Goal: Task Accomplishment & Management: Manage account settings

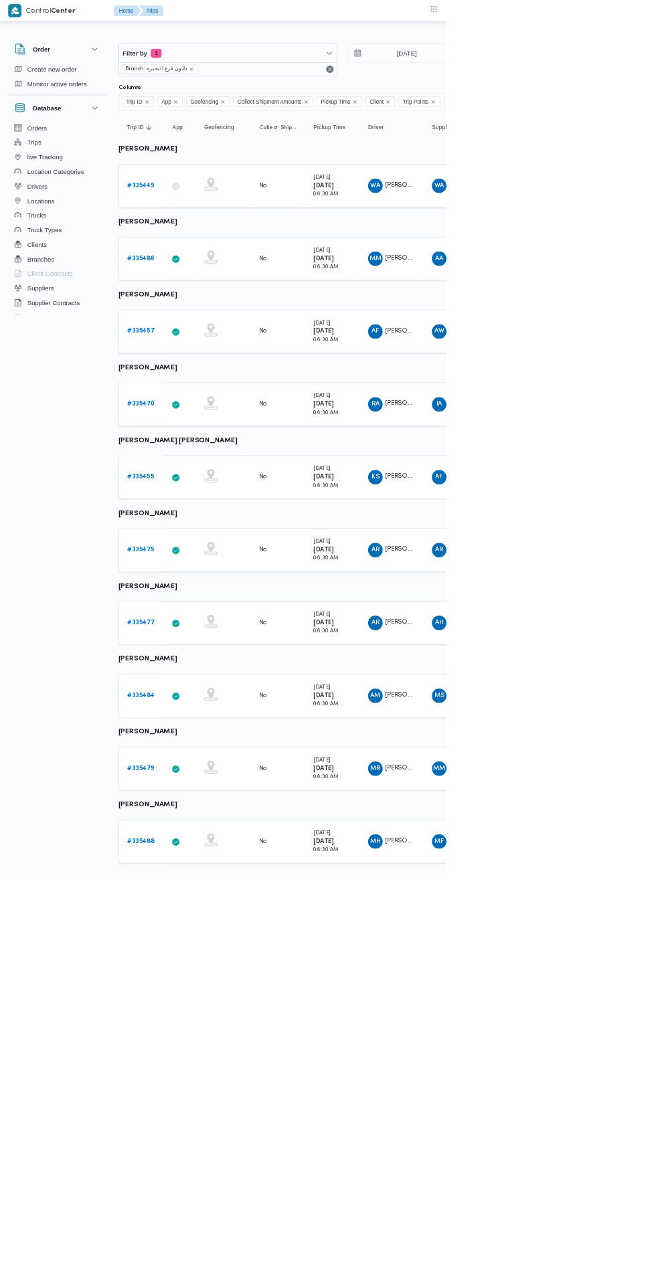
click at [223, 276] on b "# 335449" at bounding box center [207, 272] width 40 height 9
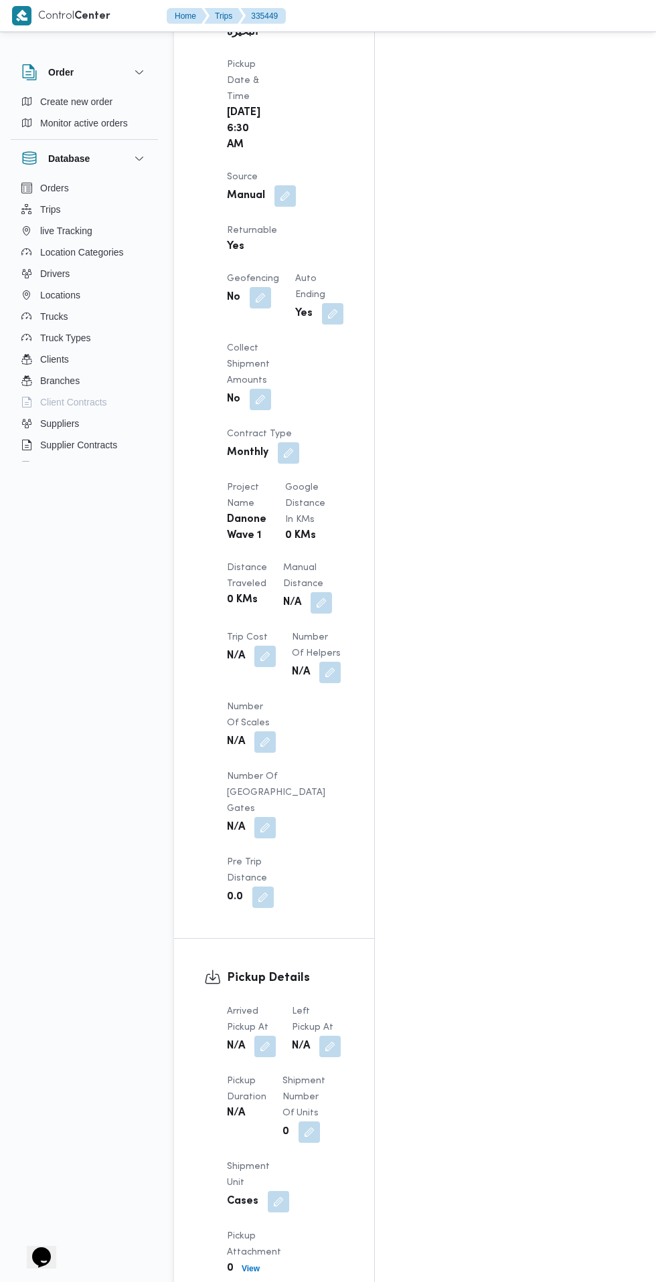
scroll to position [886, 0]
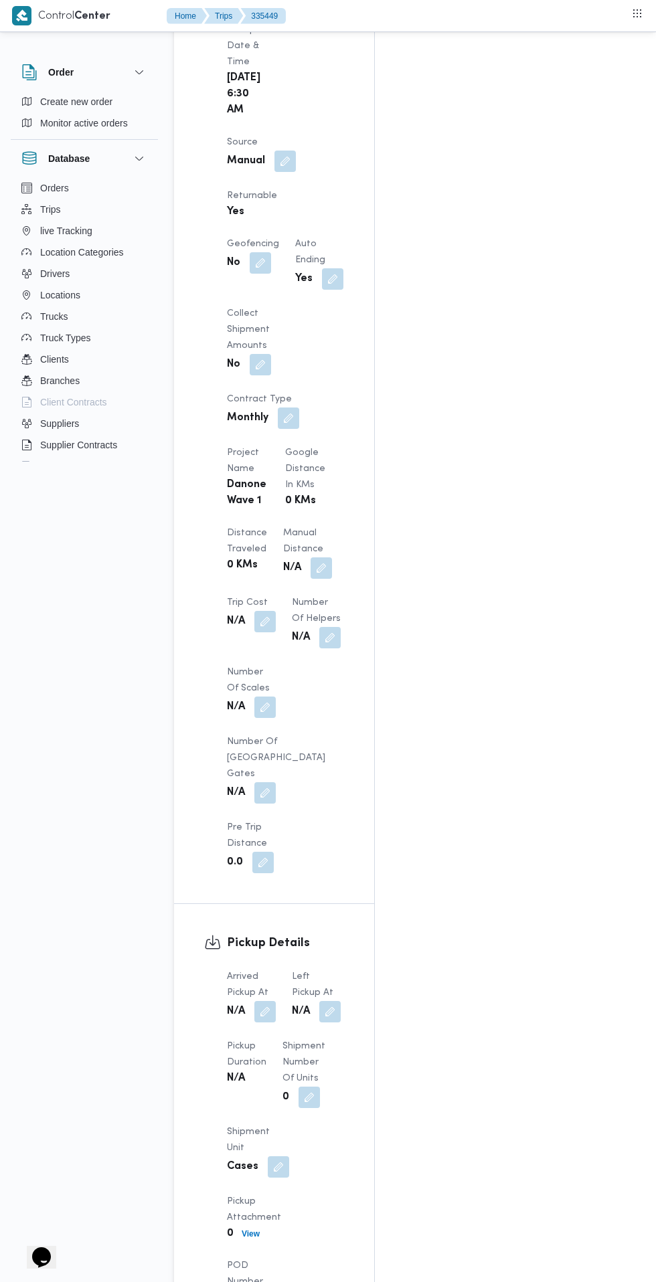
click at [266, 1001] on button "button" at bounding box center [264, 1011] width 21 height 21
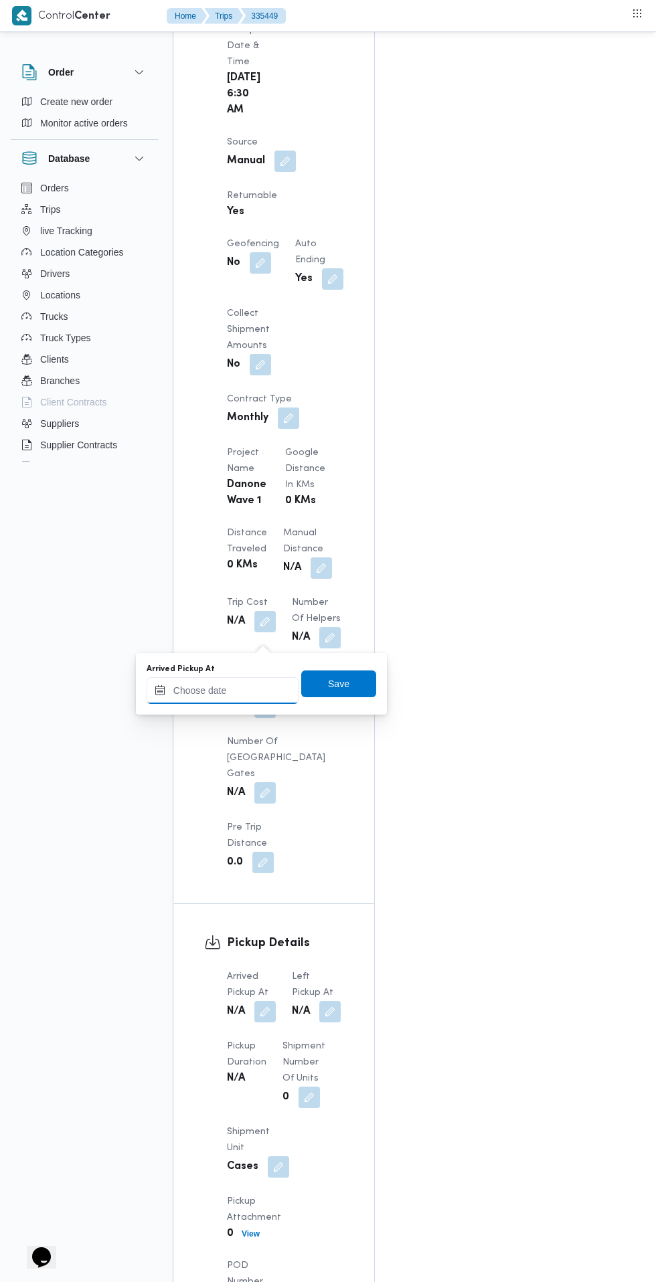
click at [247, 685] on input "Arrived Pickup At" at bounding box center [222, 690] width 152 height 27
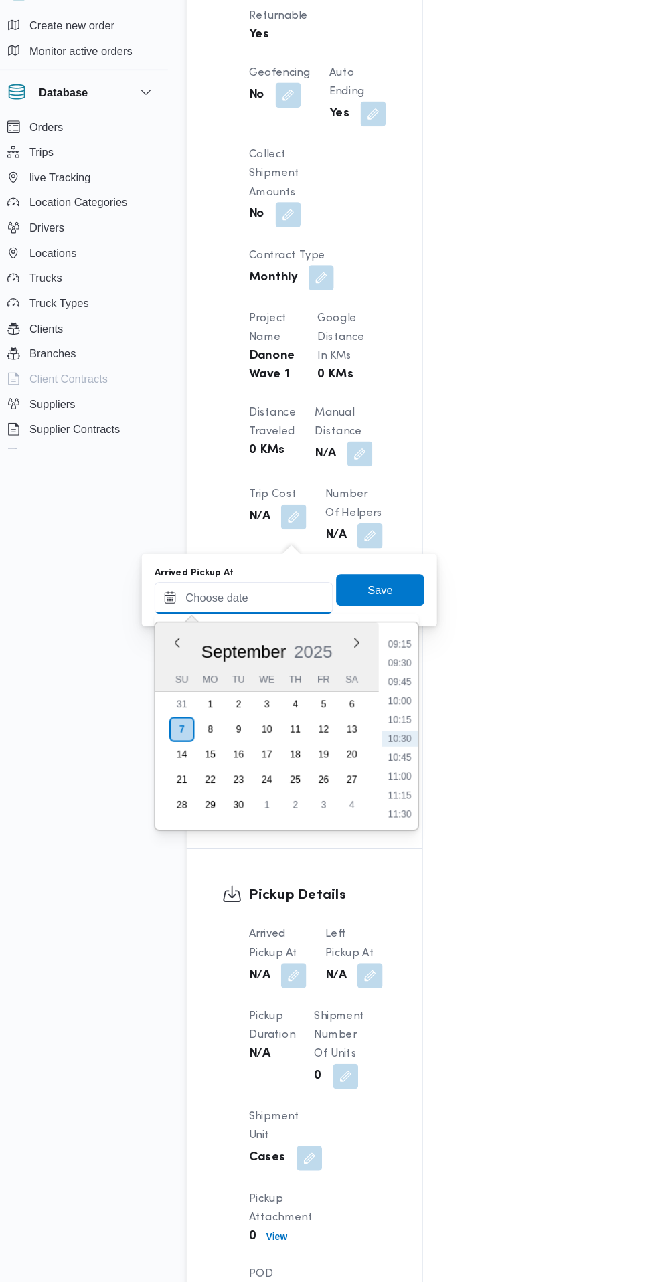
scroll to position [988, 0]
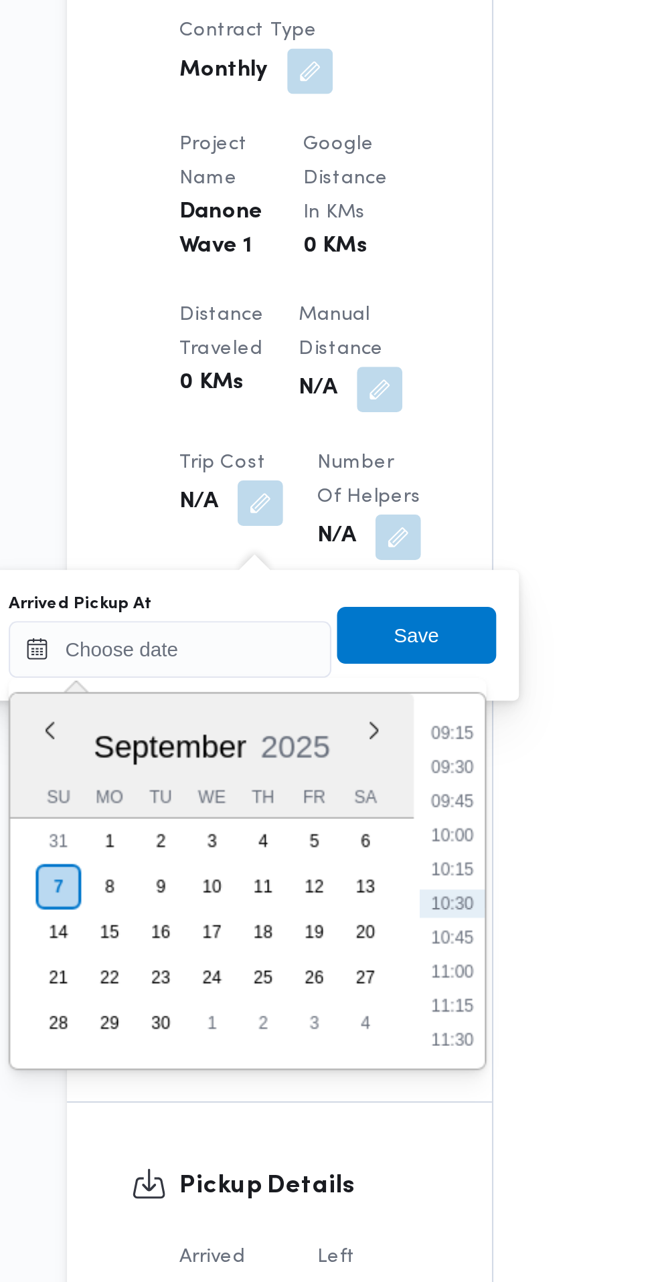
click at [357, 628] on li "09:15" at bounding box center [355, 627] width 31 height 13
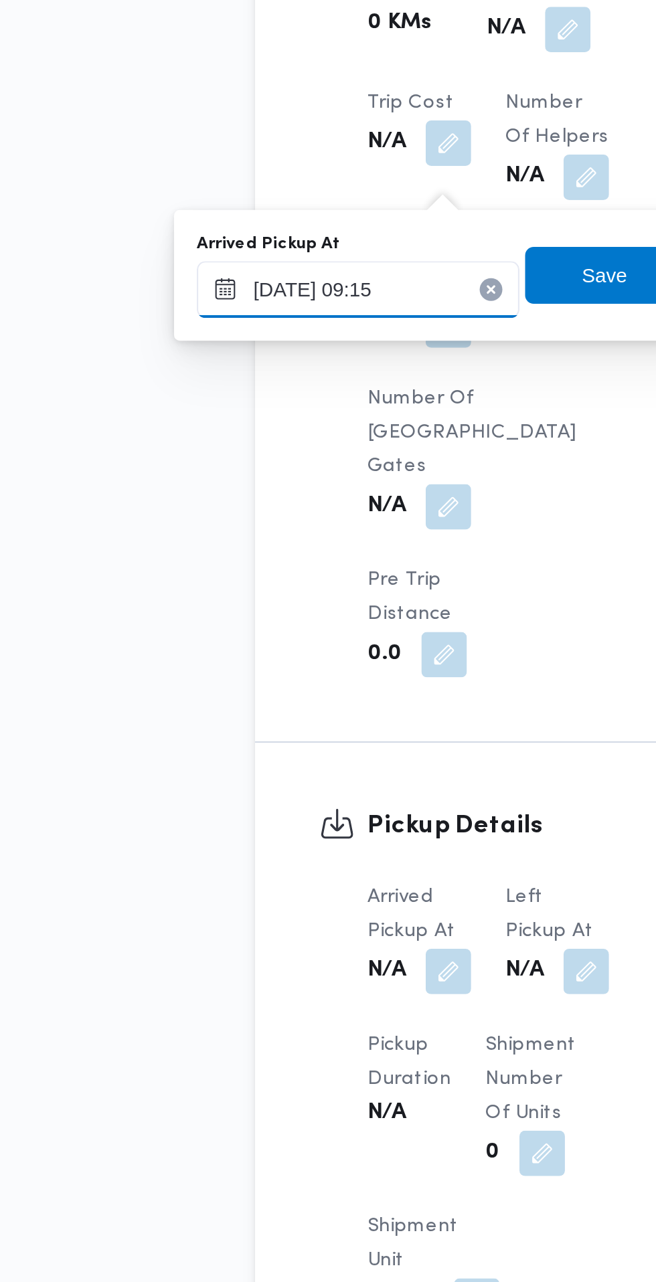
click at [248, 585] on input "[DATE] 09:15" at bounding box center [222, 588] width 152 height 27
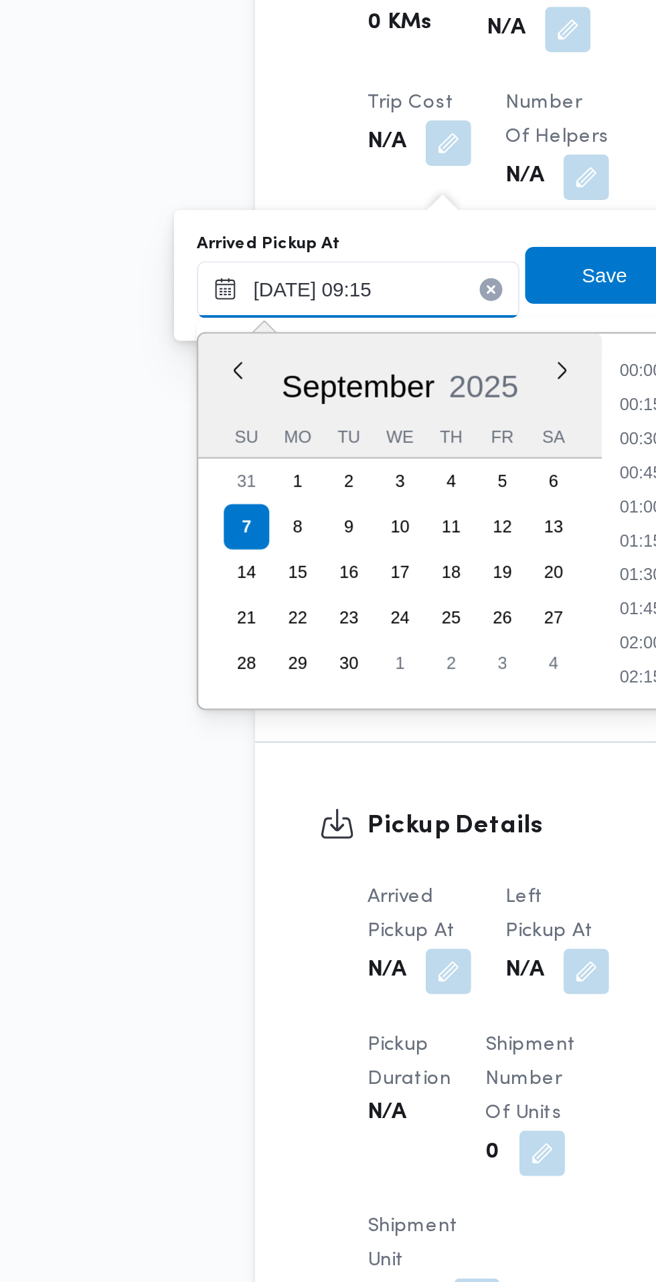
scroll to position [512, 0]
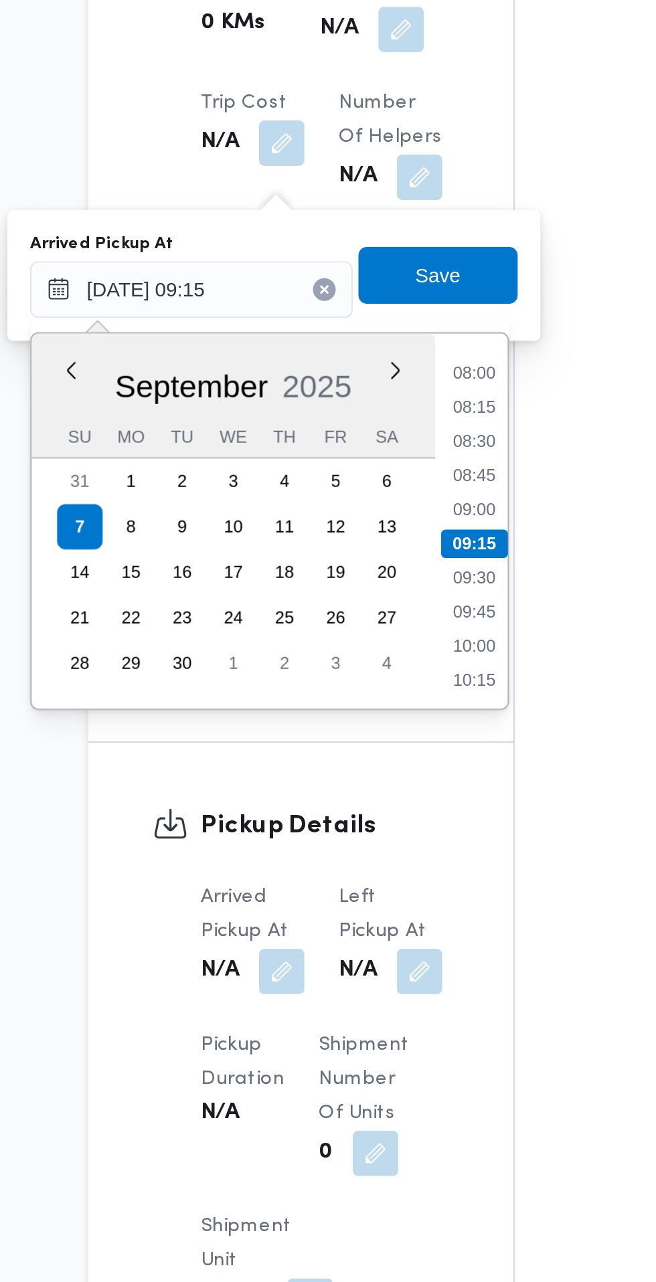
click at [358, 627] on li "08:00" at bounding box center [355, 627] width 31 height 13
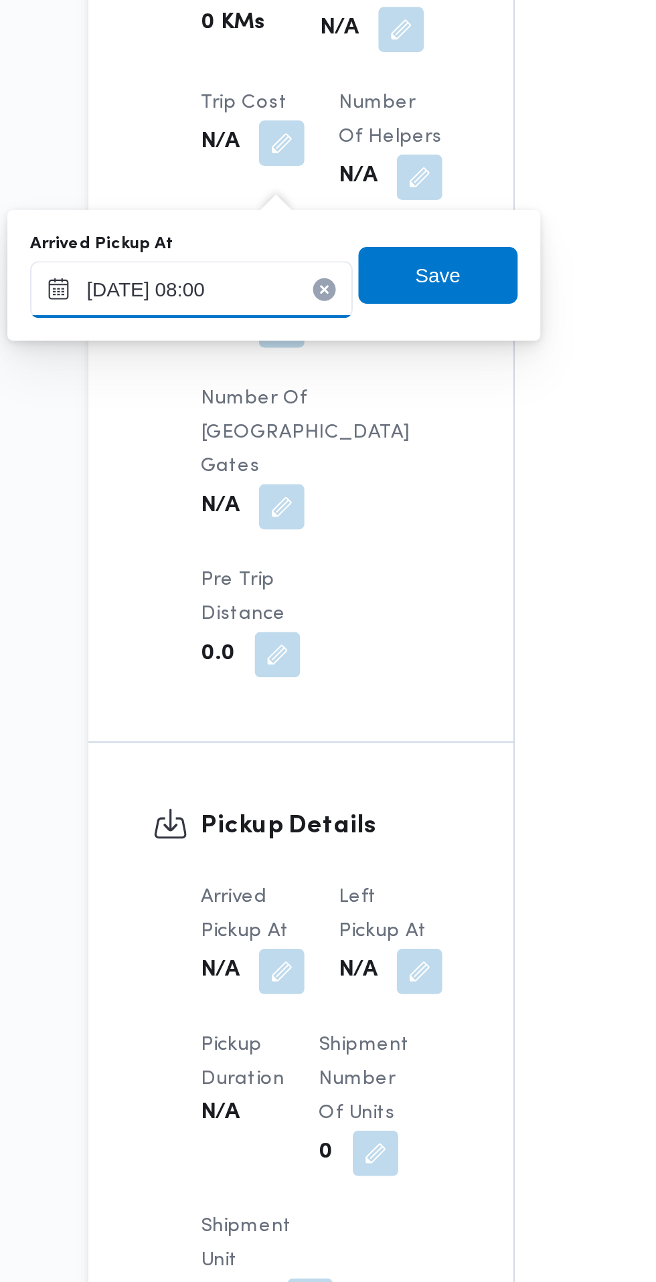
click at [243, 584] on input "[DATE] 08:00" at bounding box center [222, 588] width 152 height 27
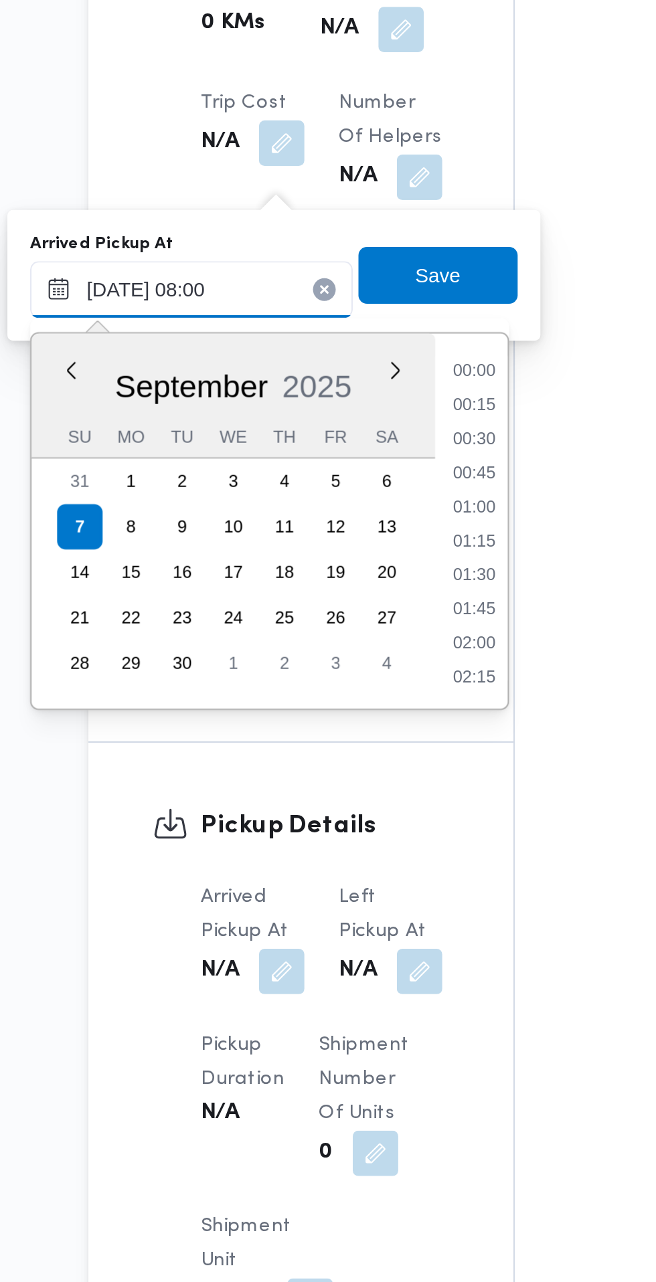
scroll to position [432, 0]
click at [359, 676] on li "07:30" at bounding box center [355, 676] width 31 height 13
type input "[DATE] 07:30"
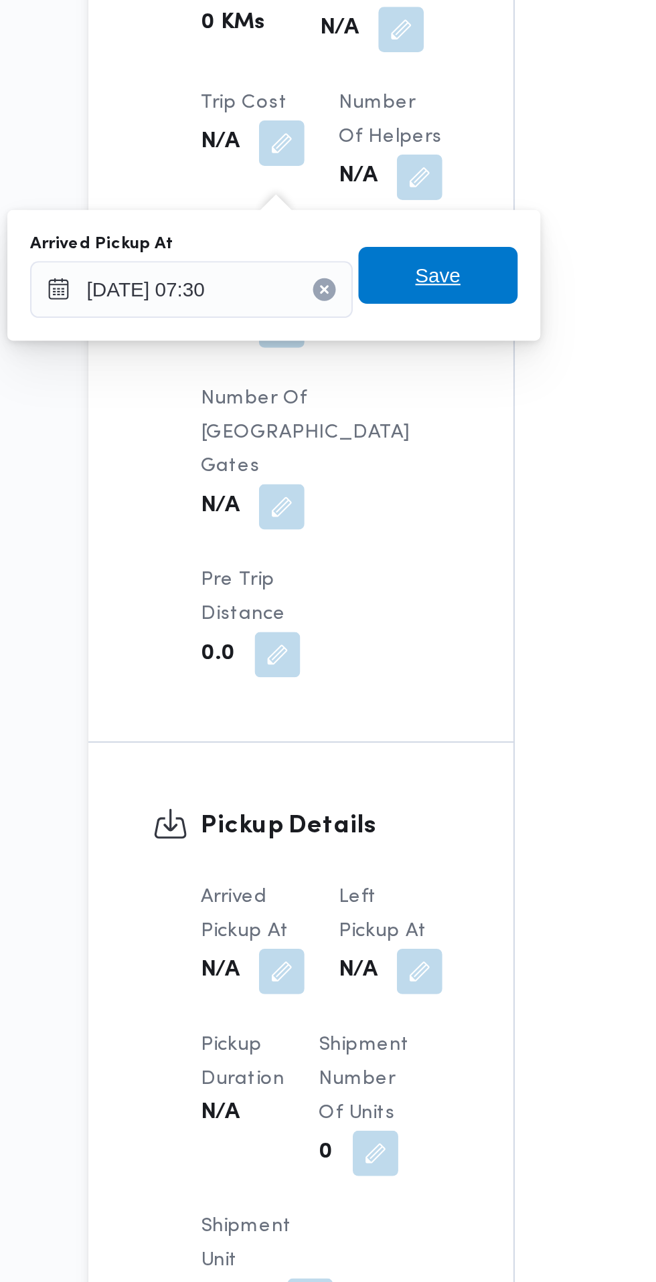
click at [359, 580] on span "Save" at bounding box center [338, 582] width 75 height 27
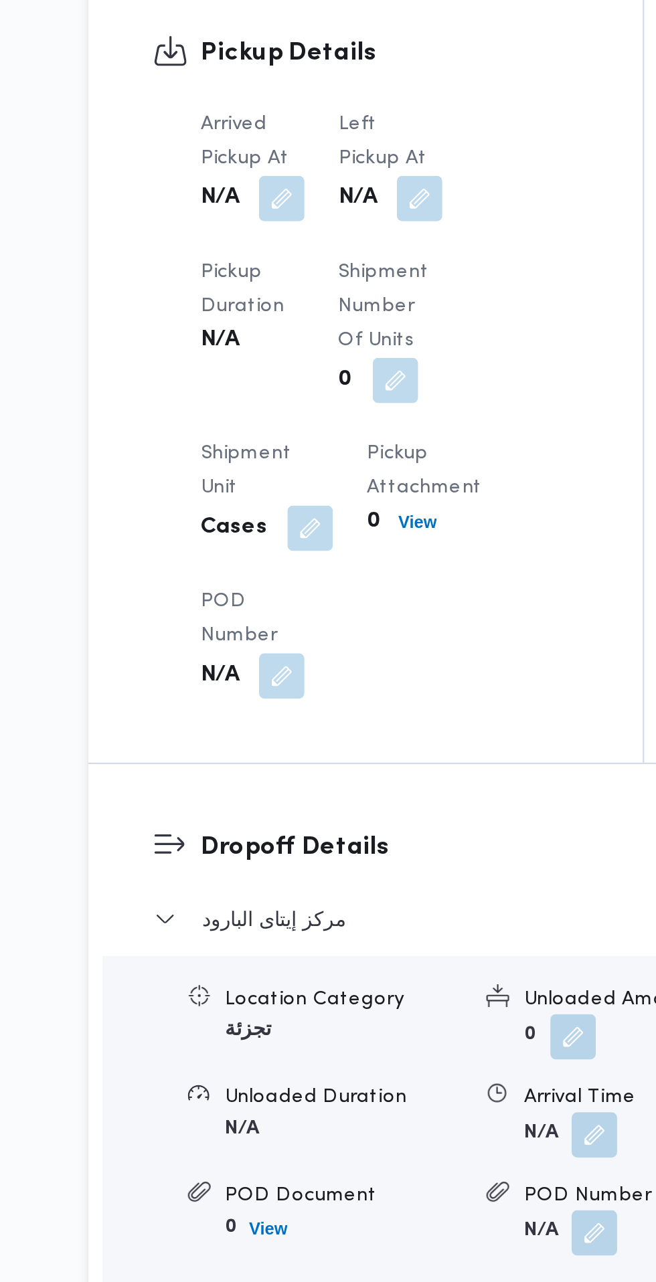
click at [330, 535] on button "button" at bounding box center [329, 545] width 21 height 21
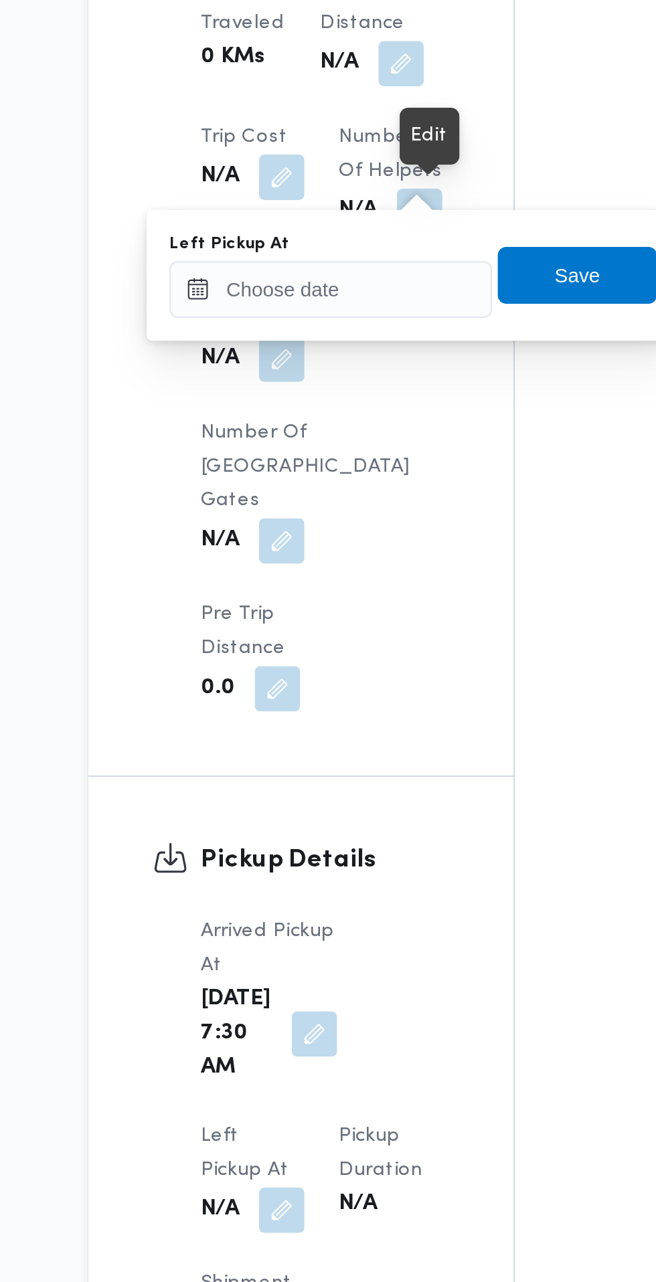
scroll to position [988, 0]
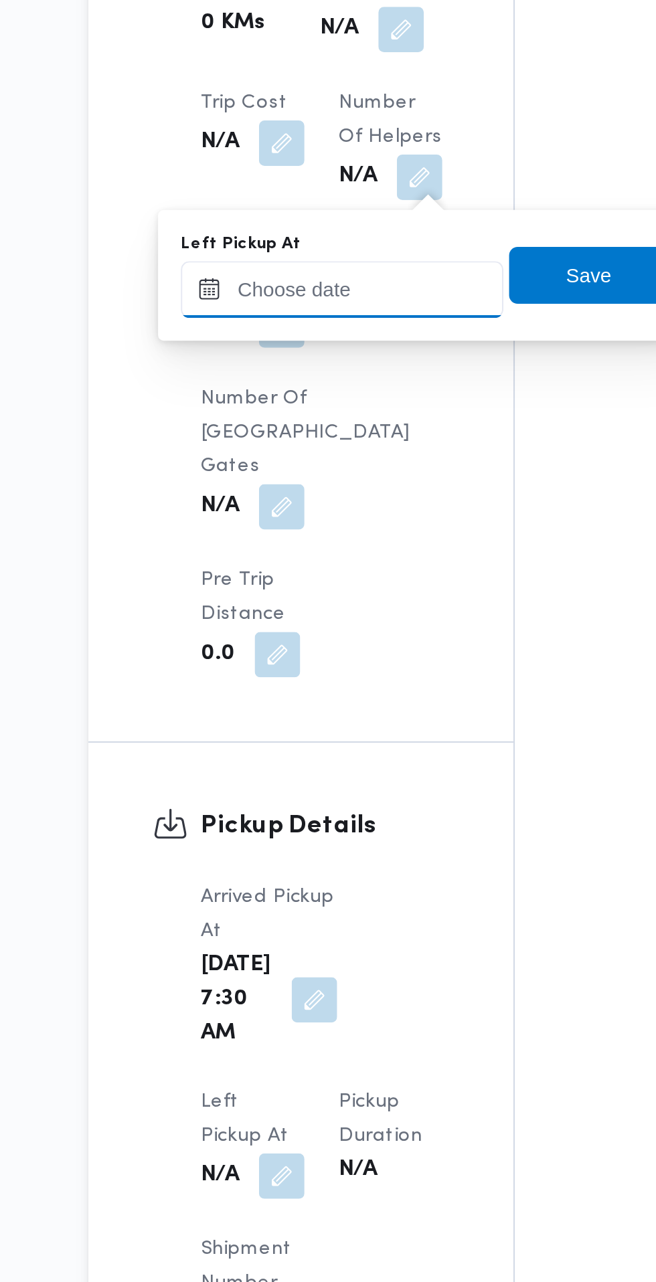
click at [308, 585] on input "Left Pickup At" at bounding box center [293, 588] width 152 height 27
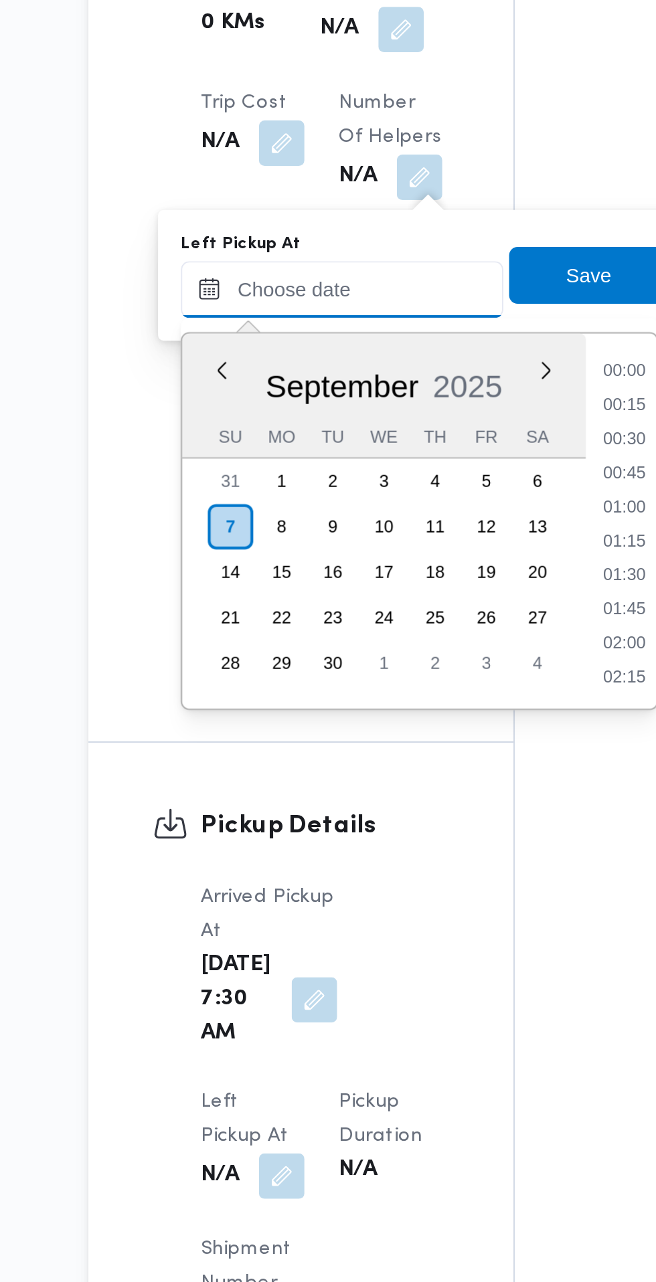
scroll to position [593, 0]
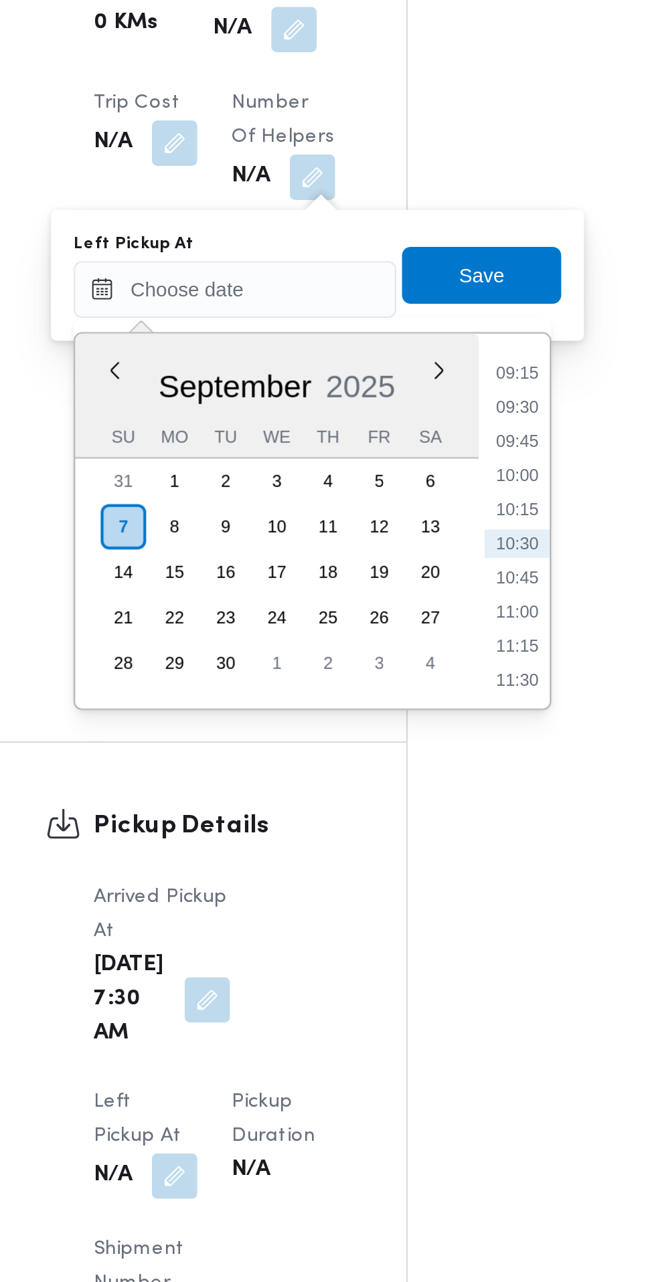
click at [430, 661] on li "09:45" at bounding box center [426, 660] width 31 height 13
type input "[DATE] 09:45"
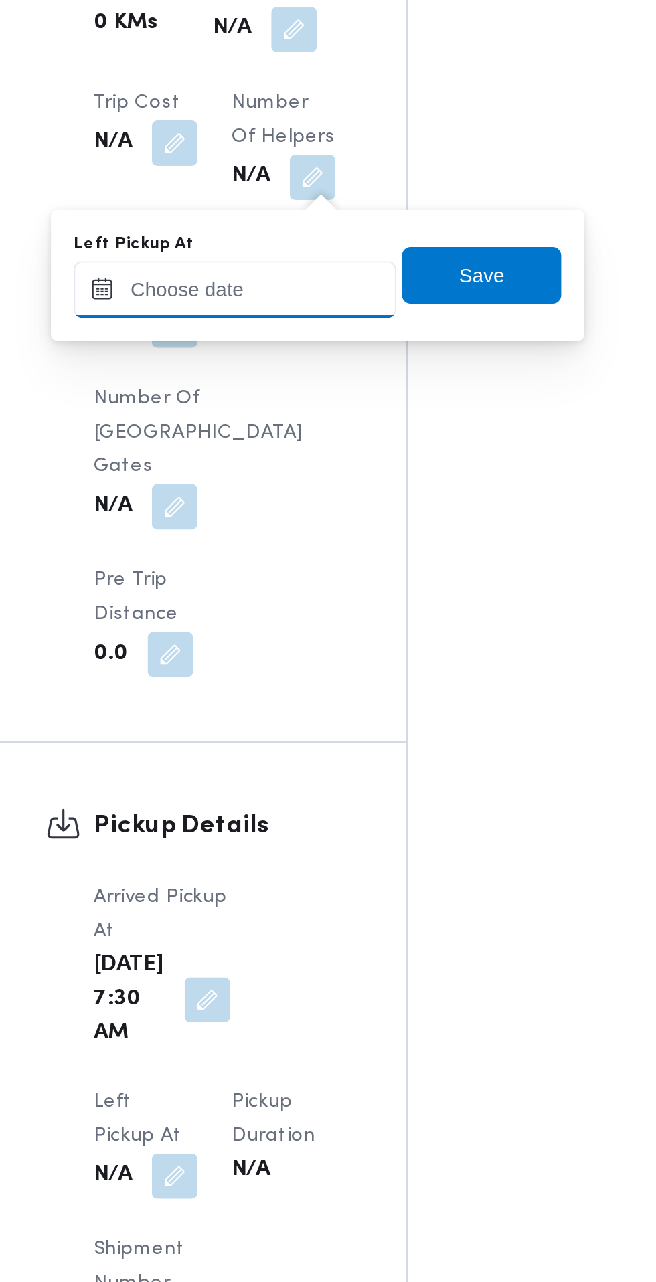
click at [305, 585] on input "Left Pickup At" at bounding box center [293, 588] width 152 height 27
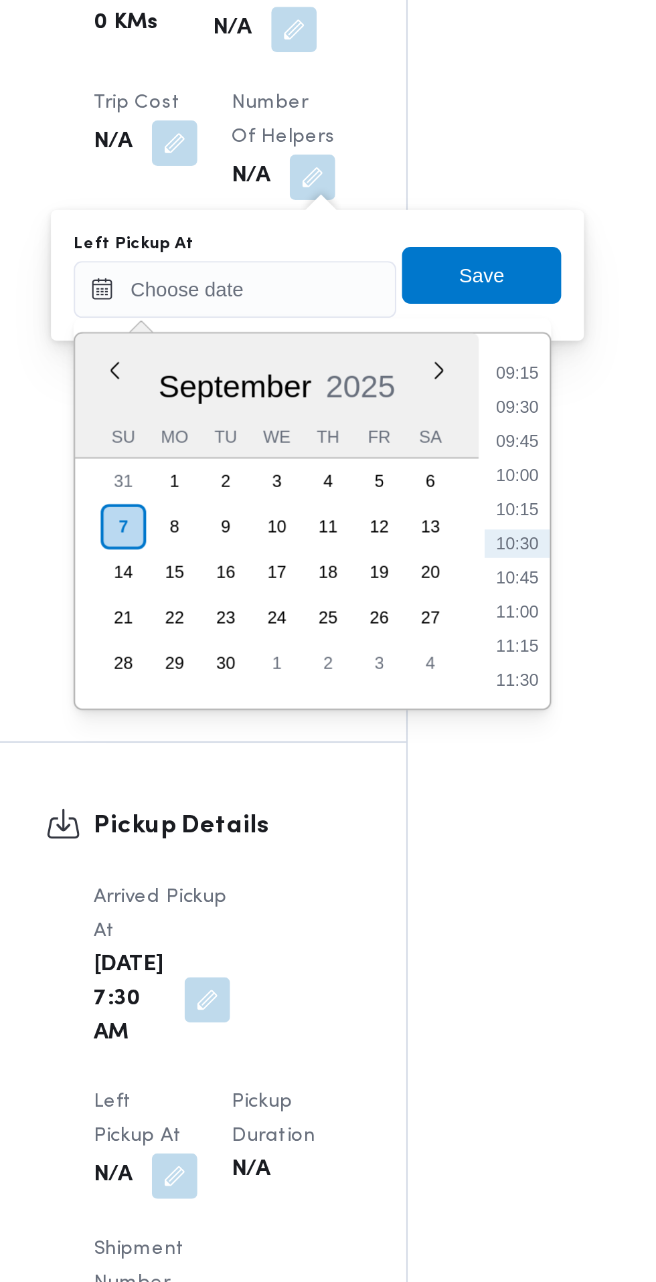
click at [431, 660] on li "09:45" at bounding box center [426, 660] width 31 height 13
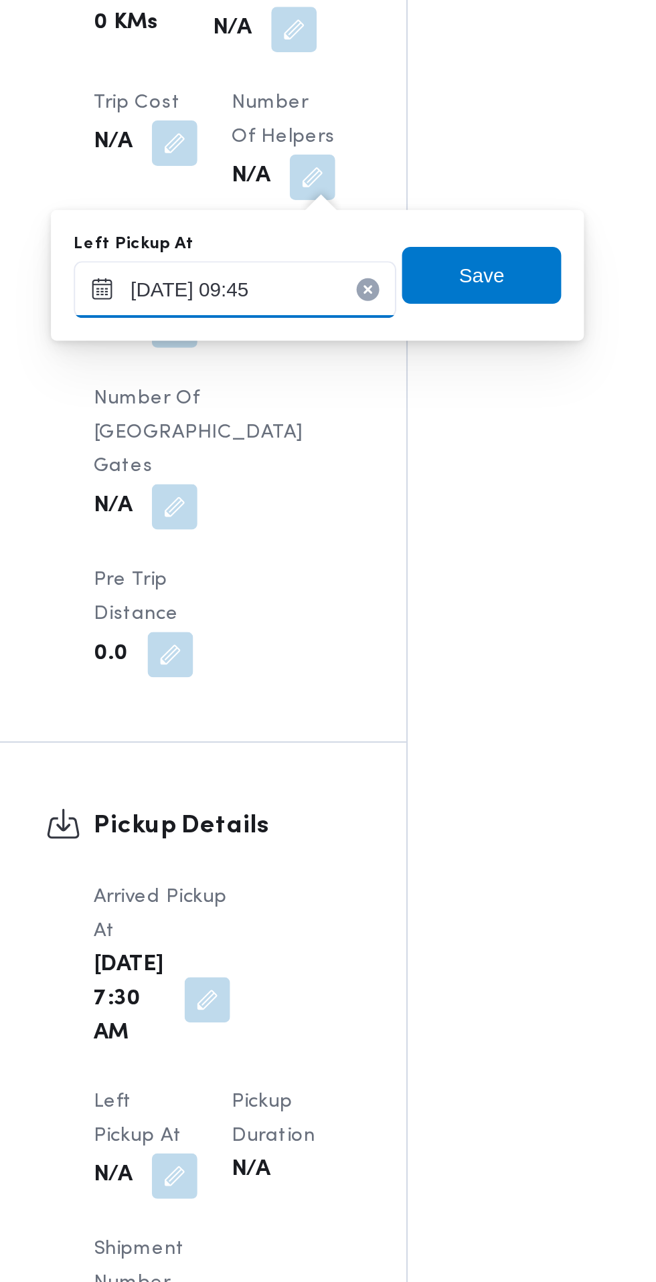
click at [302, 585] on input "[DATE] 09:45" at bounding box center [293, 588] width 152 height 27
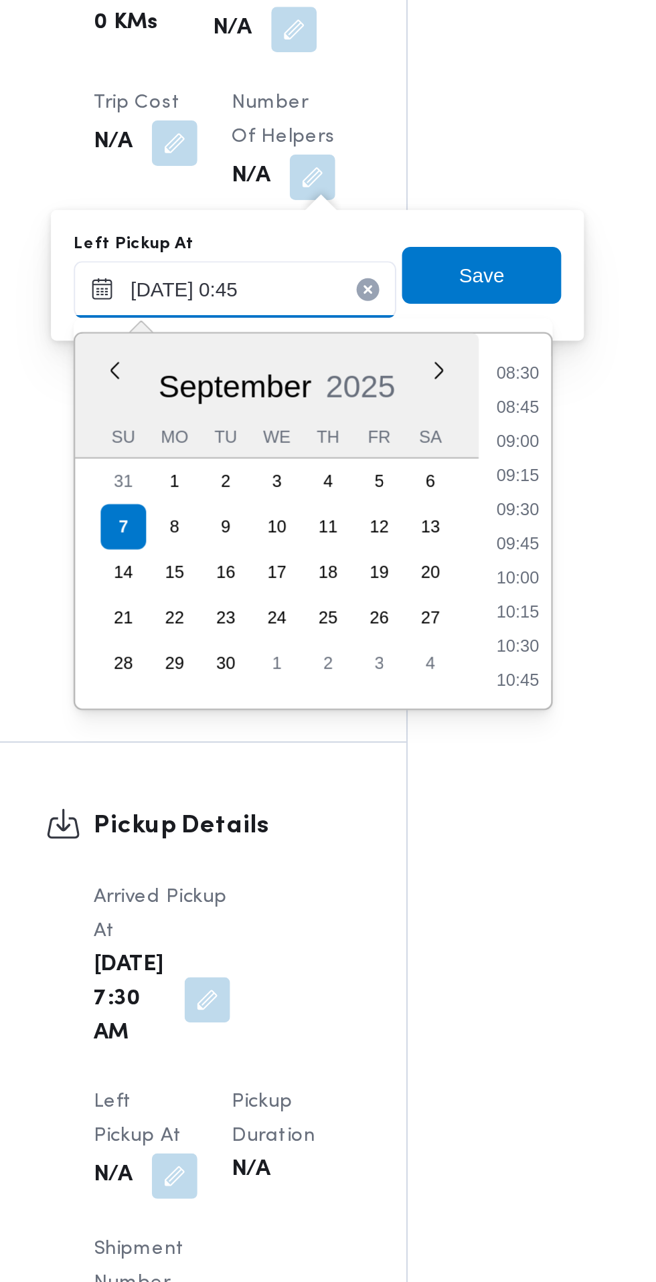
scroll to position [48, 0]
click at [298, 588] on input "[DATE] :45" at bounding box center [293, 588] width 152 height 27
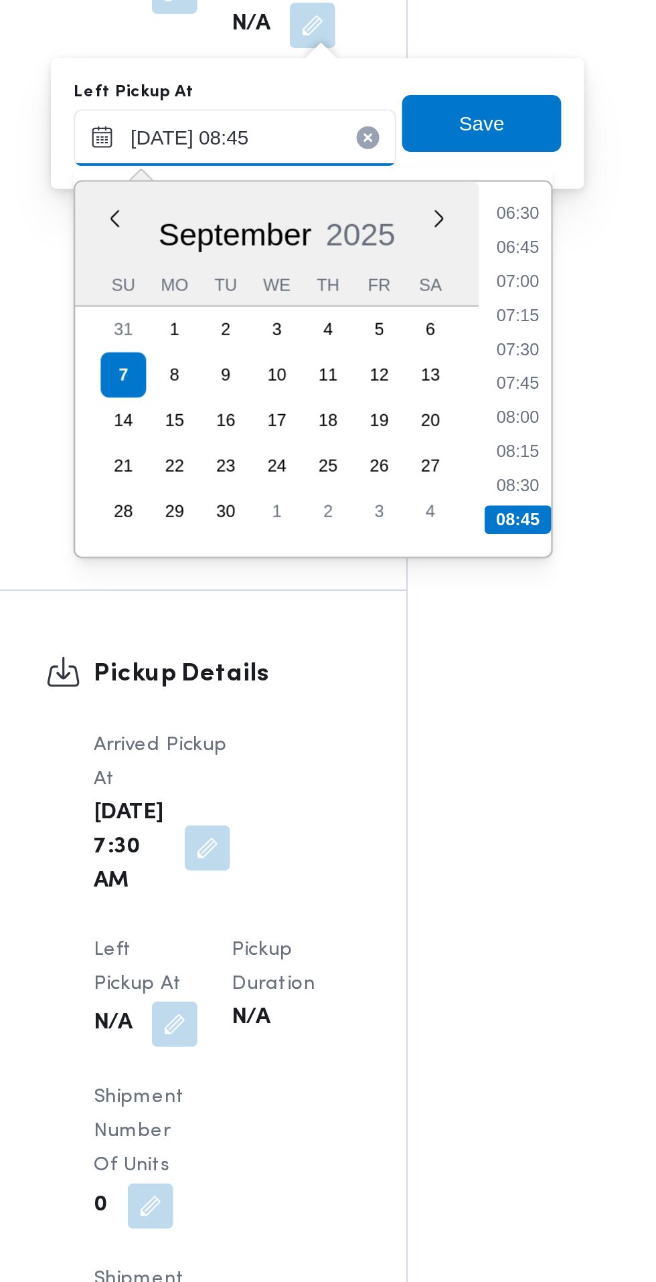
scroll to position [988, 0]
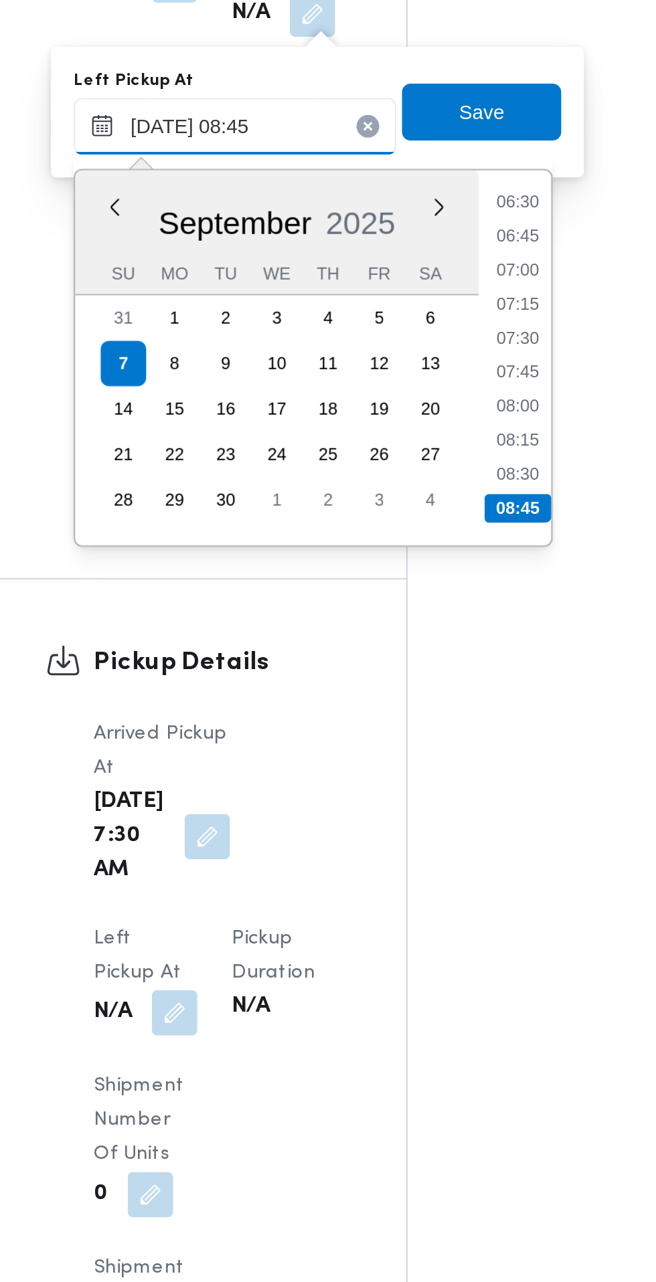
type input "[DATE] 08:45"
click at [432, 770] on li "08:45" at bounding box center [426, 768] width 31 height 13
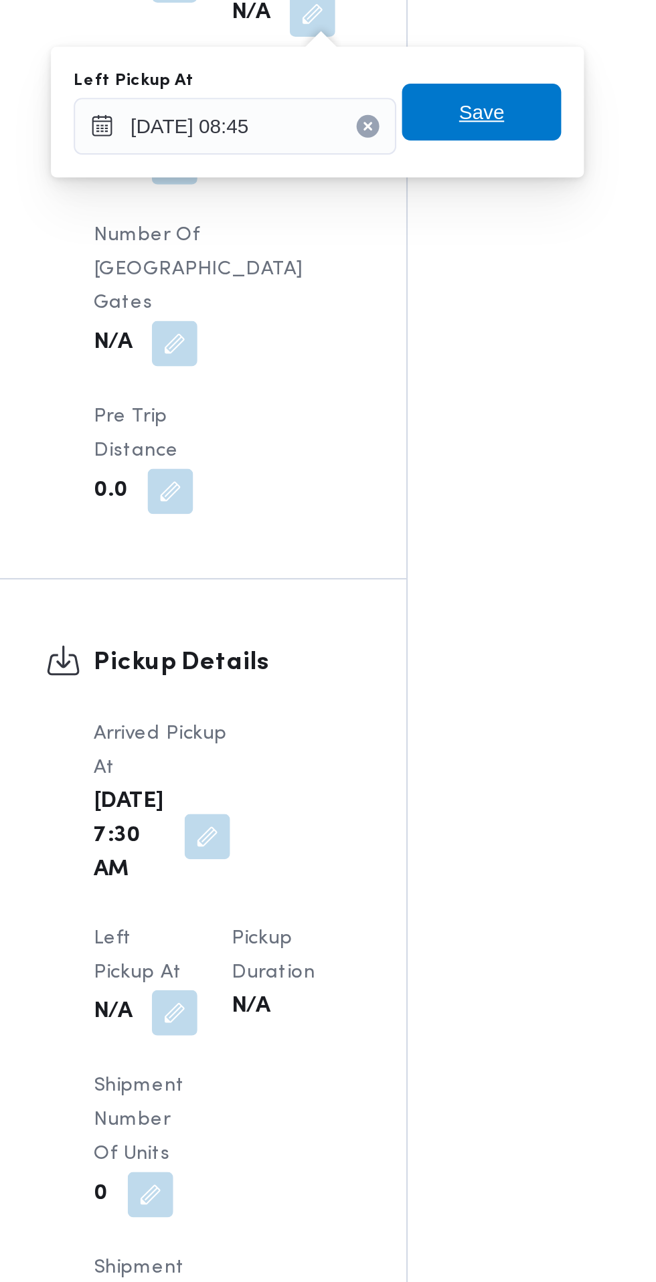
click at [416, 585] on span "Save" at bounding box center [409, 582] width 21 height 16
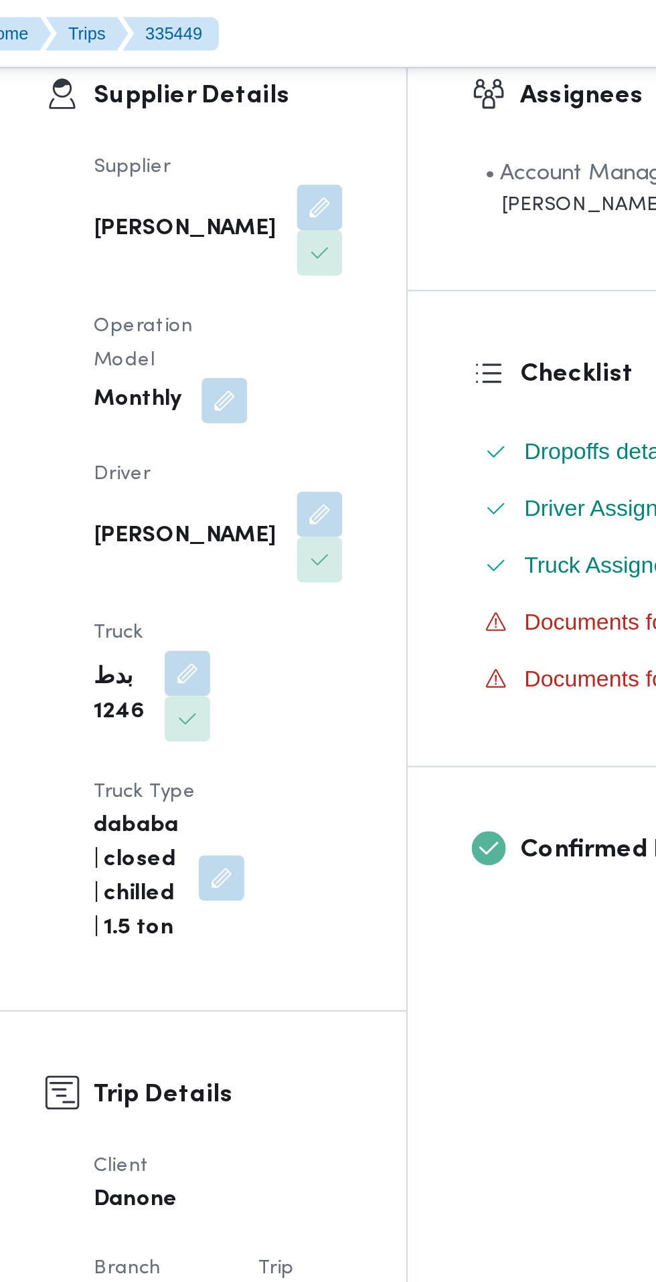
scroll to position [0, 0]
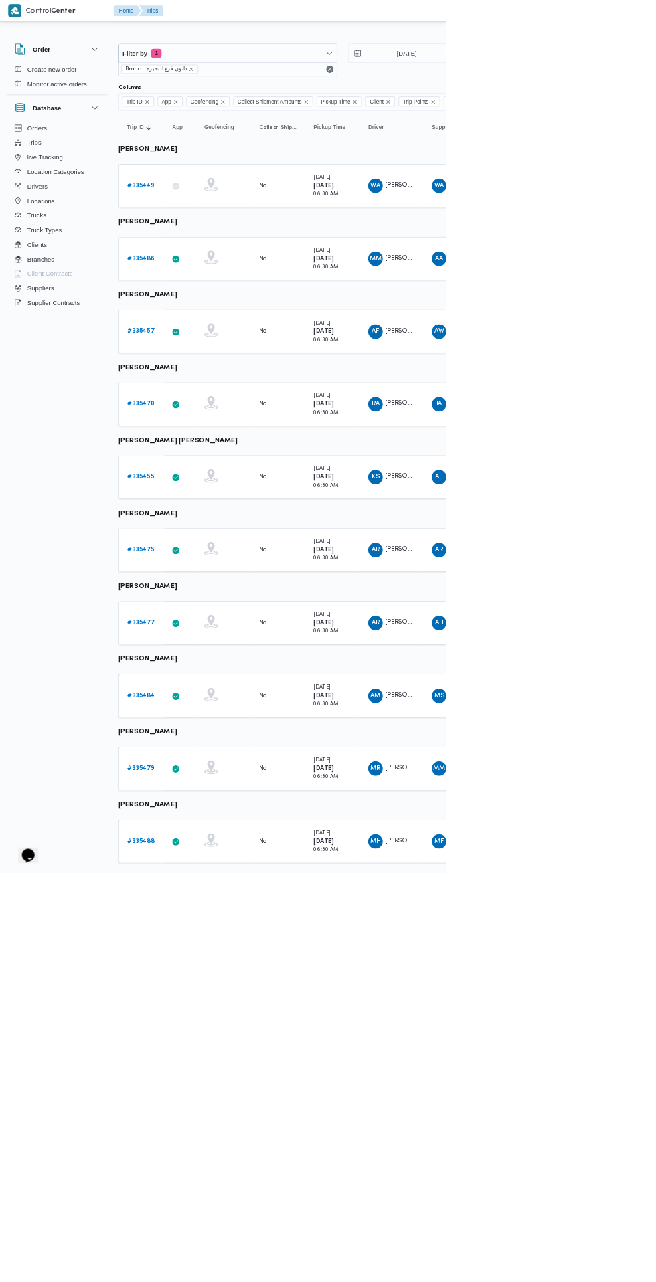
click at [212, 907] on link "# 335477" at bounding box center [207, 915] width 41 height 16
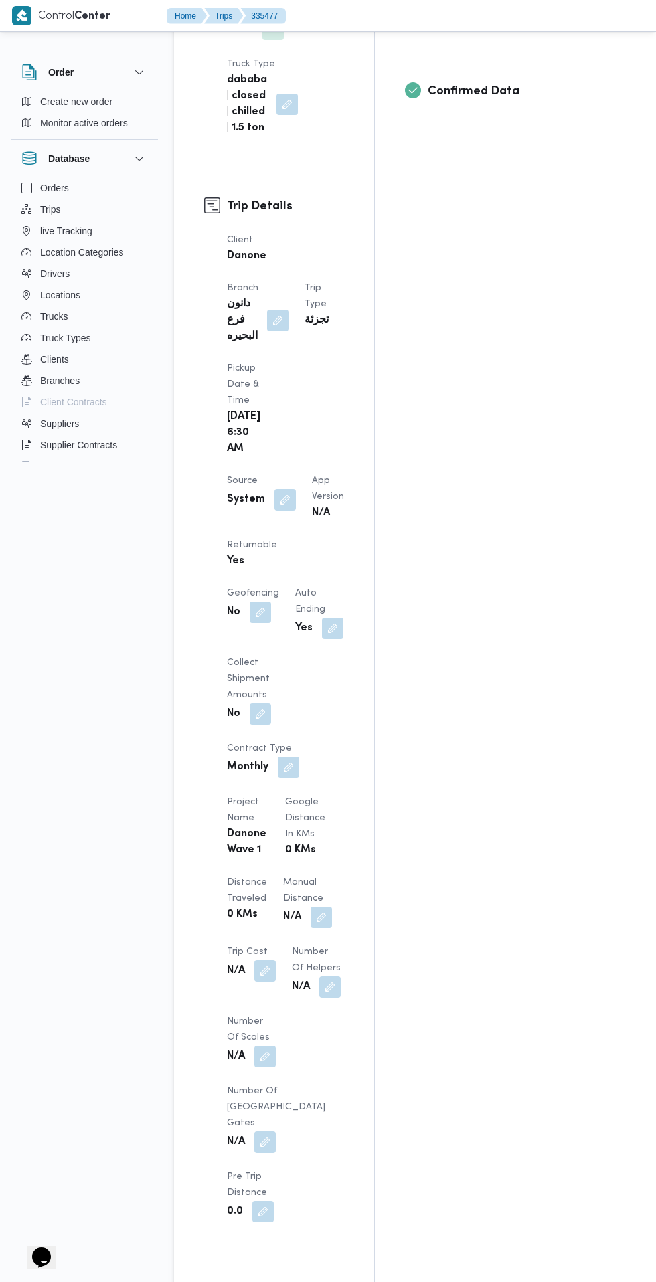
scroll to position [631, 0]
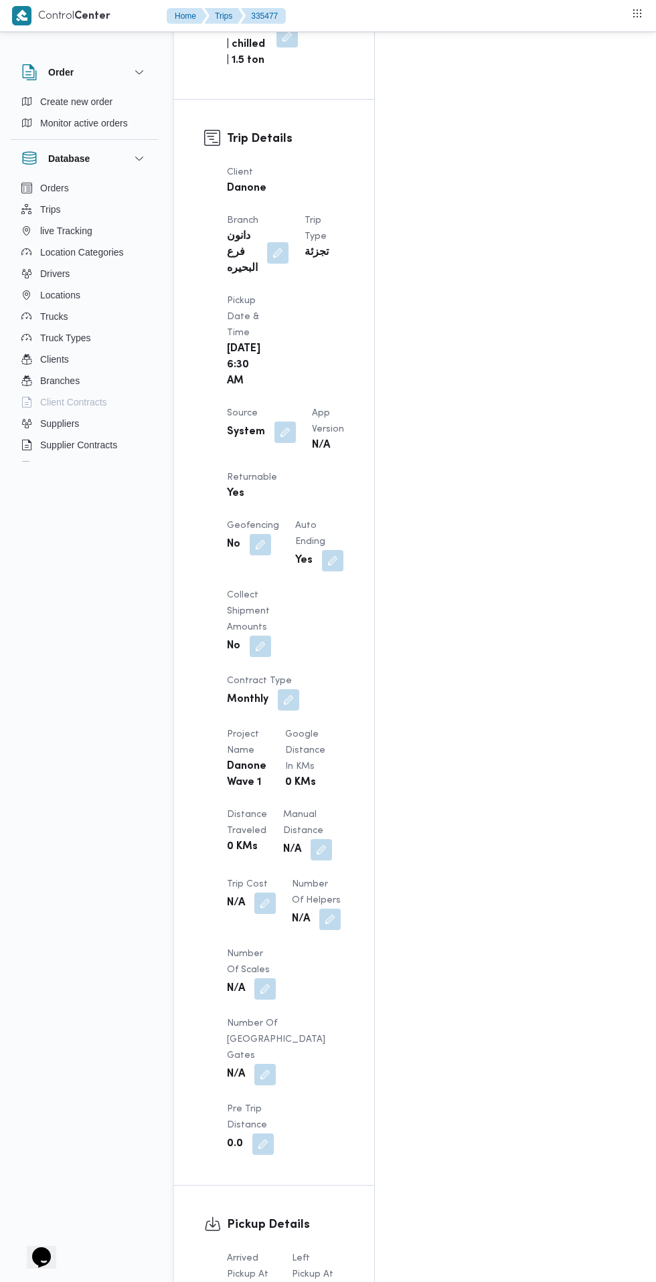
click at [266, 1281] on button "button" at bounding box center [264, 1292] width 21 height 21
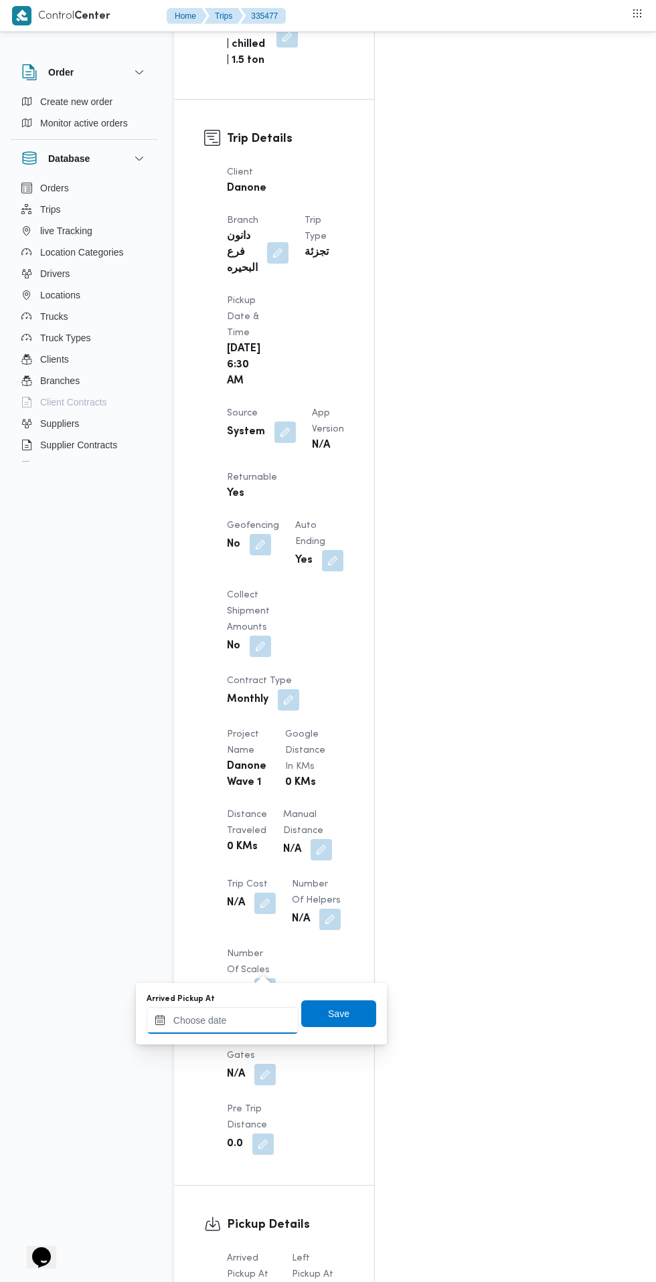
click at [249, 1021] on input "Arrived Pickup At" at bounding box center [222, 1020] width 152 height 27
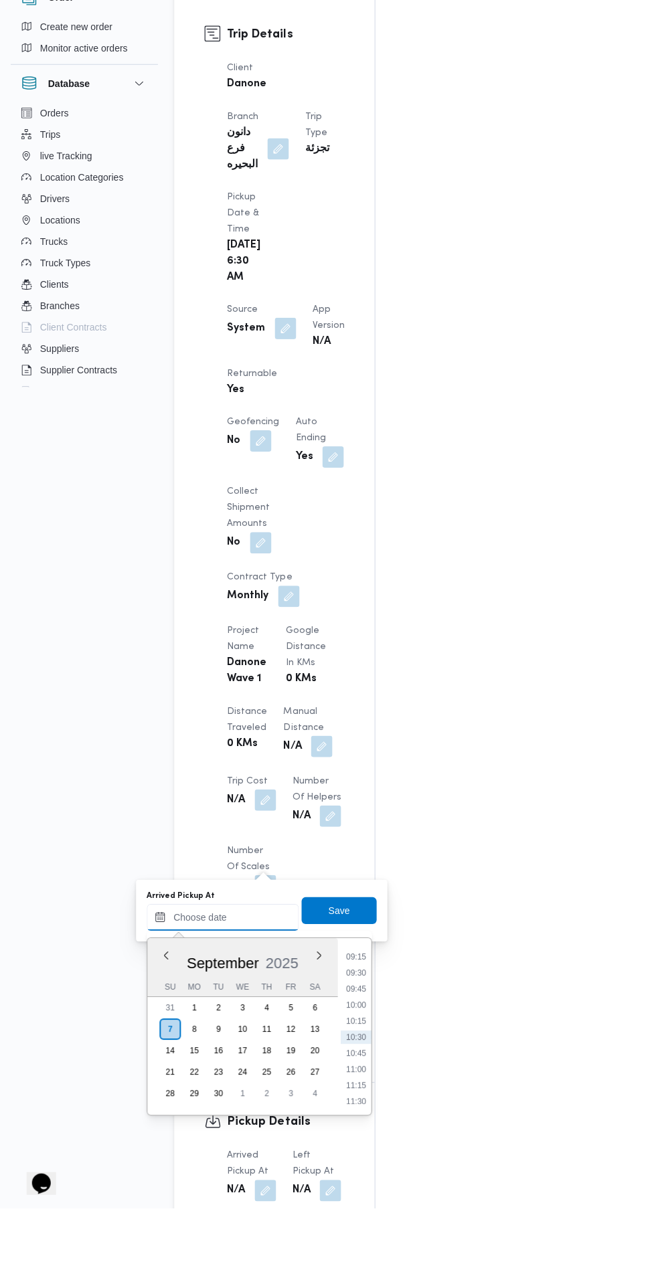
scroll to position [660, 0]
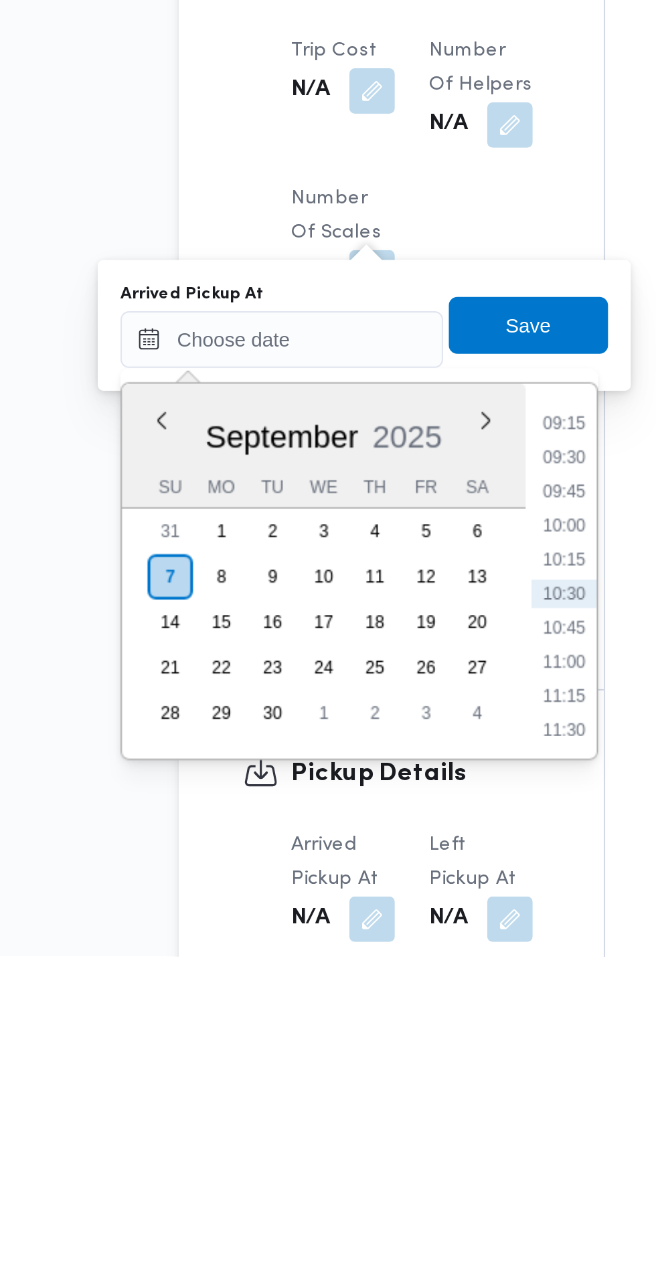
click at [356, 1048] on li "09:30" at bounding box center [355, 1046] width 31 height 13
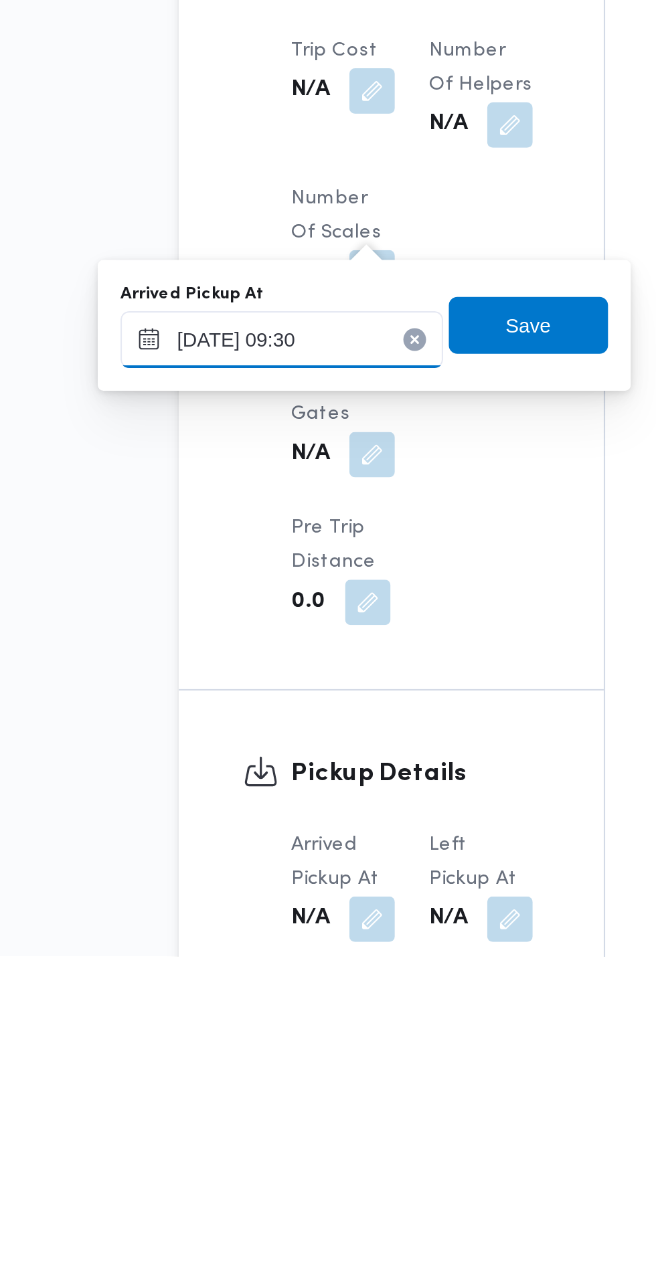
click at [231, 986] on input "[DATE] 09:30" at bounding box center [222, 991] width 152 height 27
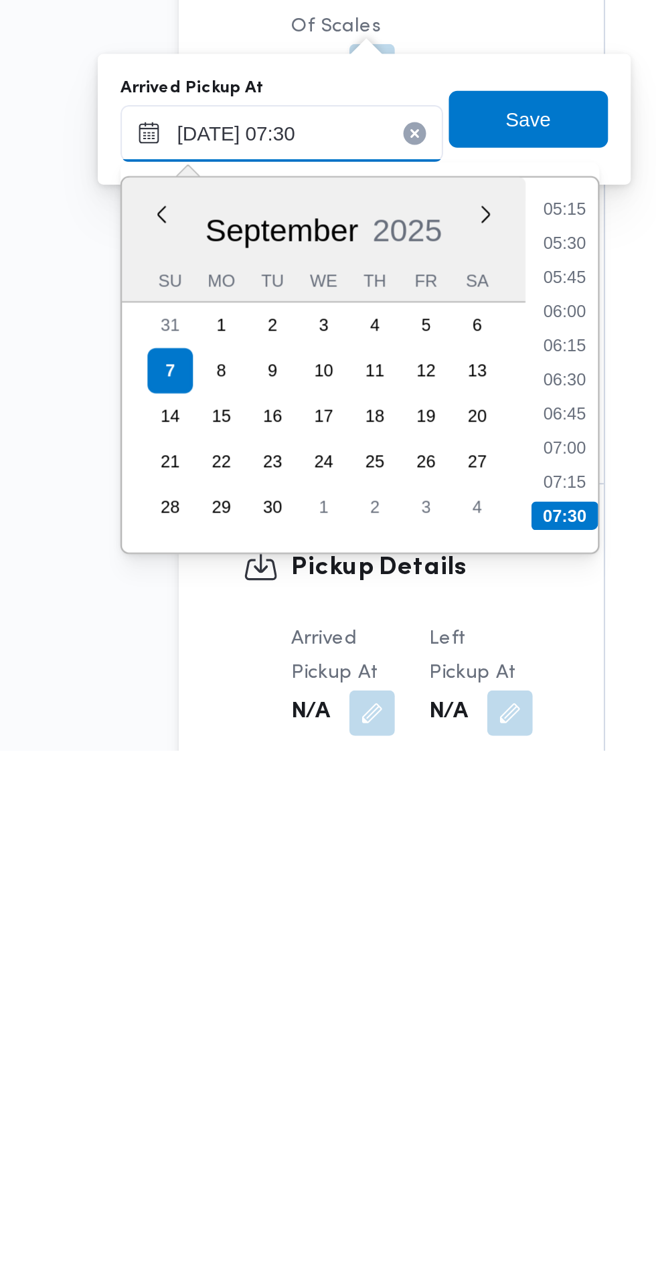
type input "[DATE] 07:30"
click at [365, 1176] on li "07:30" at bounding box center [355, 1171] width 31 height 13
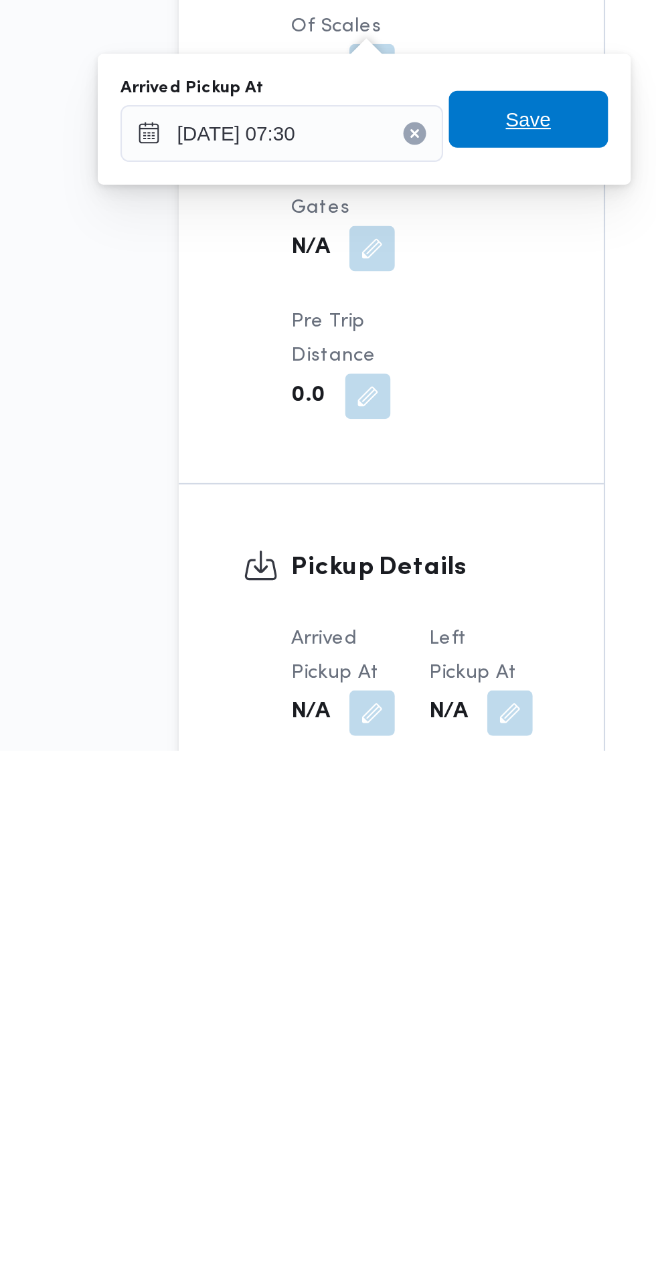
click at [358, 983] on span "Save" at bounding box center [338, 984] width 75 height 27
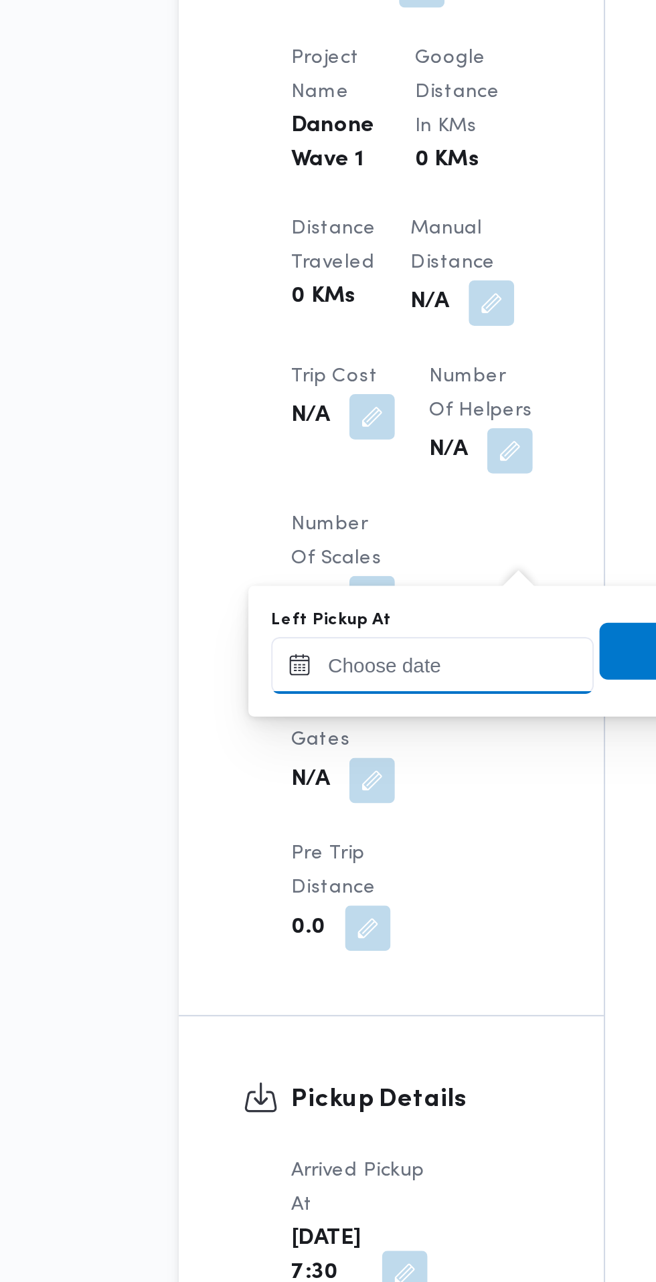
click at [312, 991] on input "Left Pickup At" at bounding box center [293, 991] width 152 height 27
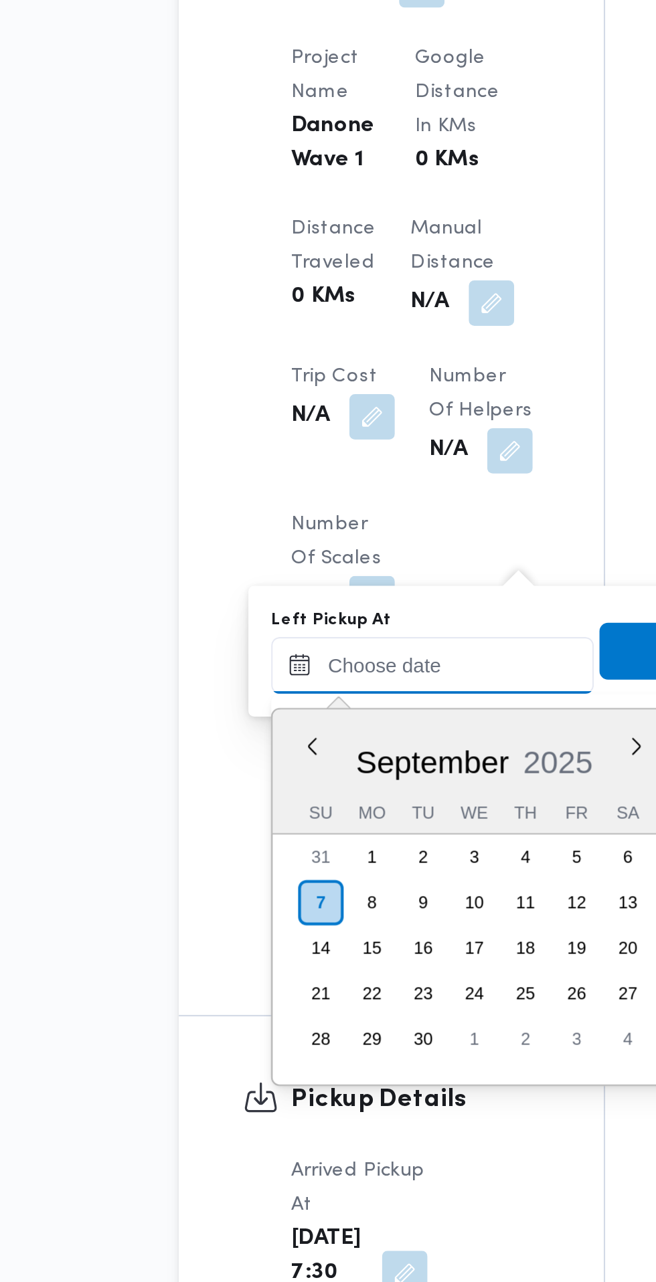
scroll to position [0, 0]
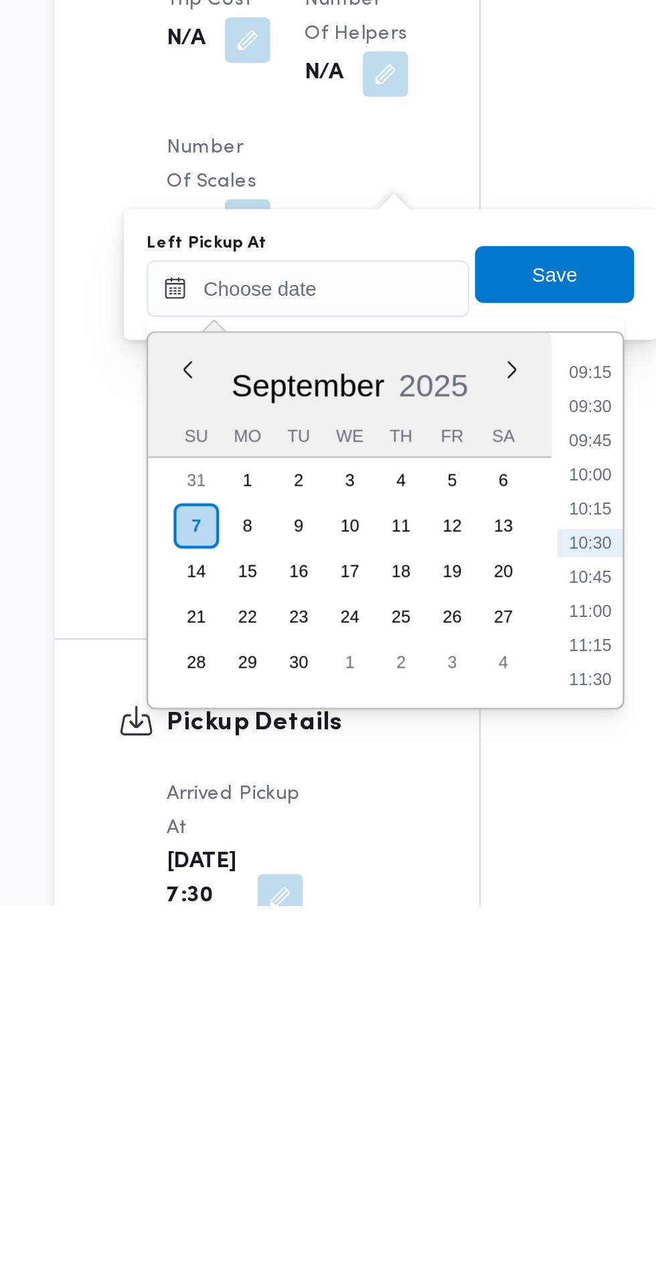
click at [430, 1026] on li "09:15" at bounding box center [426, 1030] width 31 height 13
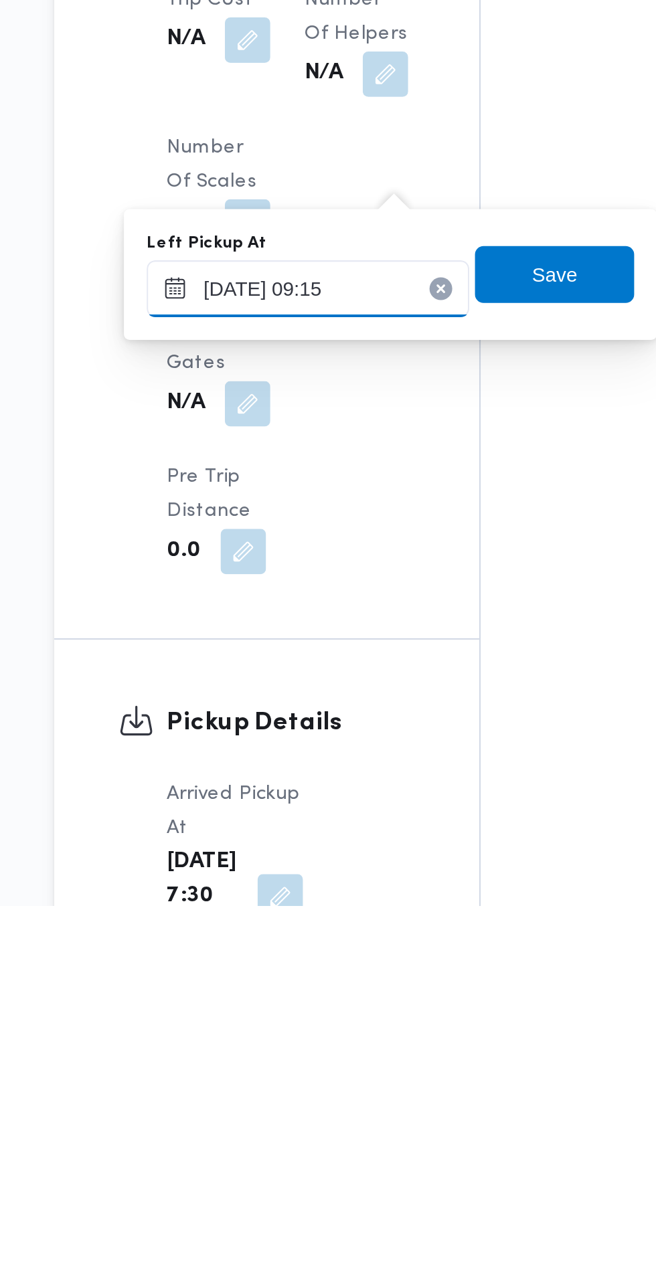
click at [326, 991] on input "[DATE] 09:15" at bounding box center [293, 991] width 152 height 27
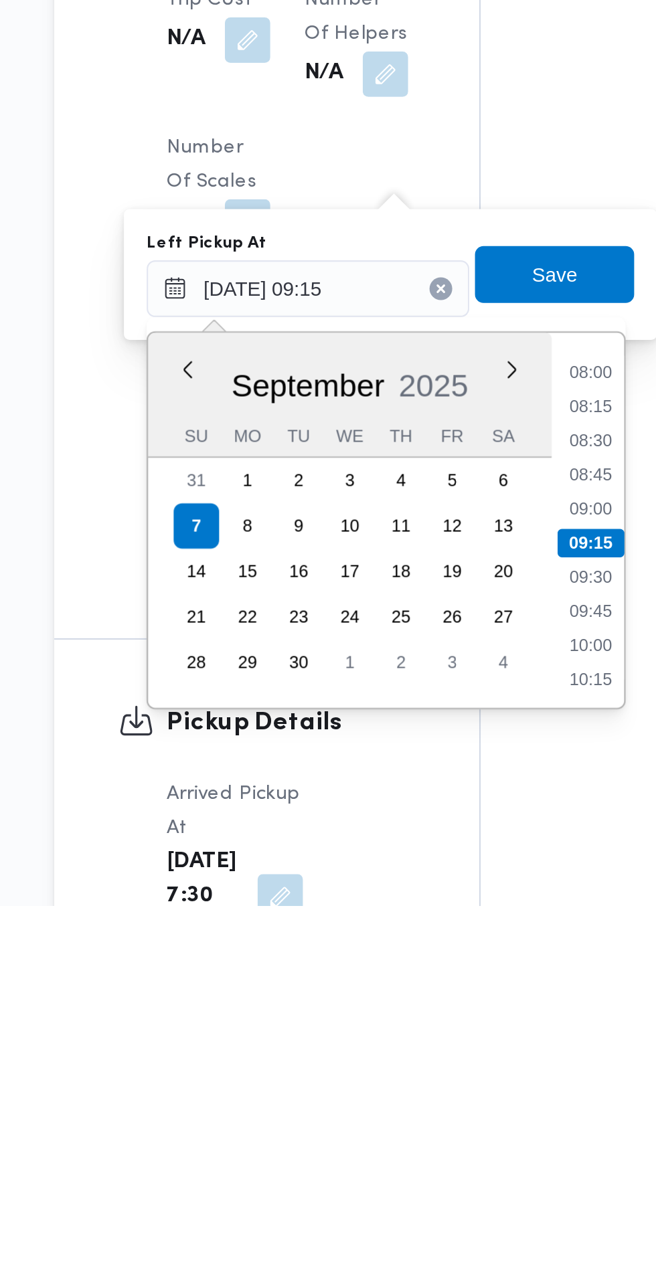
click at [433, 1079] on li "08:45" at bounding box center [426, 1078] width 31 height 13
type input "[DATE] 08:45"
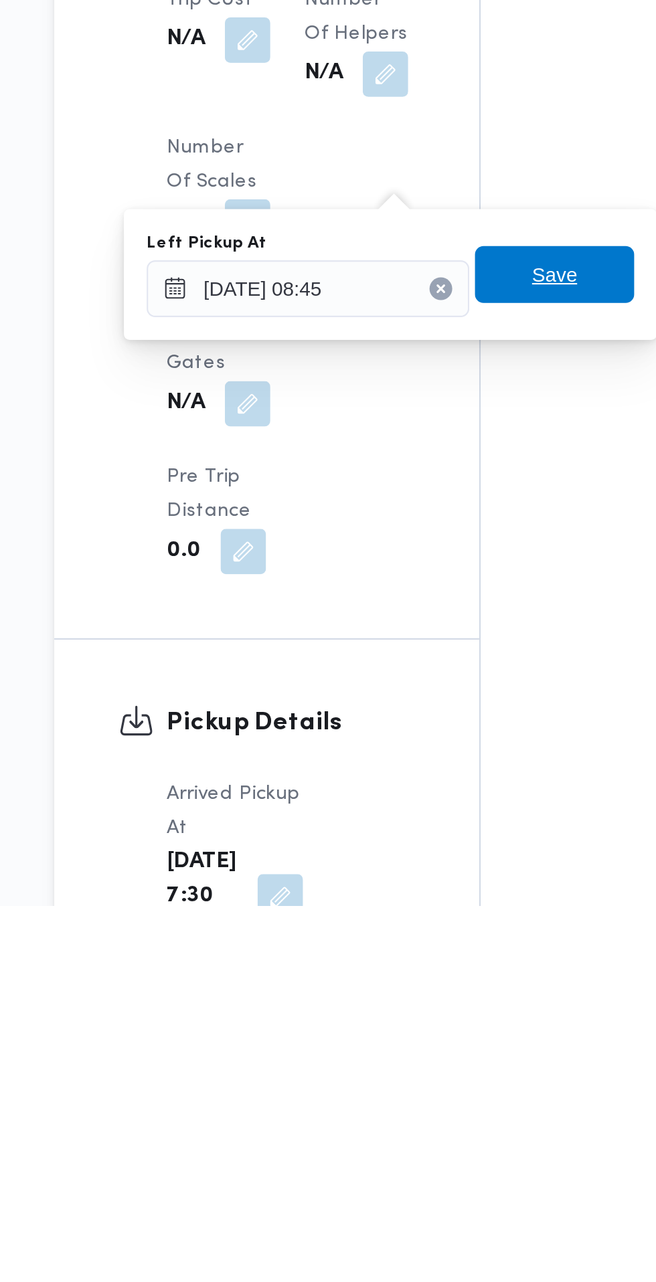
click at [419, 983] on span "Save" at bounding box center [409, 985] width 21 height 16
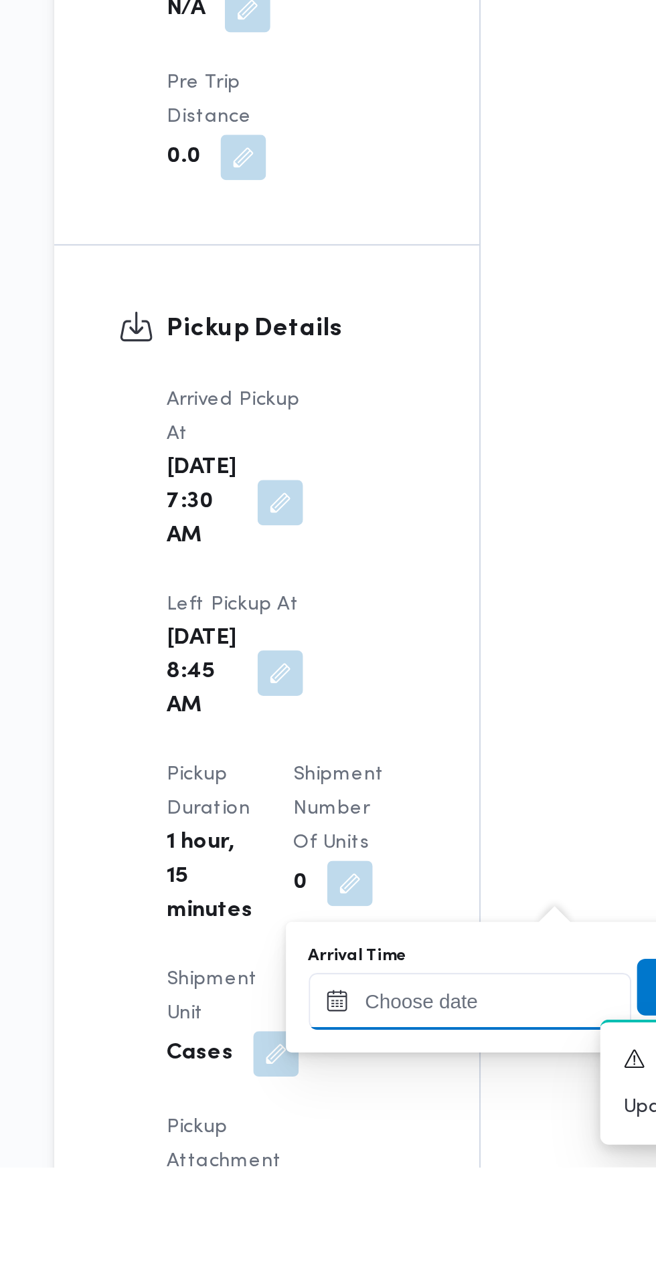
click at [383, 1198] on input "Arrival Time" at bounding box center [370, 1203] width 152 height 27
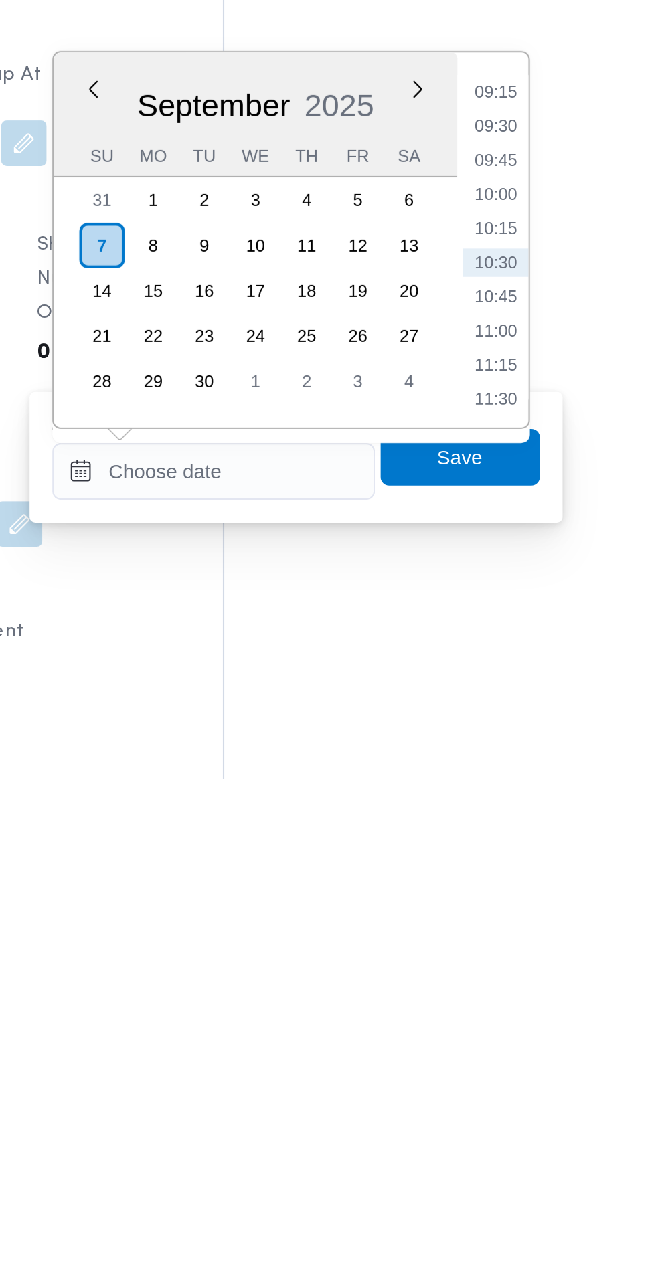
click at [503, 958] on li "09:15" at bounding box center [502, 958] width 31 height 13
type input "[DATE] 09:15"
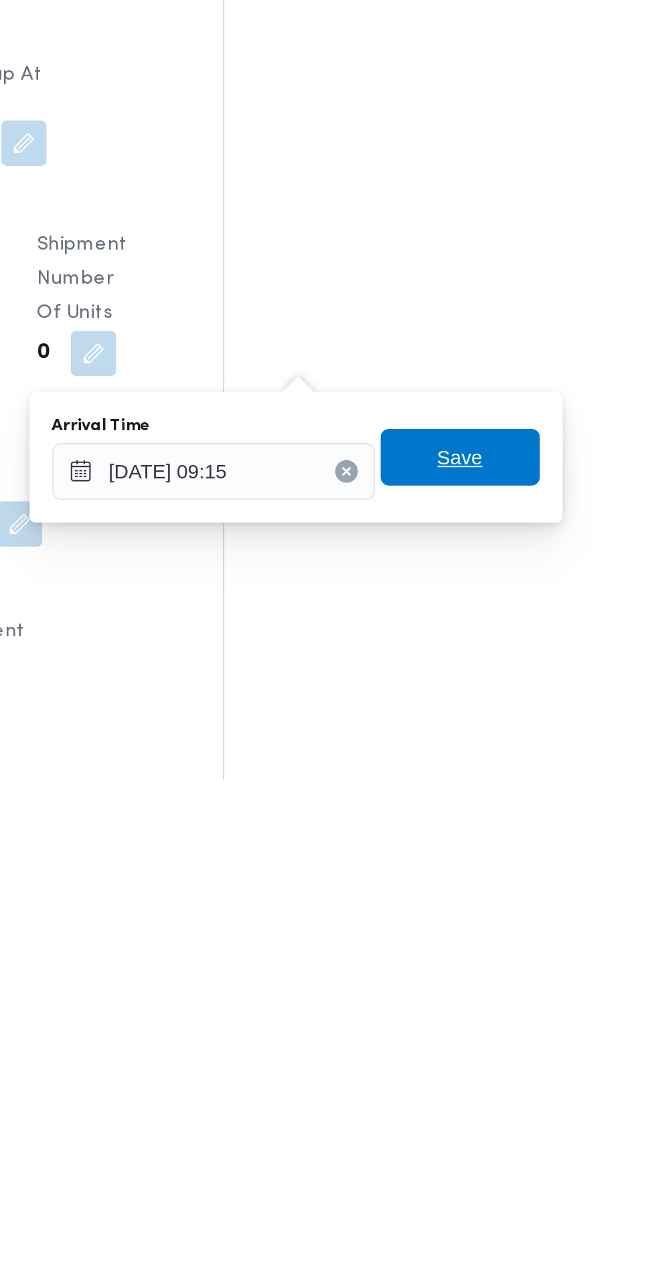
click at [498, 1129] on span "Save" at bounding box center [485, 1130] width 75 height 27
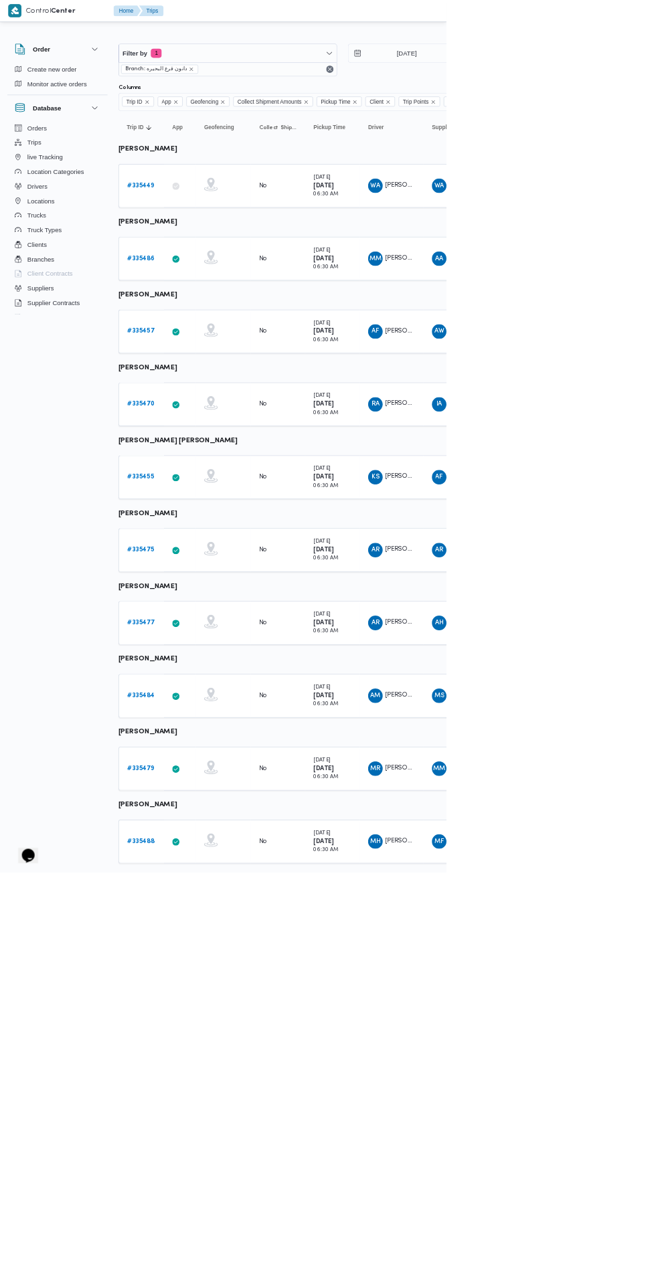
click at [209, 1127] on b "# 335479" at bounding box center [207, 1128] width 40 height 9
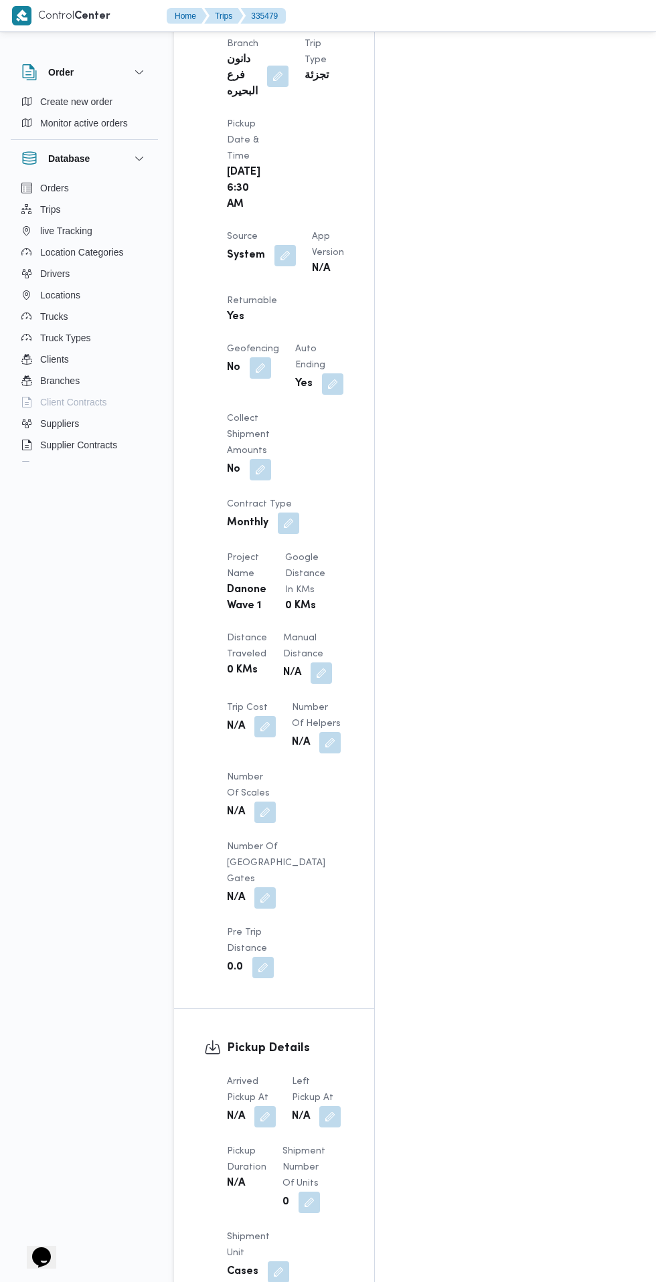
scroll to position [885, 0]
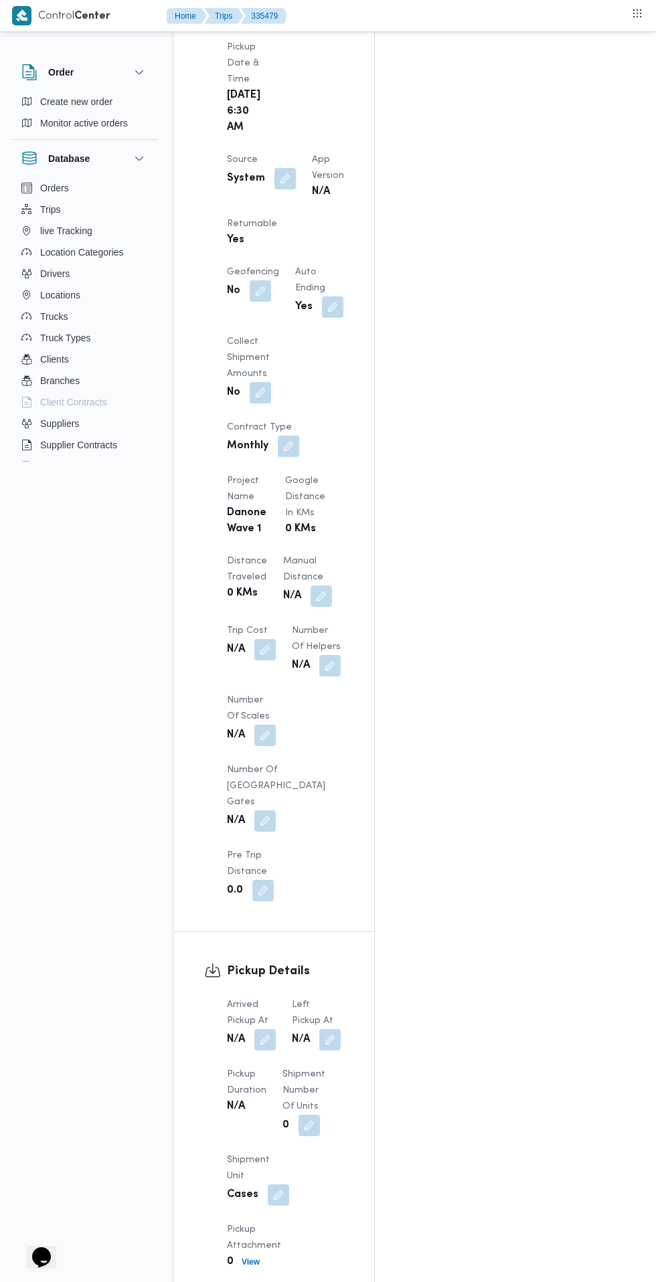
click at [258, 1029] on button "button" at bounding box center [264, 1039] width 21 height 21
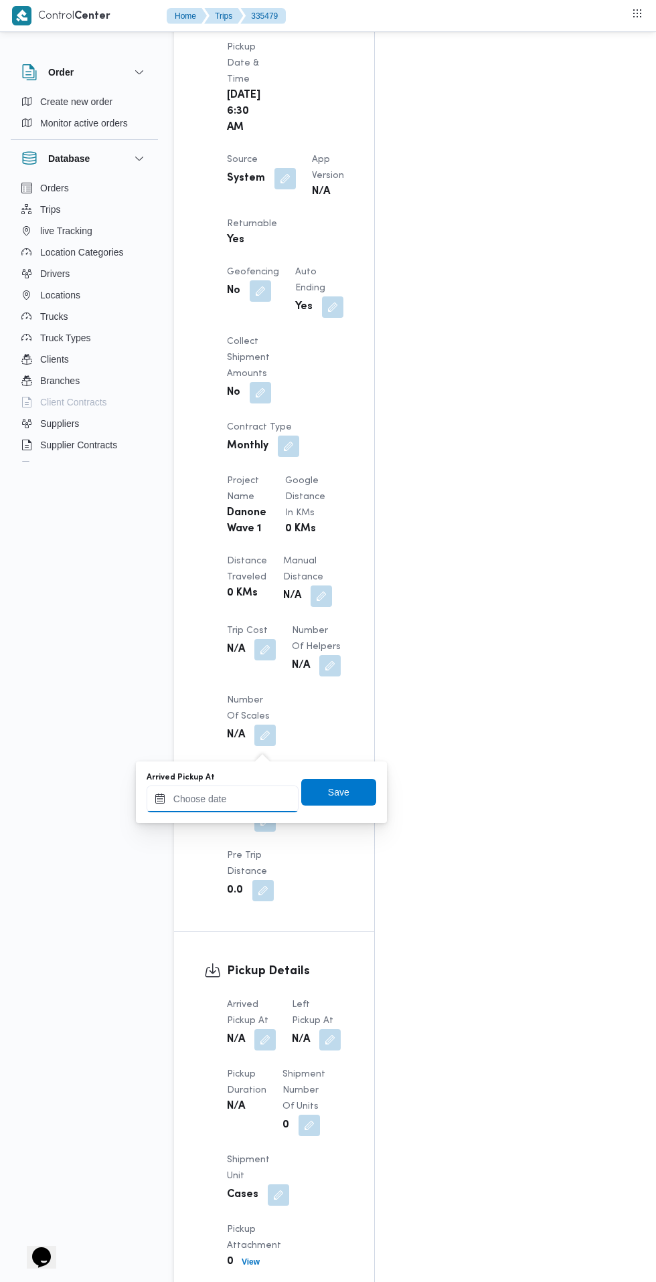
click at [243, 793] on input "Arrived Pickup At" at bounding box center [222, 798] width 152 height 27
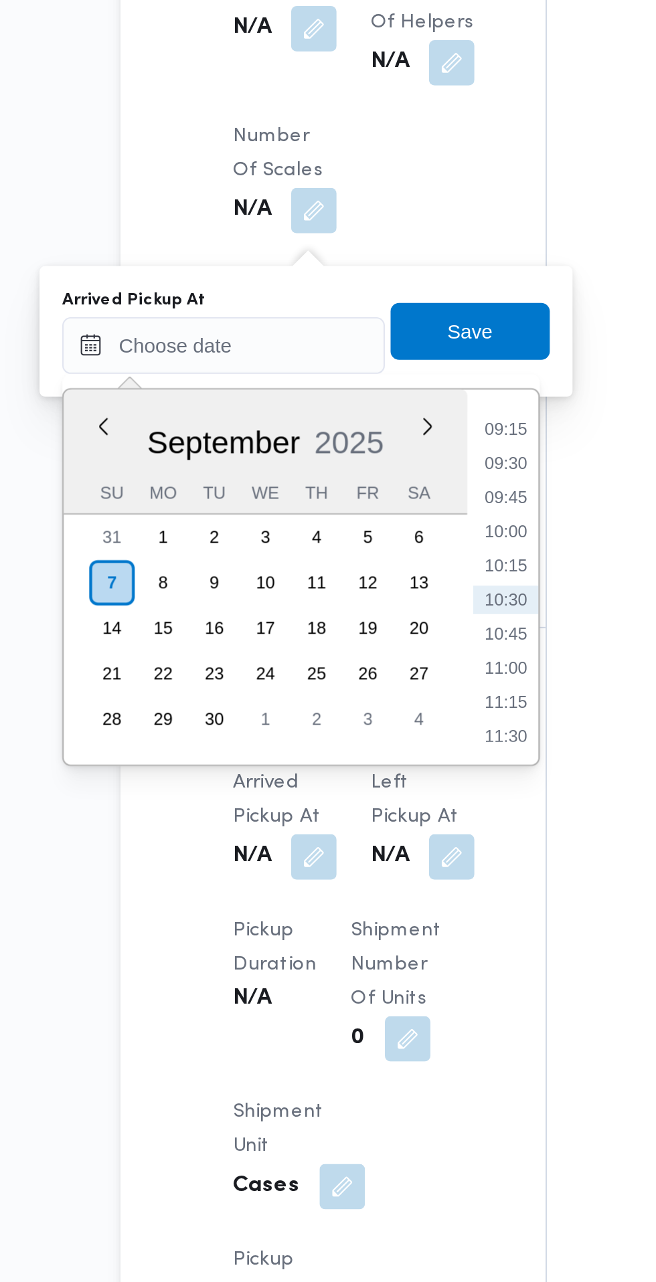
click at [359, 829] on li "09:30" at bounding box center [355, 825] width 31 height 13
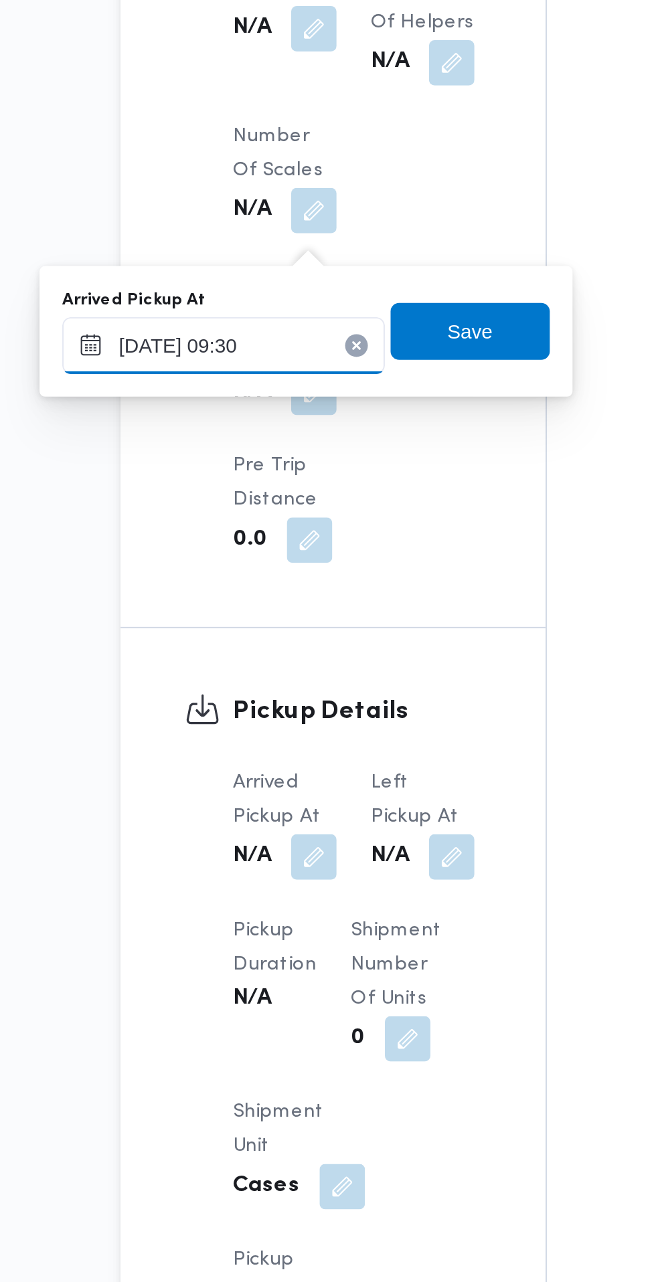
click at [235, 771] on input "[DATE] 09:30" at bounding box center [222, 770] width 152 height 27
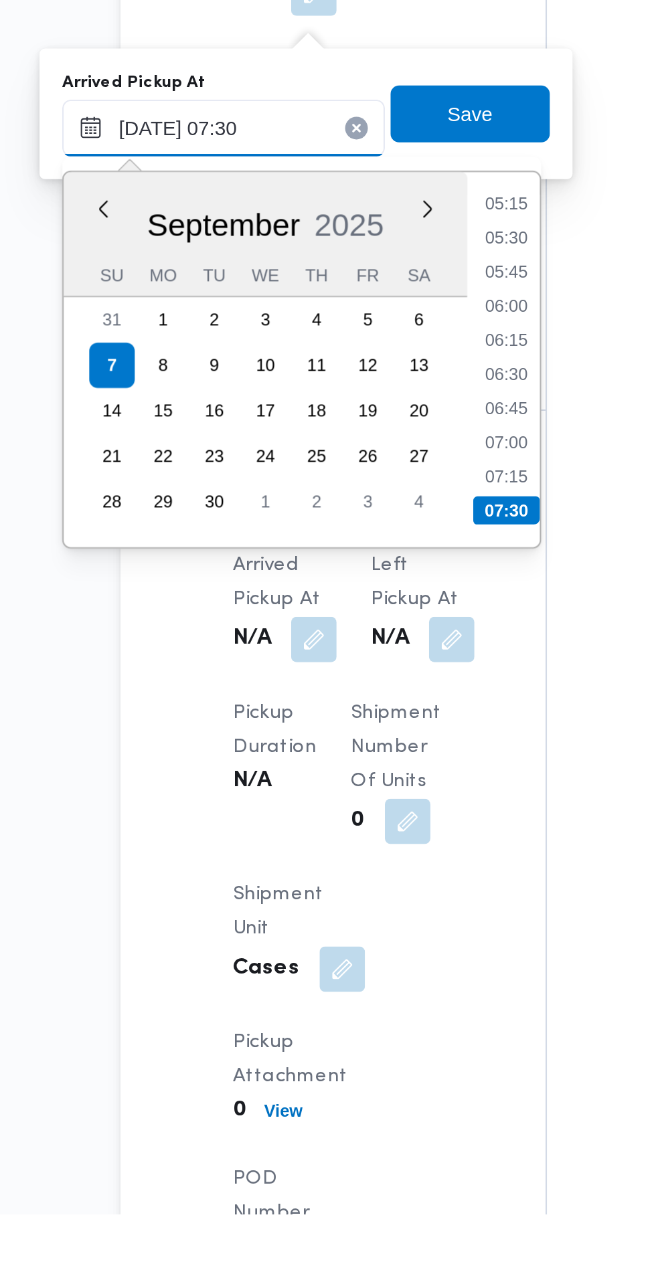
type input "[DATE] 07:30"
click at [363, 953] on li "07:30" at bounding box center [355, 950] width 31 height 13
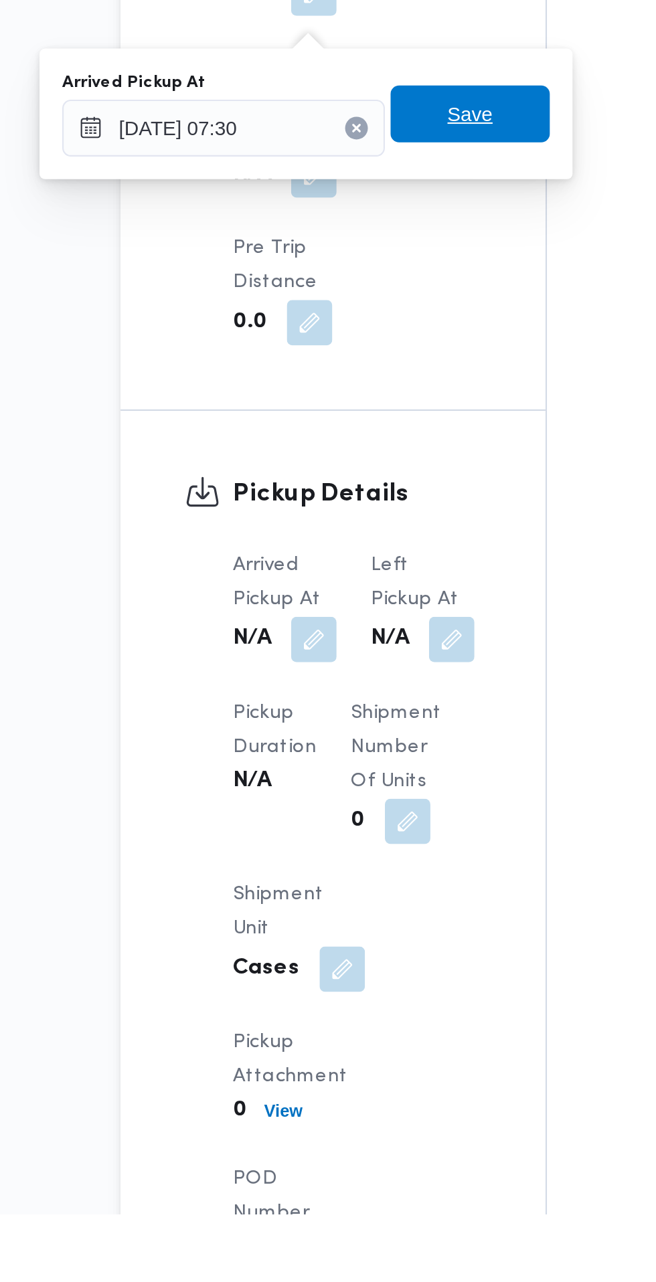
click at [352, 765] on span "Save" at bounding box center [338, 764] width 75 height 27
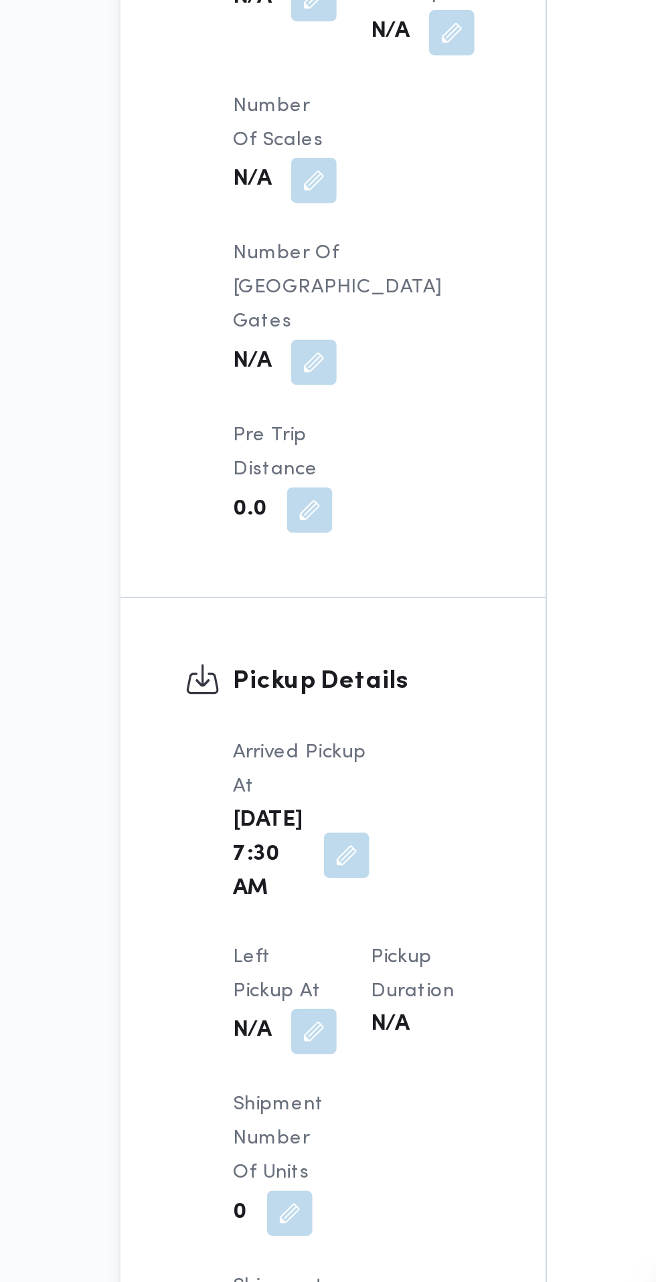
click at [276, 1096] on button "button" at bounding box center [264, 1106] width 21 height 21
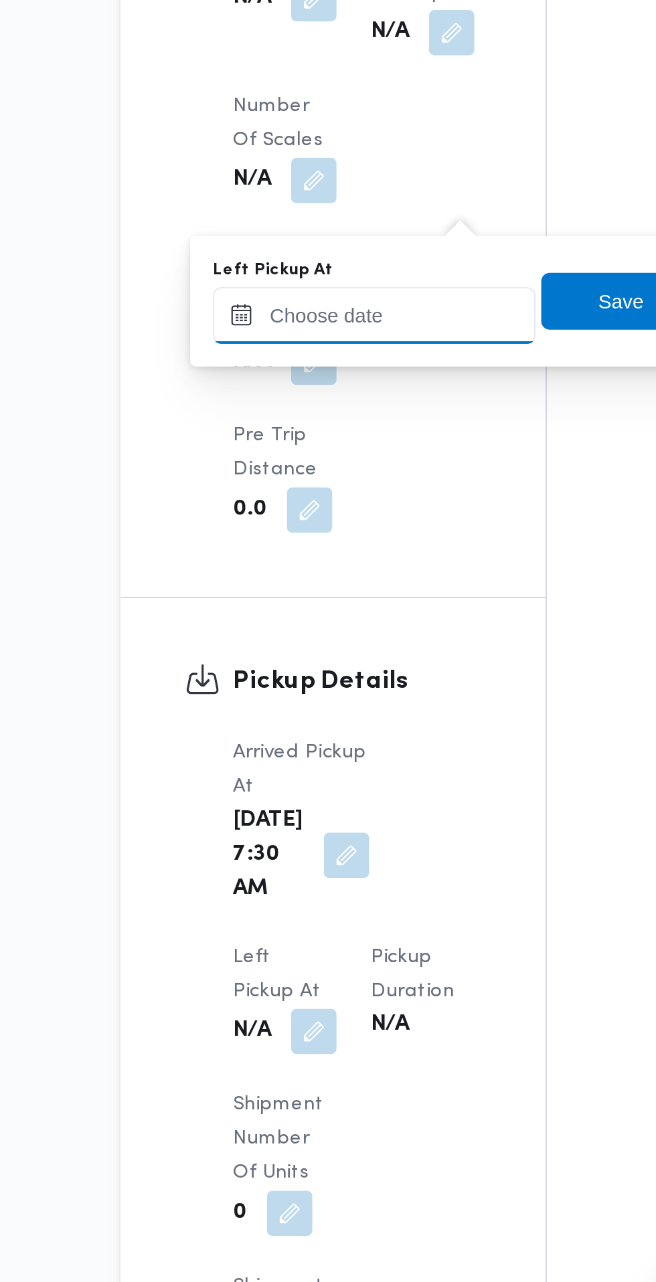
click at [324, 769] on input "Left Pickup At" at bounding box center [293, 770] width 152 height 27
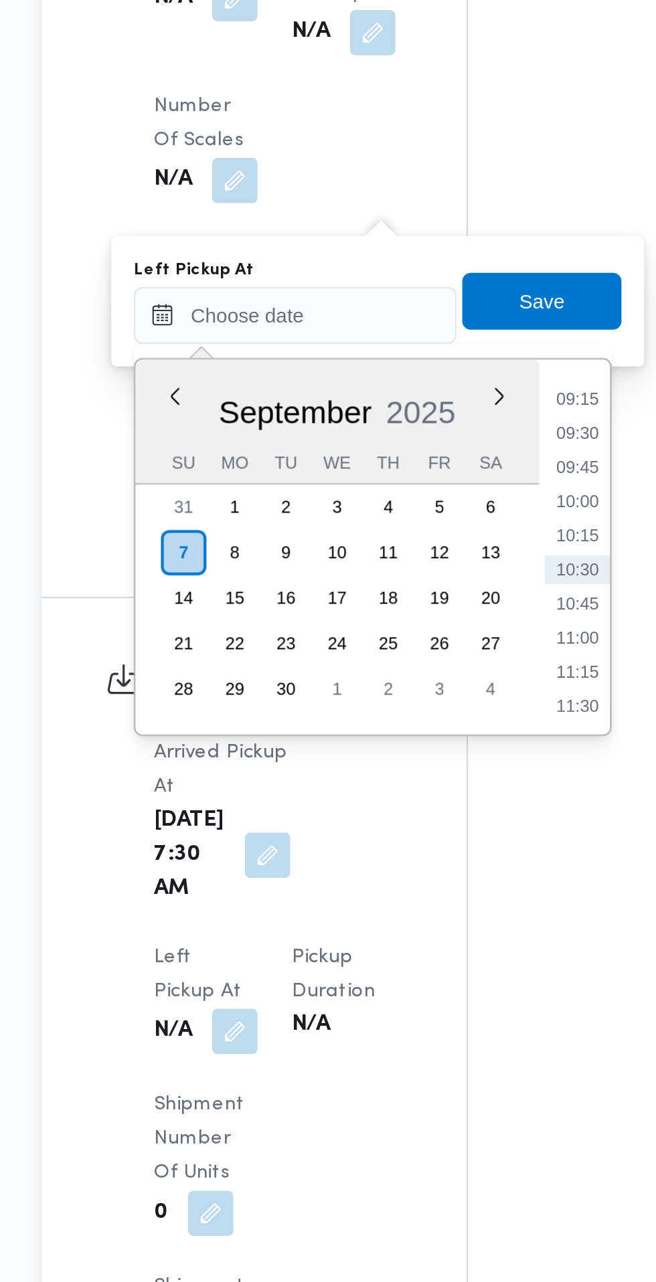
click at [433, 827] on li "09:30" at bounding box center [426, 825] width 31 height 13
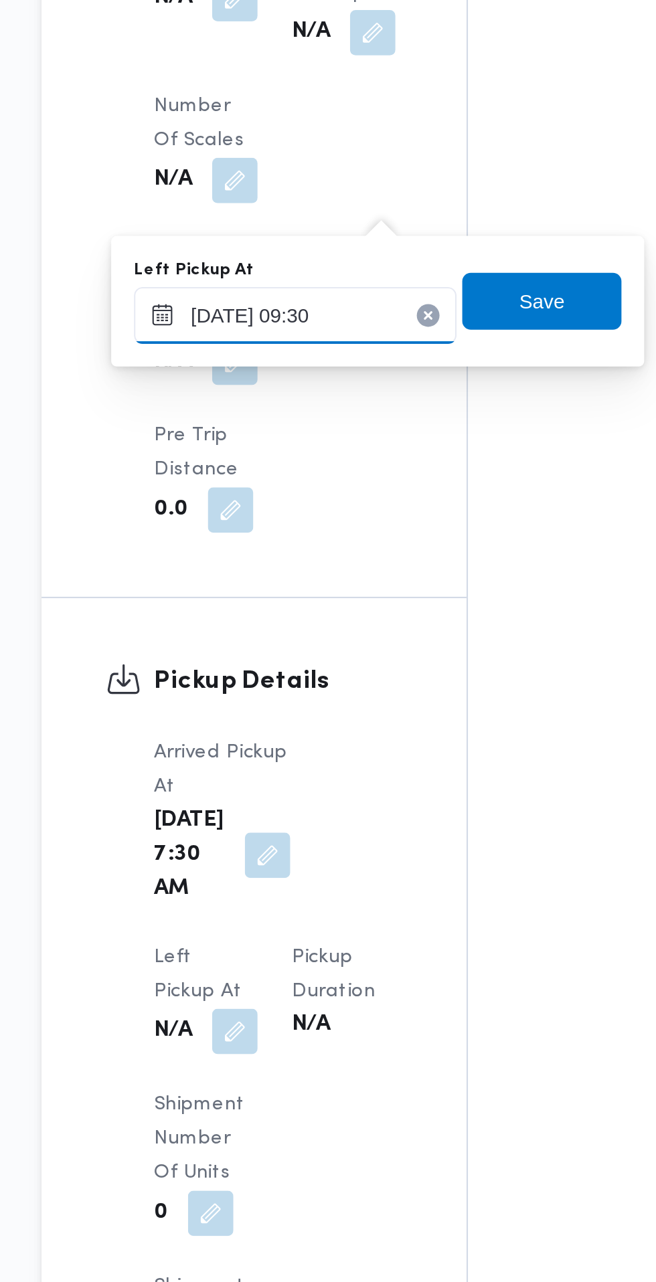
click at [322, 769] on input "[DATE] 09:30" at bounding box center [293, 770] width 152 height 27
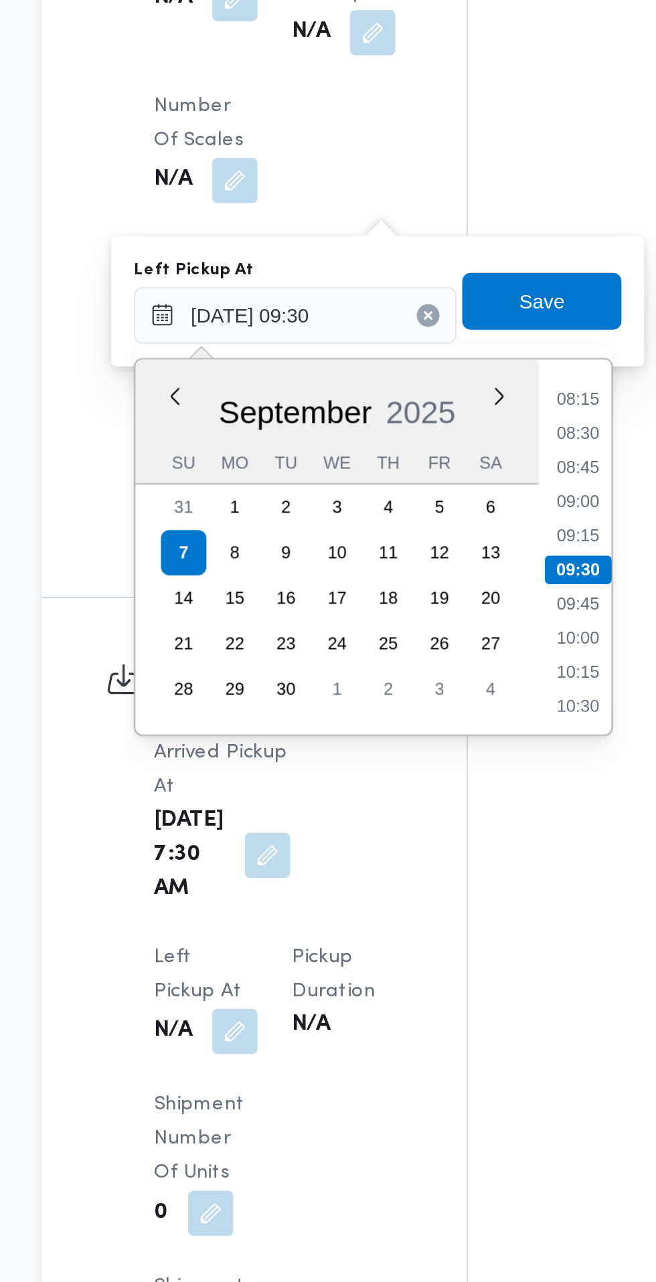
click at [428, 838] on li "08:45" at bounding box center [426, 841] width 31 height 13
type input "[DATE] 08:45"
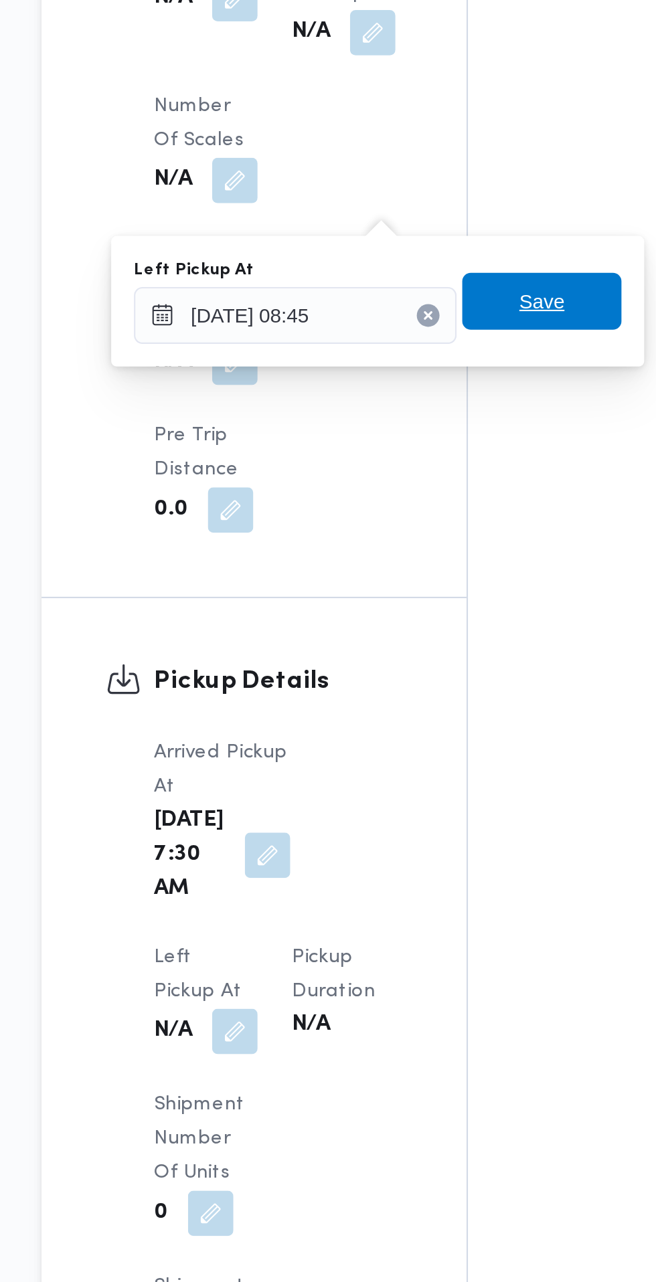
click at [425, 766] on span "Save" at bounding box center [409, 763] width 75 height 27
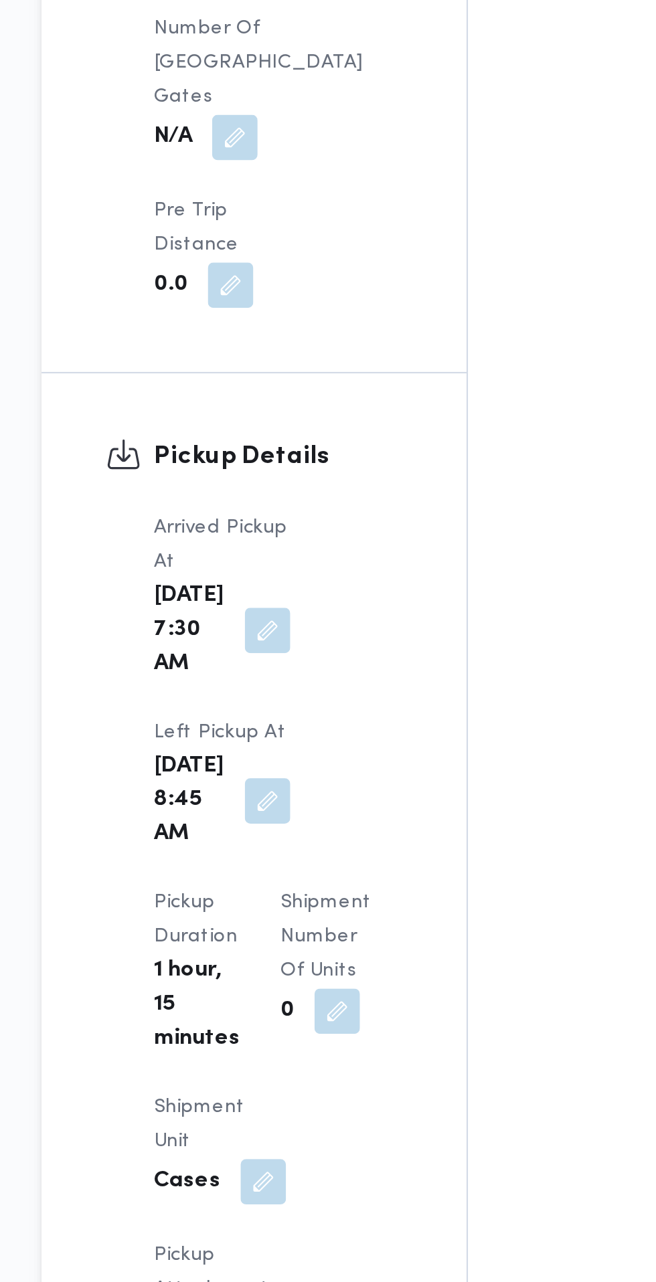
scroll to position [963, 0]
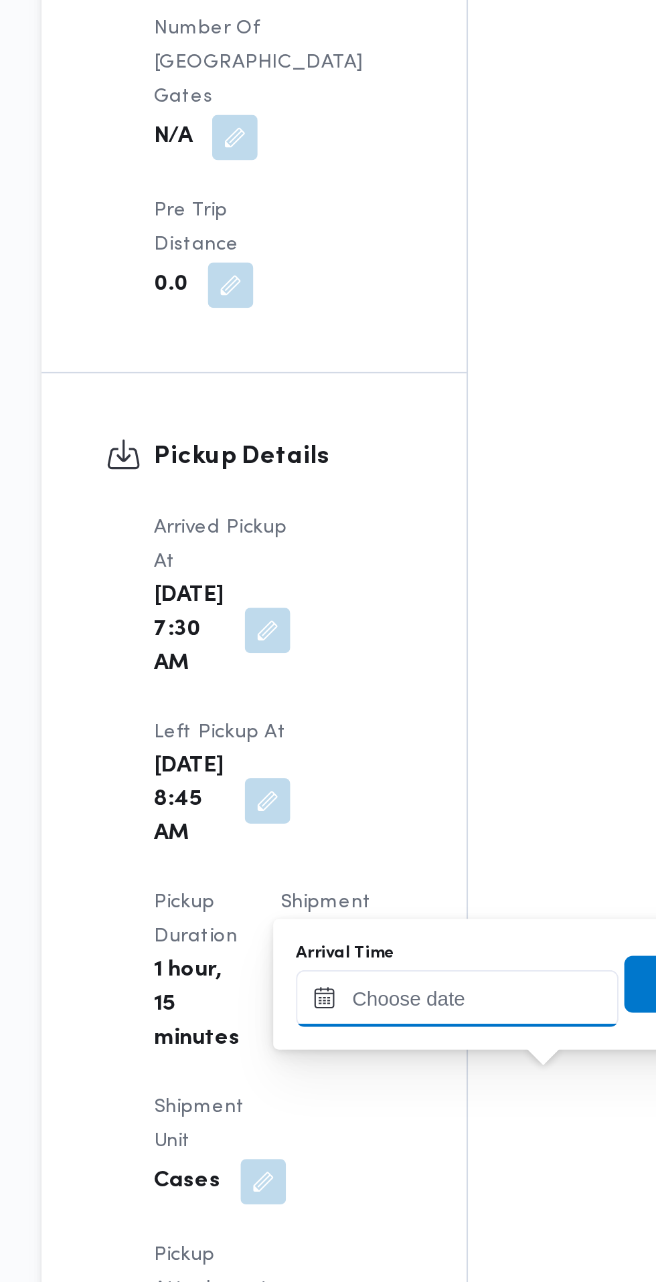
click at [371, 1152] on input "Arrival Time" at bounding box center [370, 1148] width 152 height 27
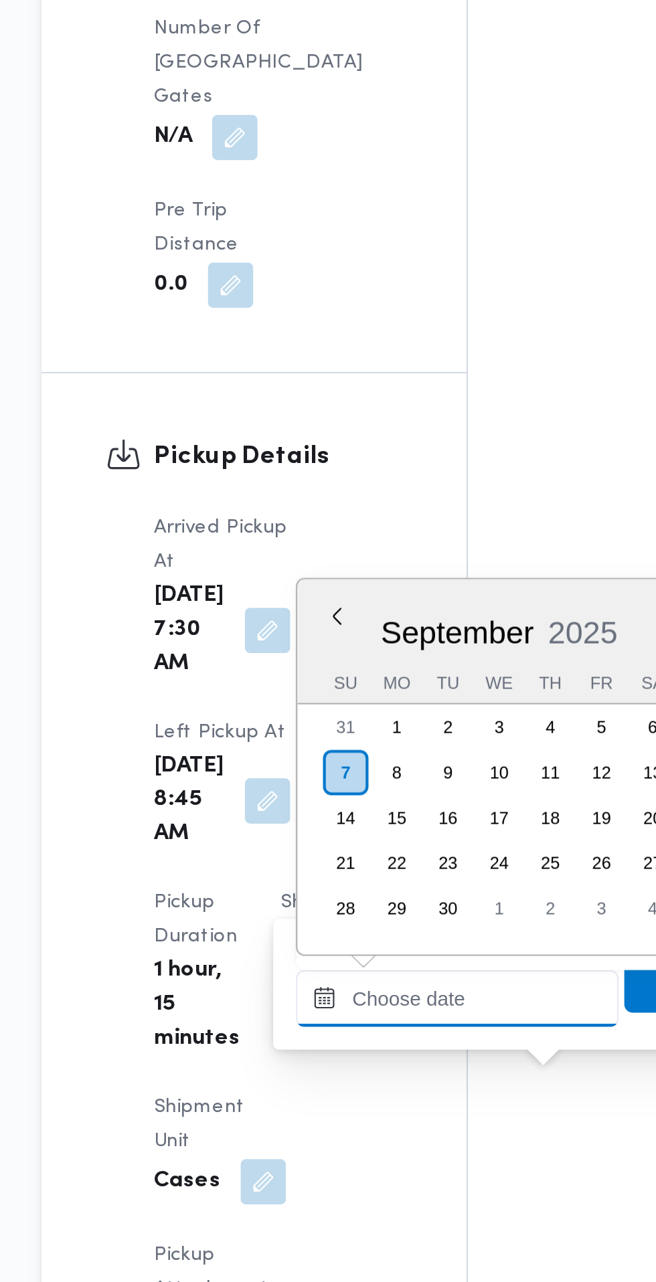
scroll to position [593, 0]
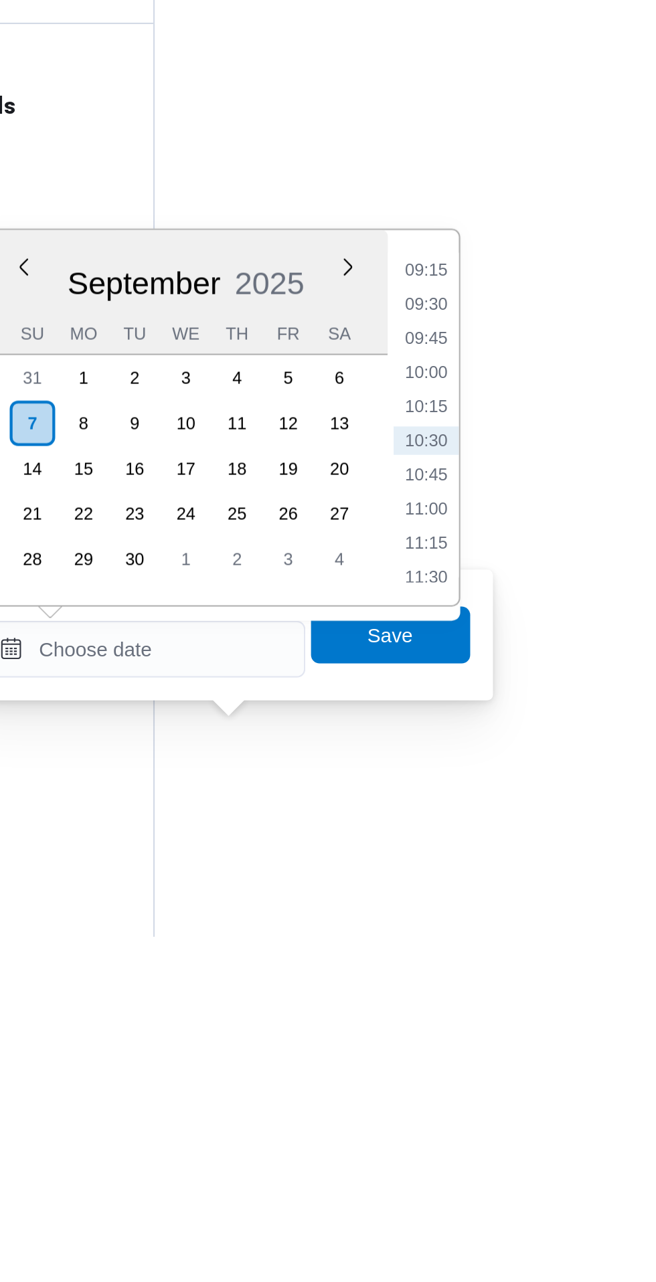
click at [510, 971] on li "09:15" at bounding box center [502, 967] width 31 height 13
type input "[DATE] 09:15"
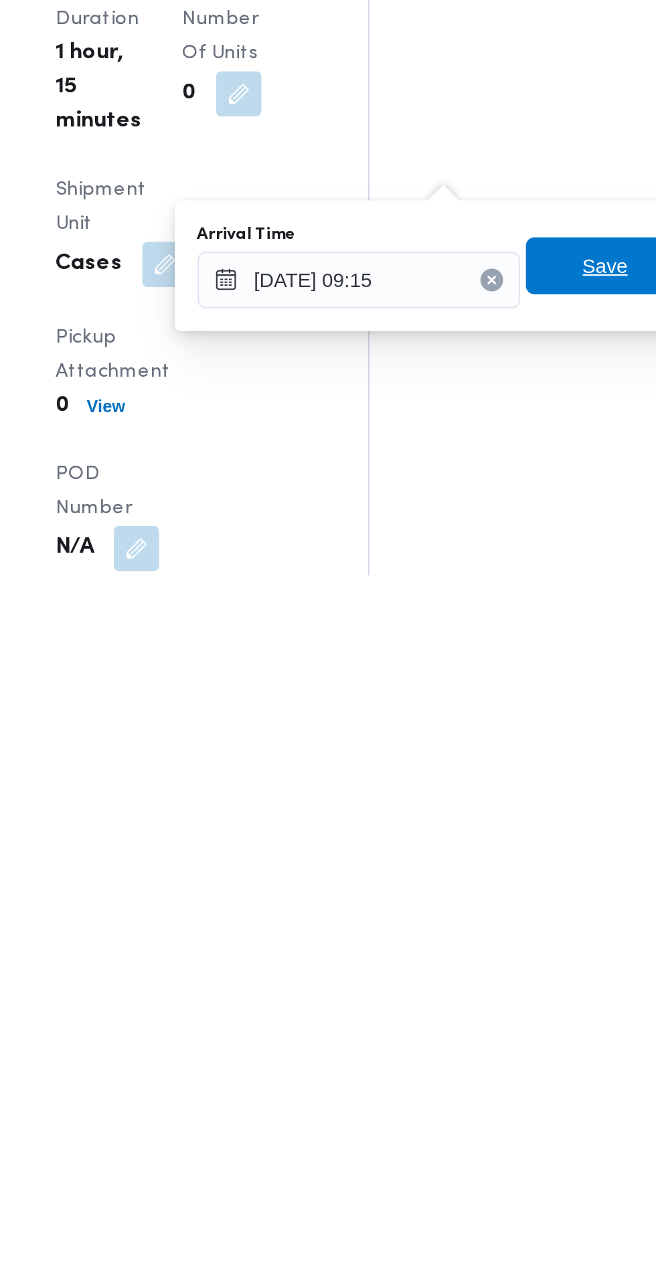
click at [474, 1137] on span "Save" at bounding box center [485, 1135] width 75 height 27
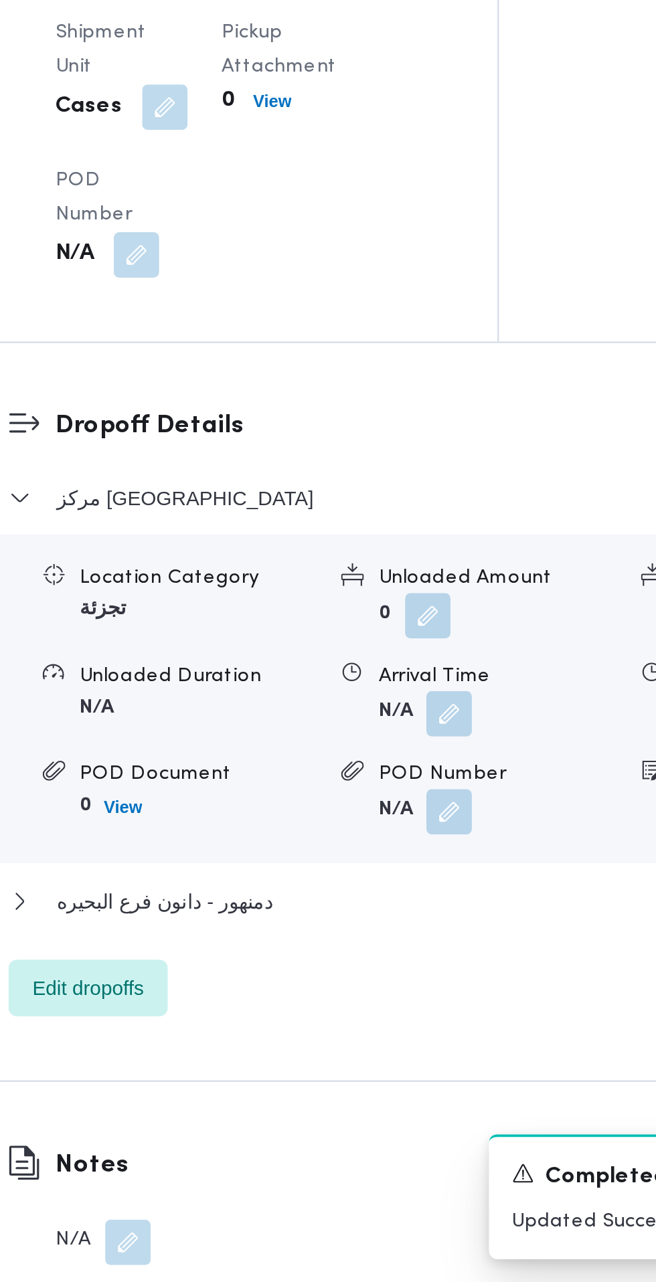
scroll to position [1046, 0]
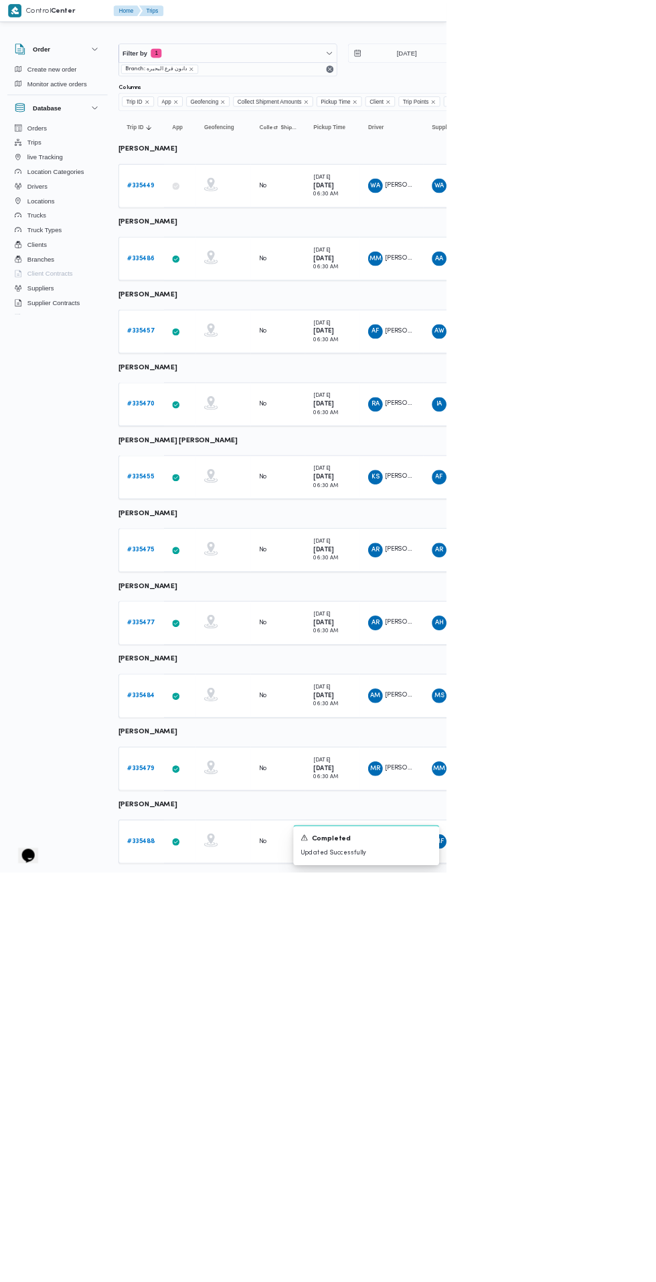
scroll to position [0, 21]
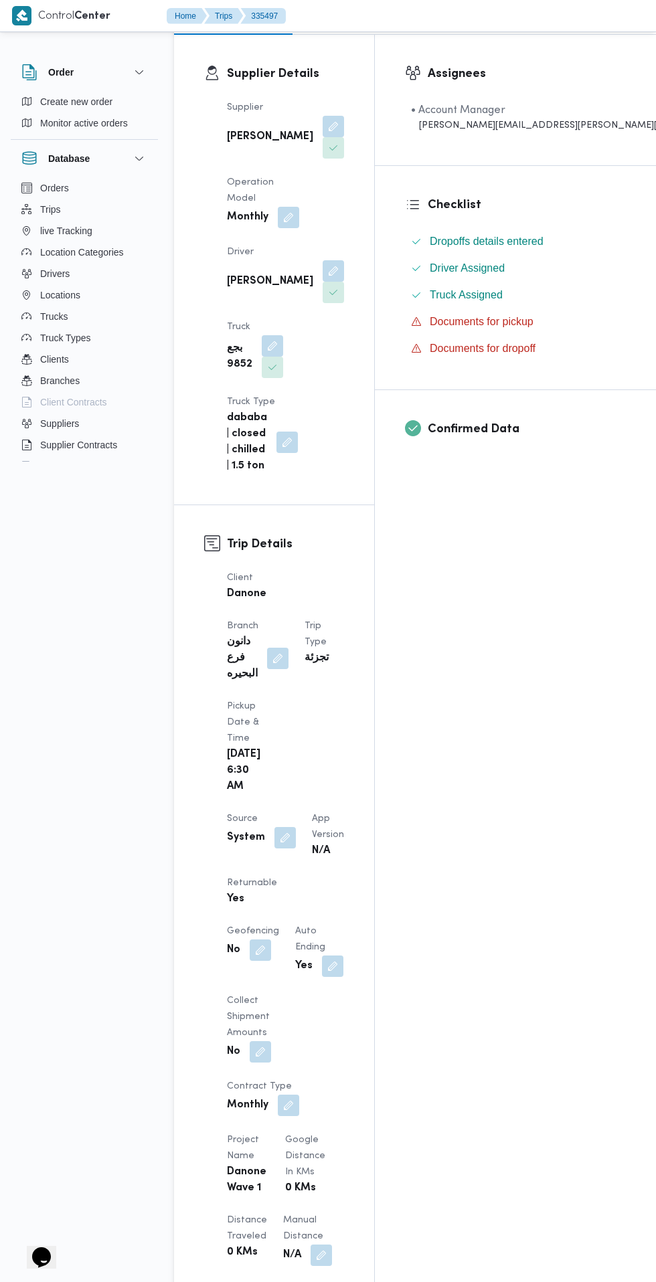
scroll to position [237, 0]
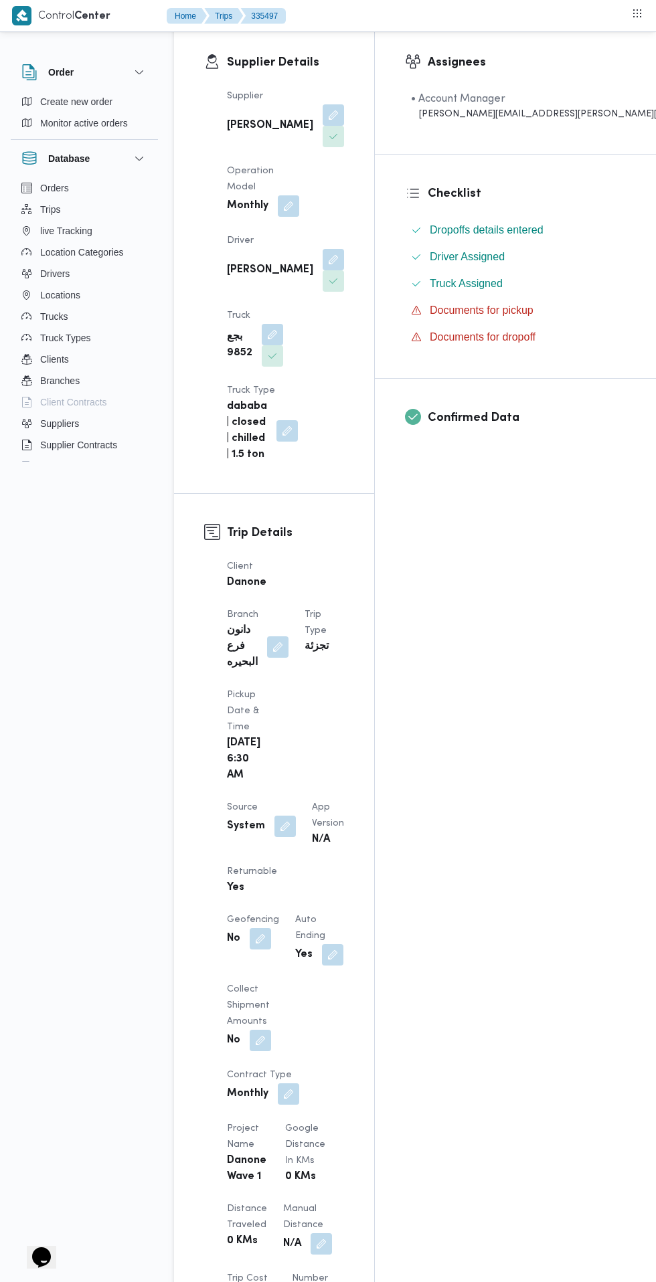
click at [280, 815] on button "button" at bounding box center [284, 825] width 21 height 21
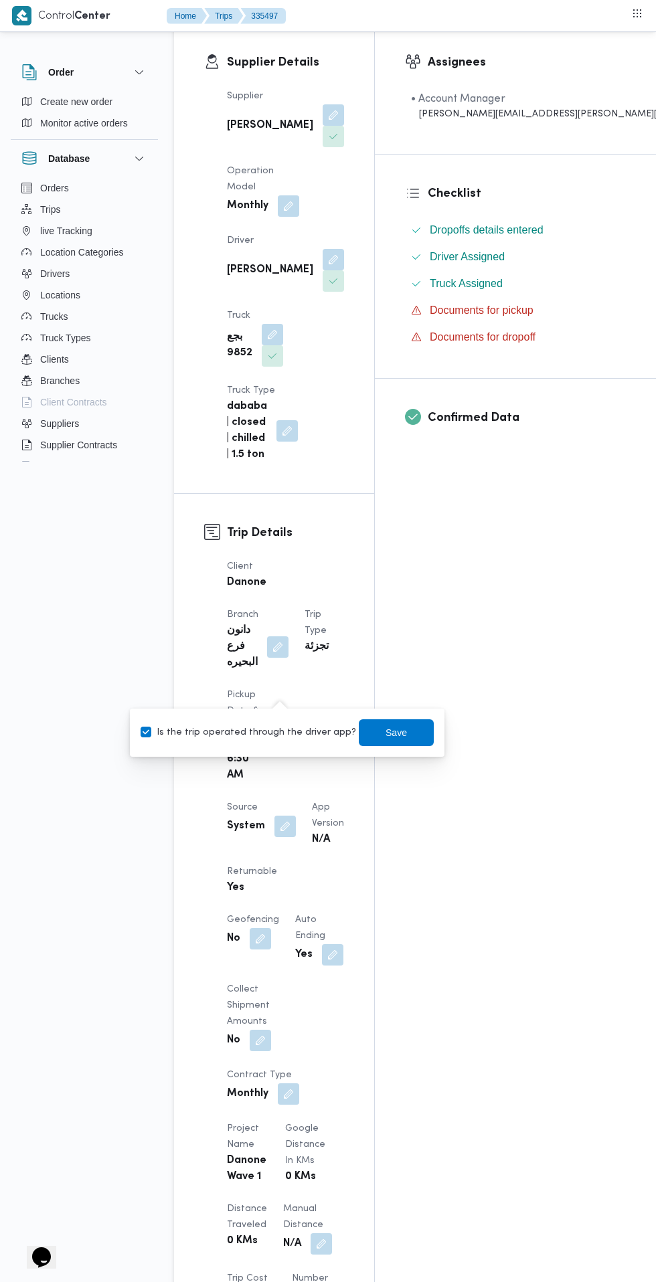
click at [281, 728] on label "Is the trip operated through the driver app?" at bounding box center [247, 732] width 215 height 16
checkbox input "false"
click at [403, 740] on span "Save" at bounding box center [396, 732] width 75 height 27
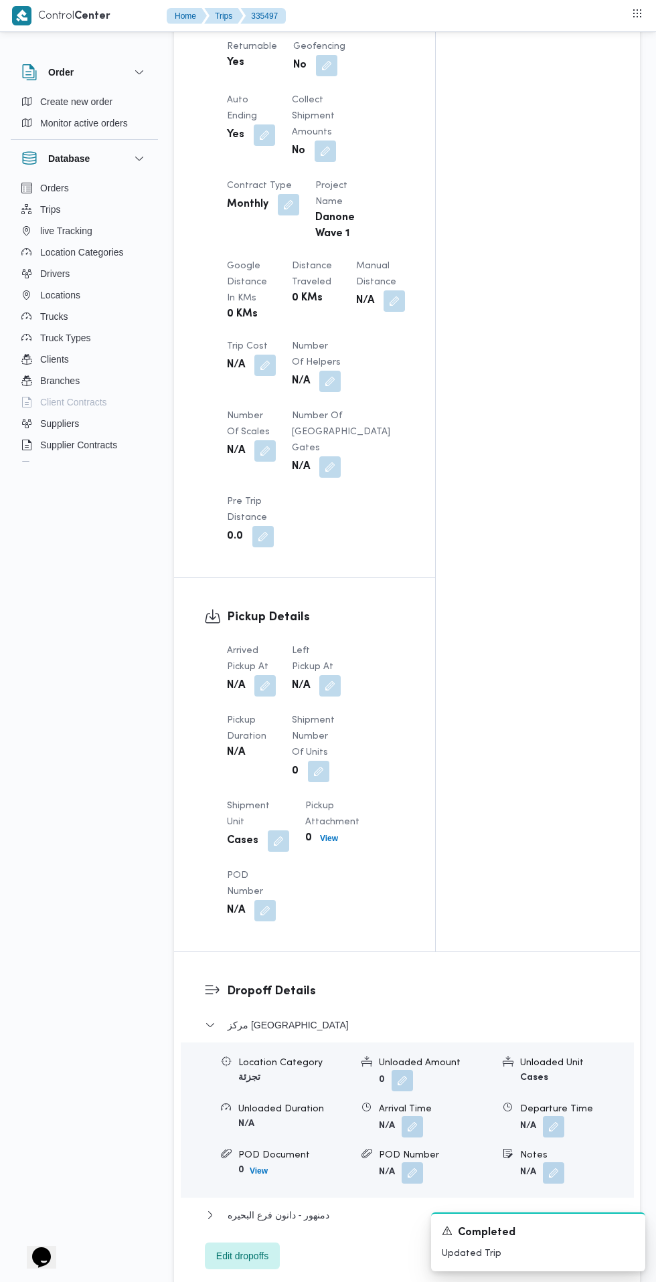
scroll to position [825, 0]
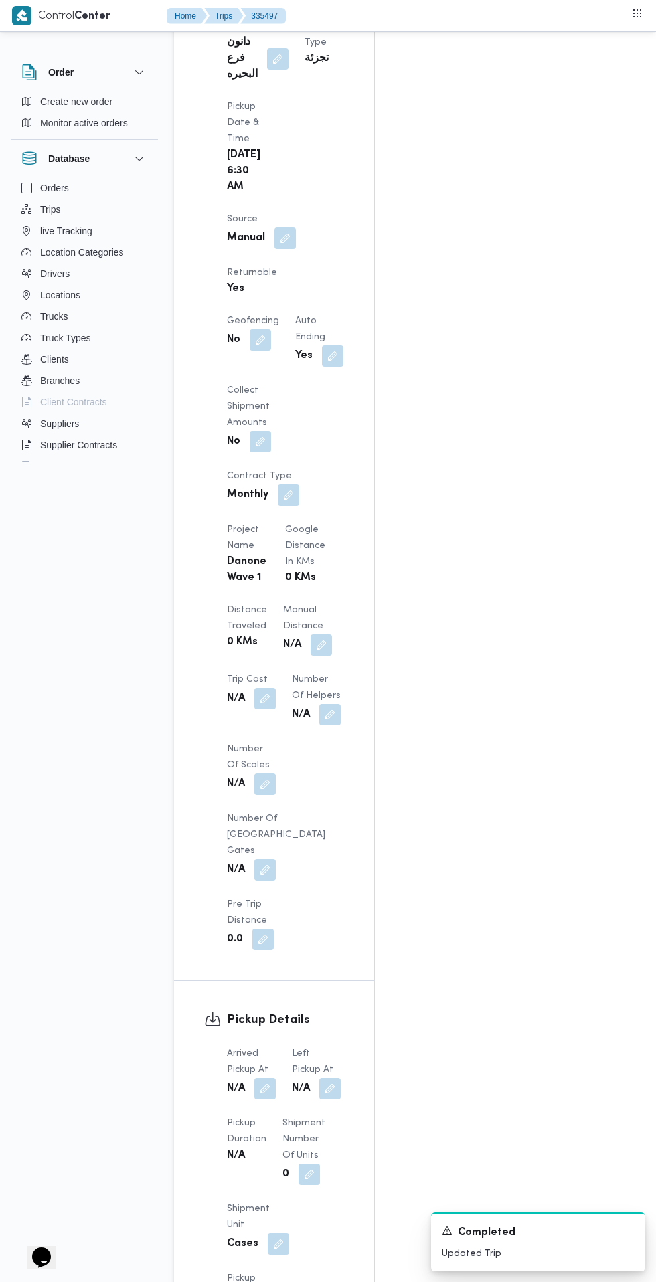
click at [536, 770] on div "Assignees • Account Manager [PERSON_NAME][EMAIL_ADDRESS][PERSON_NAME][DOMAIN_NA…" at bounding box center [539, 426] width 328 height 1983
click at [266, 1078] on button "button" at bounding box center [264, 1088] width 21 height 21
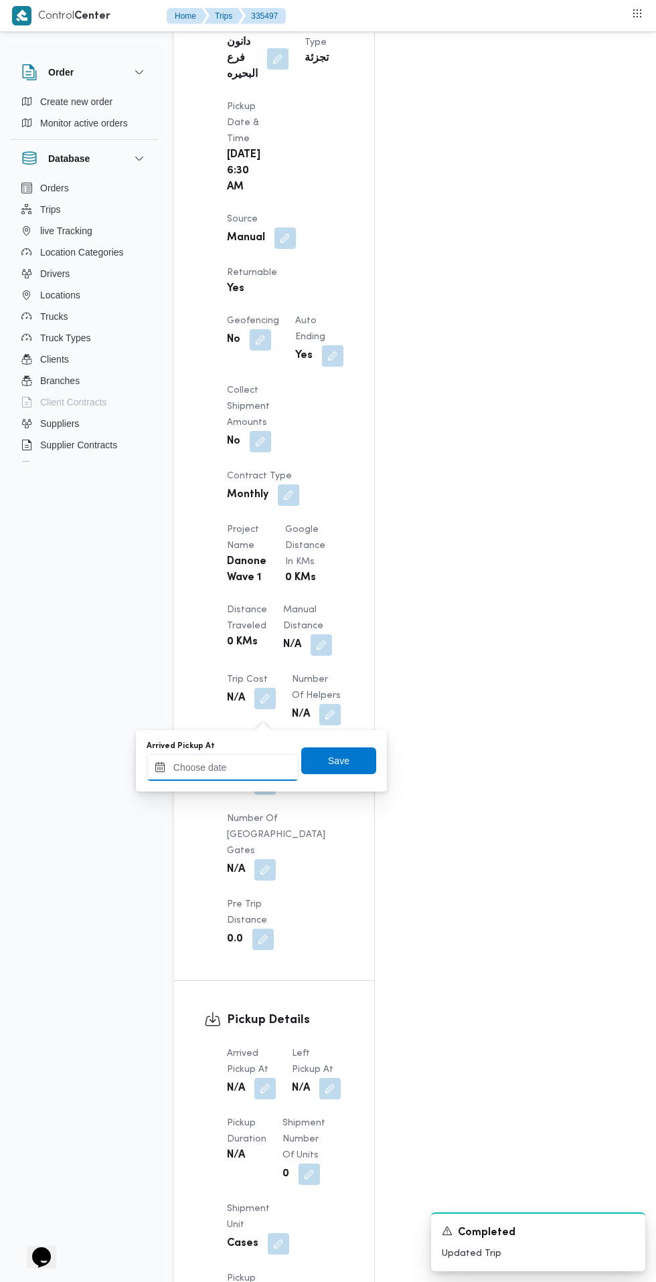
click at [266, 762] on input "Arrived Pickup At" at bounding box center [222, 767] width 152 height 27
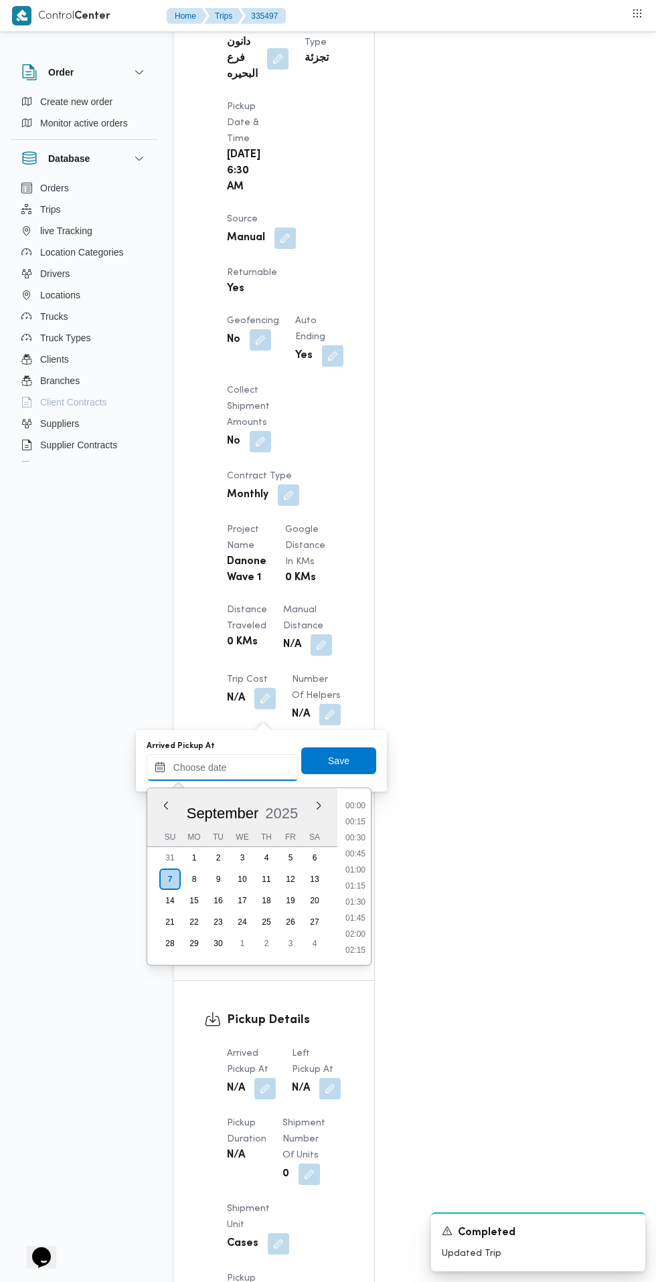
scroll to position [593, 0]
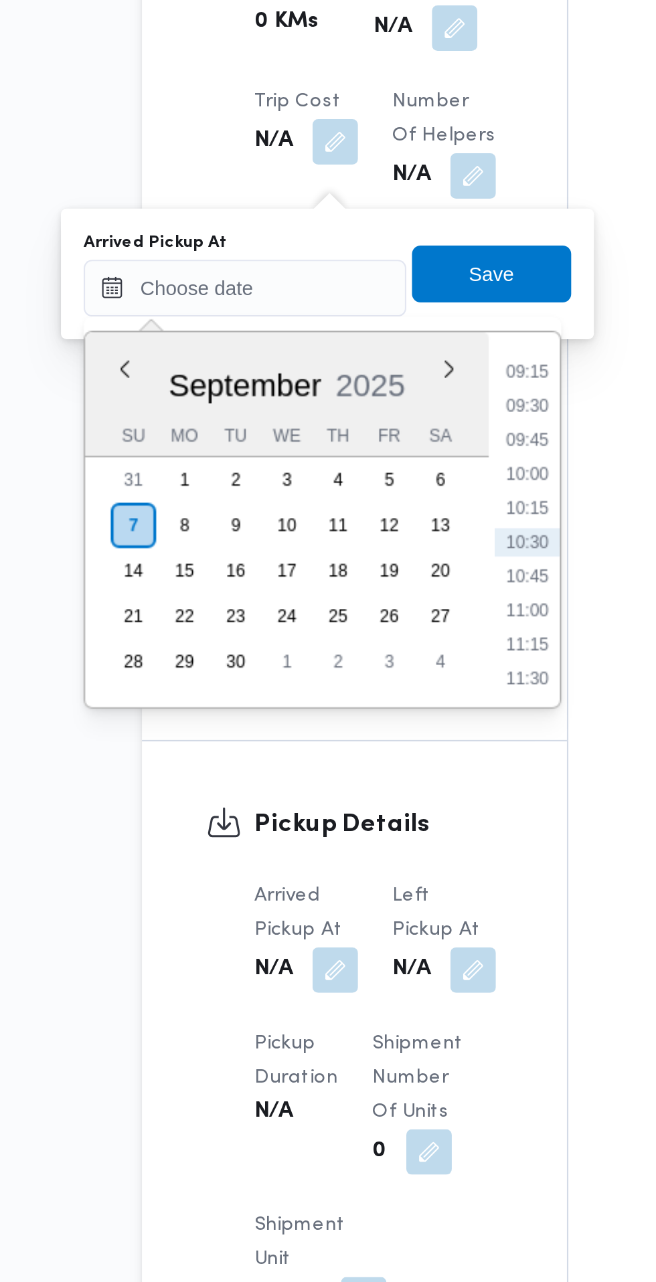
click at [357, 825] on li "09:30" at bounding box center [355, 822] width 31 height 13
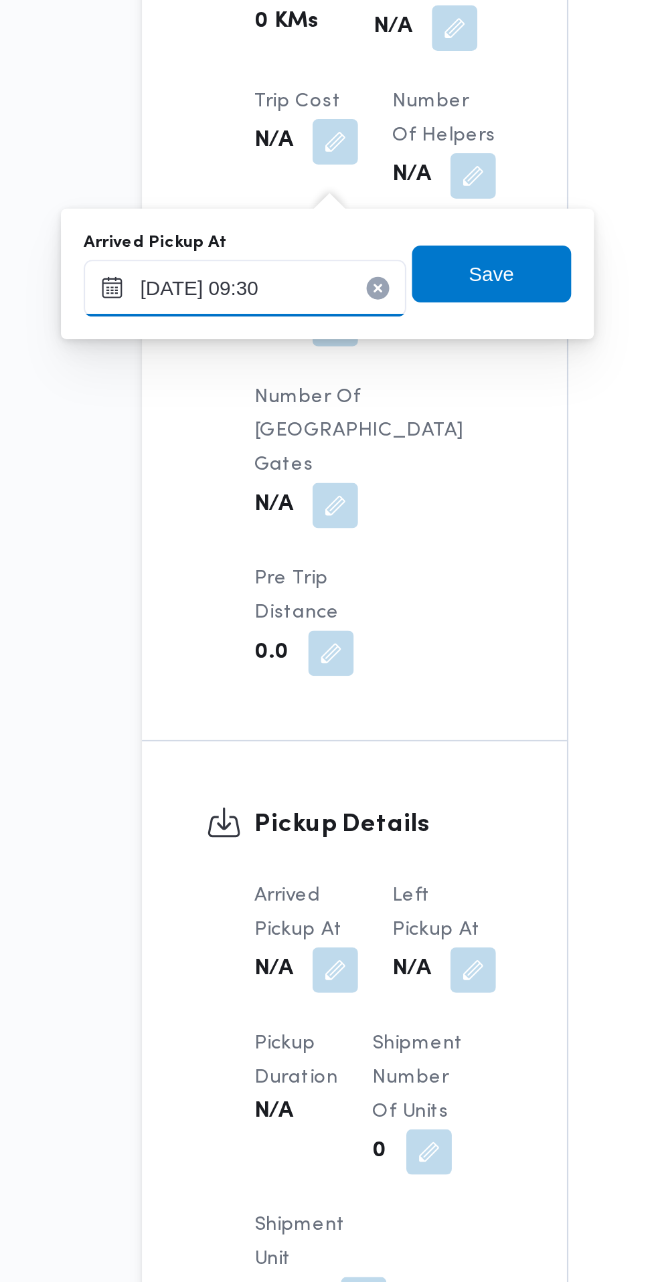
click at [238, 765] on input "[DATE] 09:30" at bounding box center [222, 767] width 152 height 27
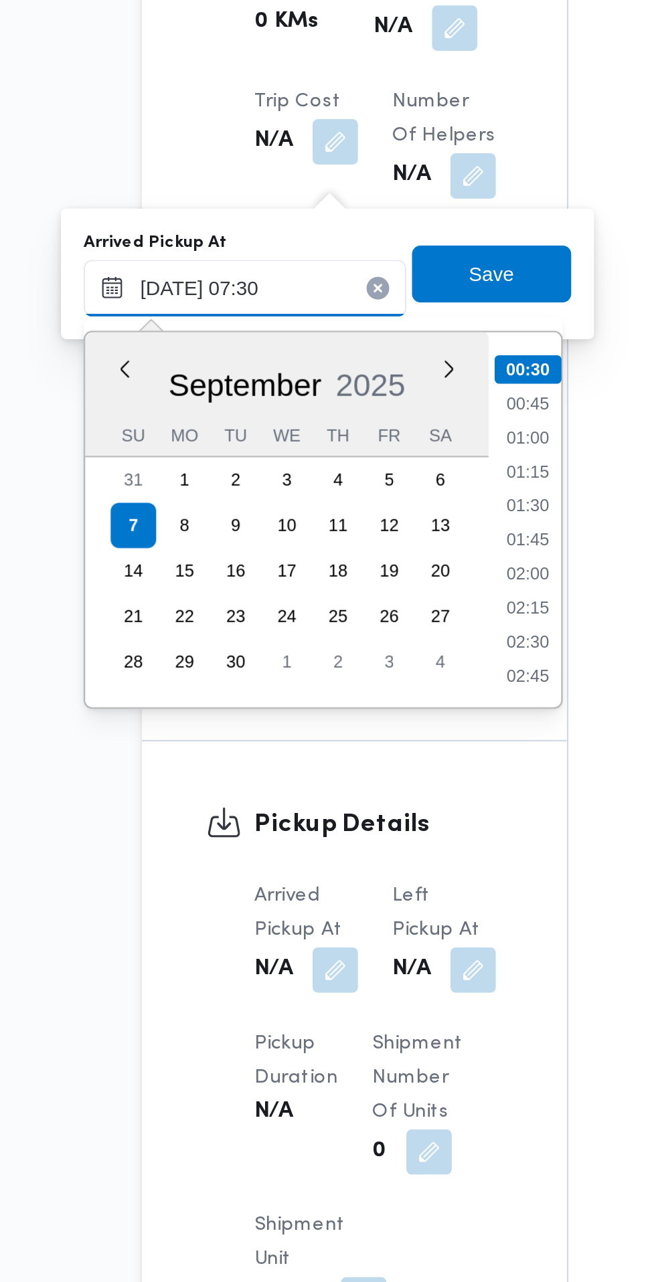
scroll to position [825, 0]
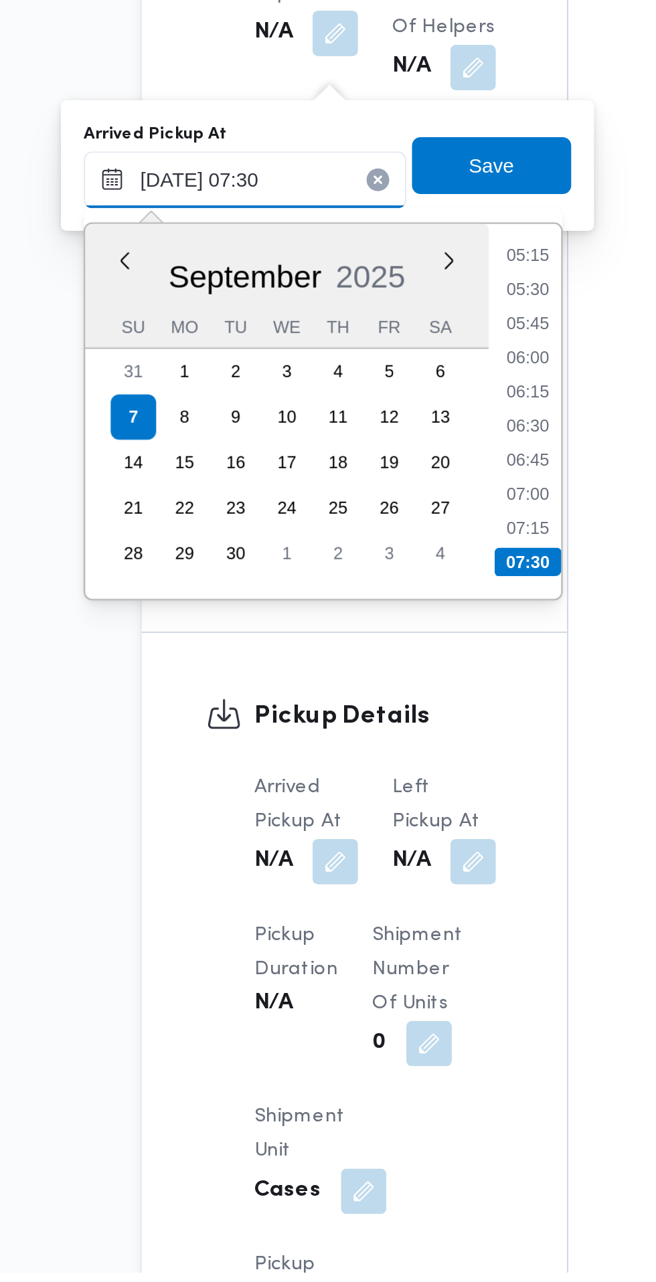
type input "[DATE] 07:30"
click at [361, 944] on li "07:30" at bounding box center [355, 947] width 31 height 13
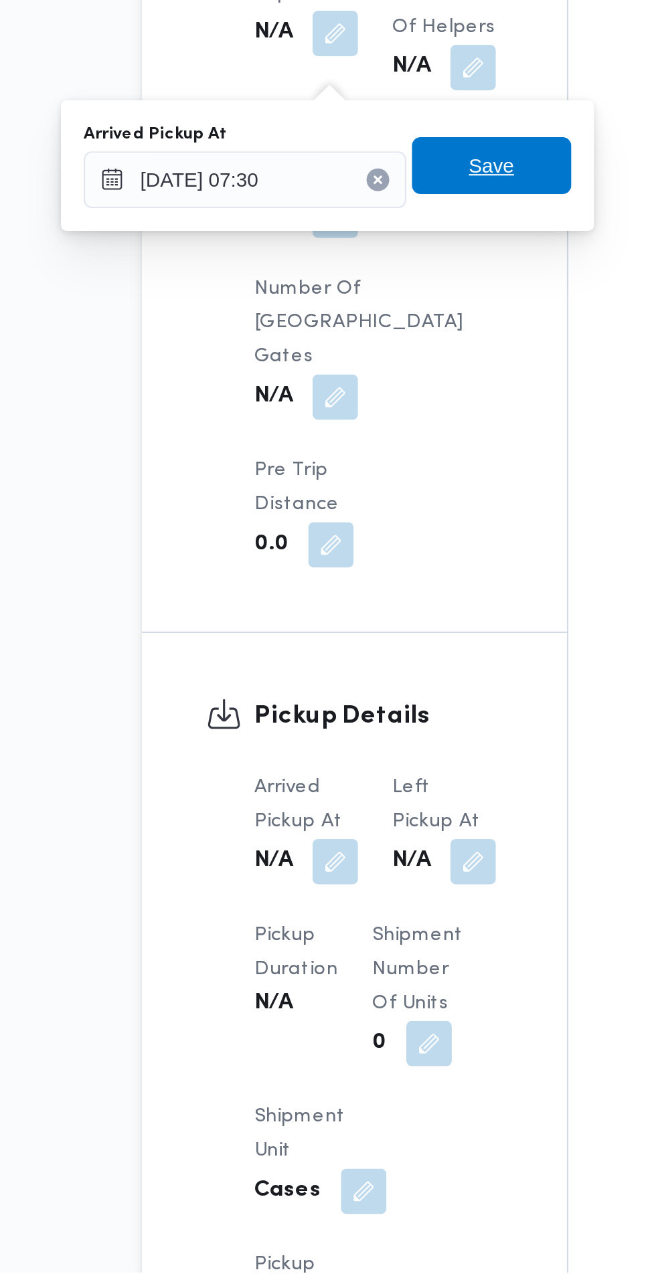
click at [353, 769] on span "Save" at bounding box center [338, 760] width 75 height 27
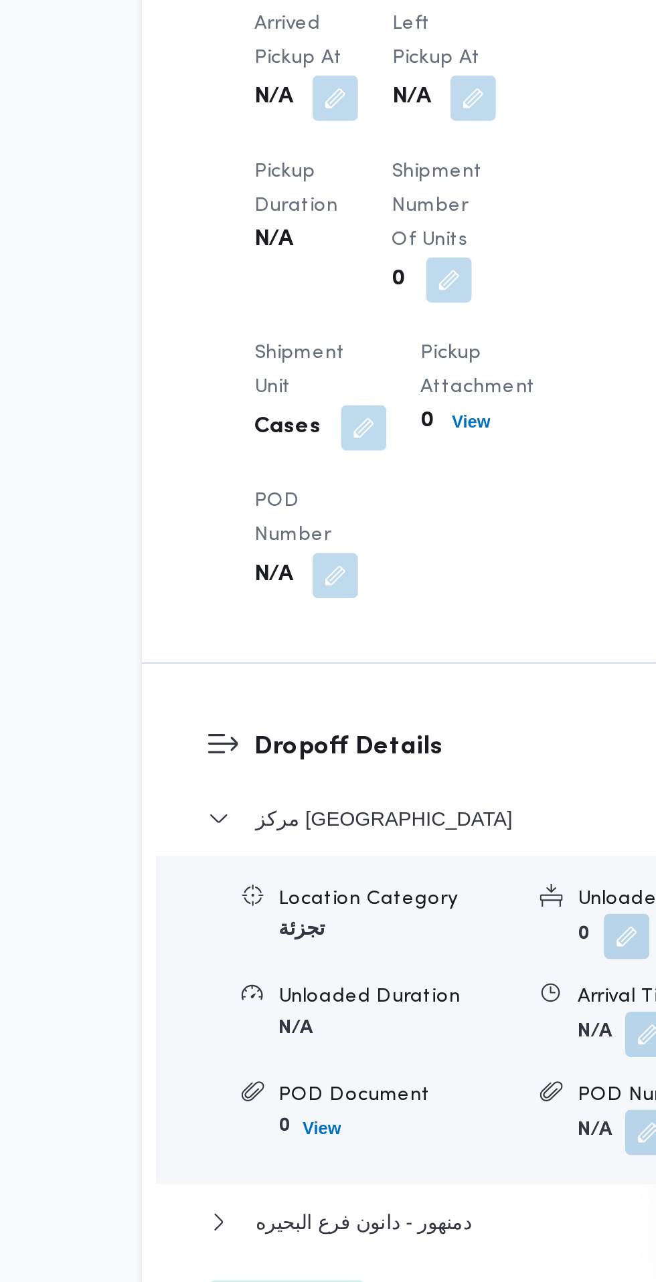
scroll to position [825, 0]
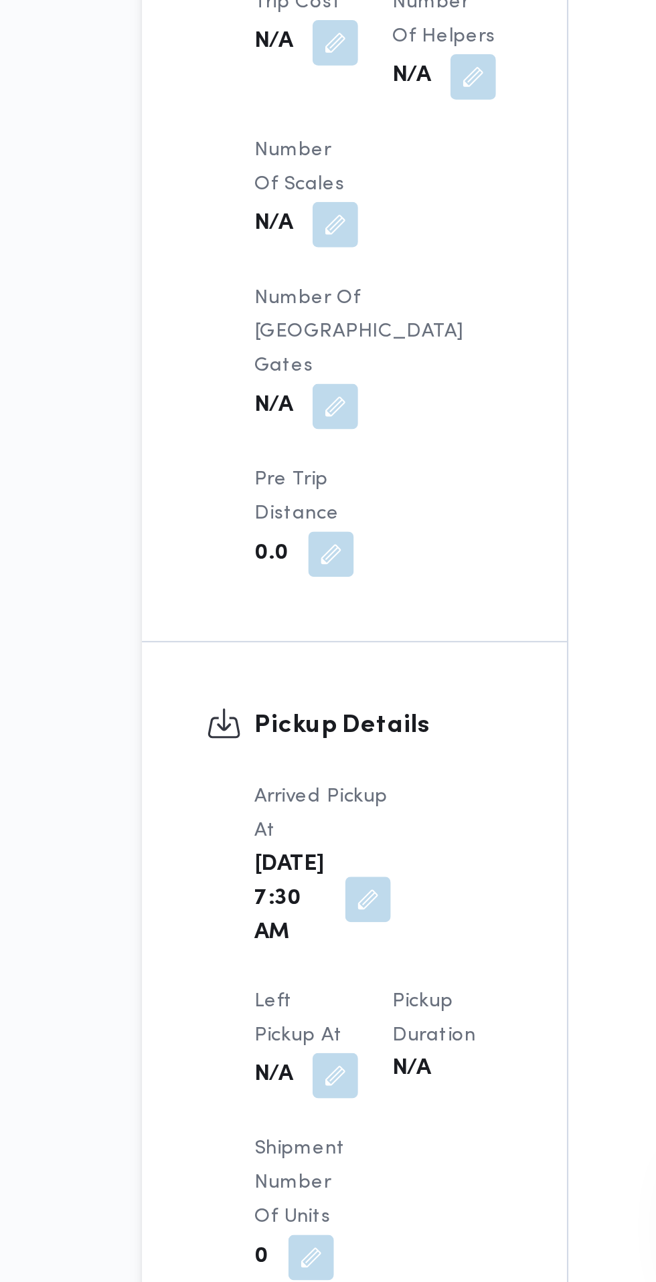
click at [276, 1174] on button "button" at bounding box center [264, 1184] width 21 height 21
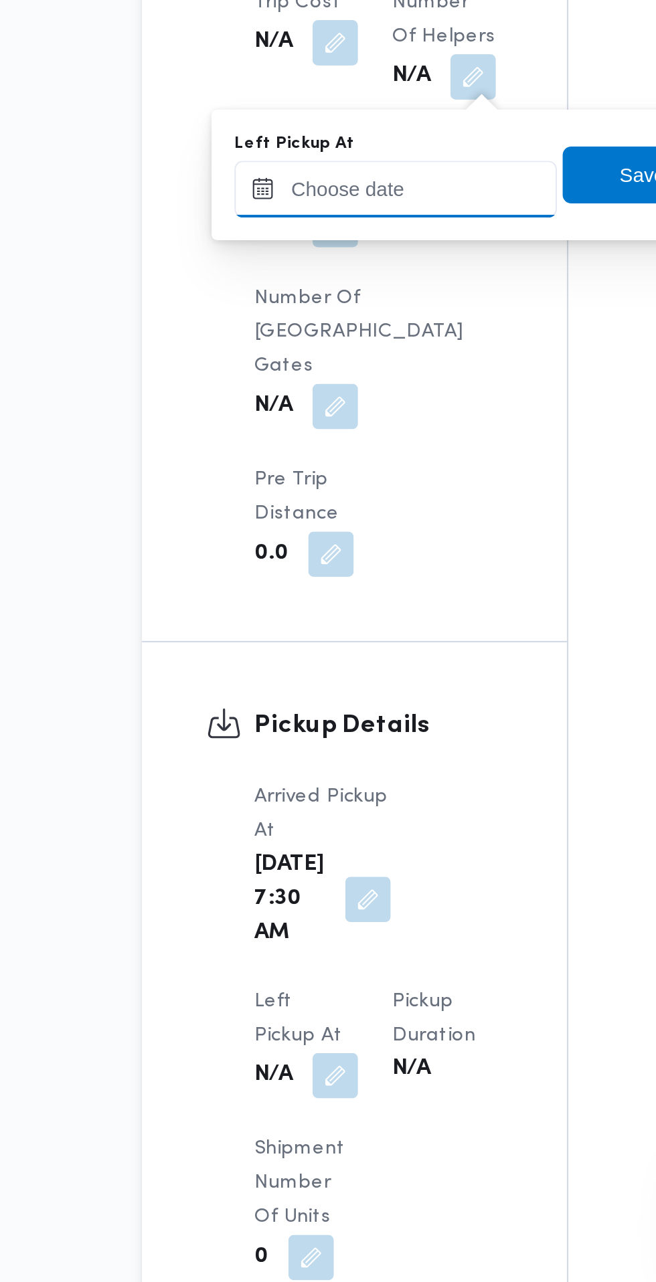
click at [328, 768] on input "Left Pickup At" at bounding box center [293, 767] width 152 height 27
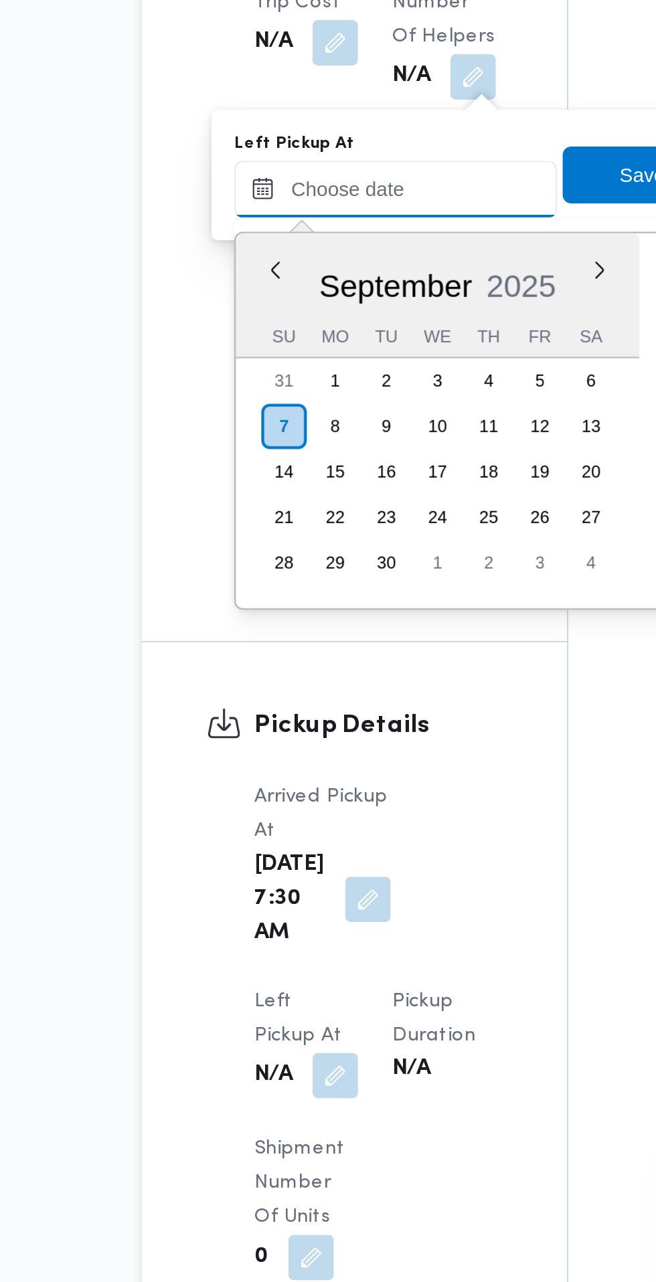
scroll to position [593, 0]
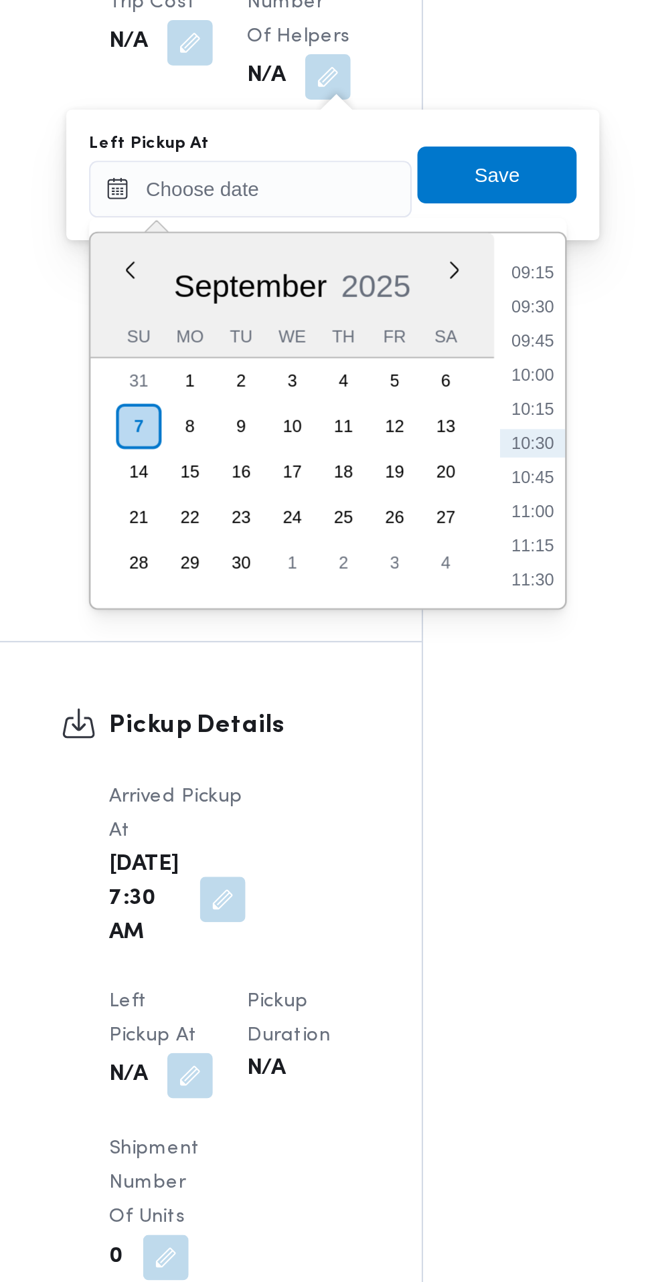
click at [431, 805] on li "09:15" at bounding box center [426, 806] width 31 height 13
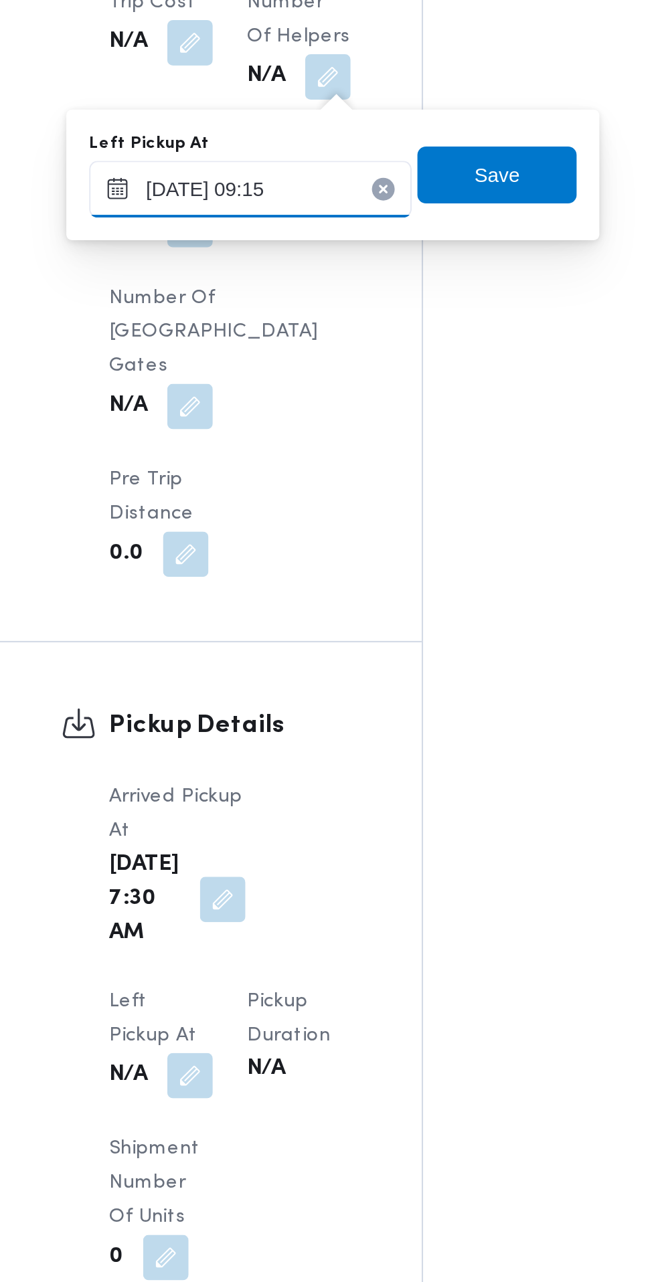
click at [328, 771] on input "[DATE] 09:15" at bounding box center [293, 767] width 152 height 27
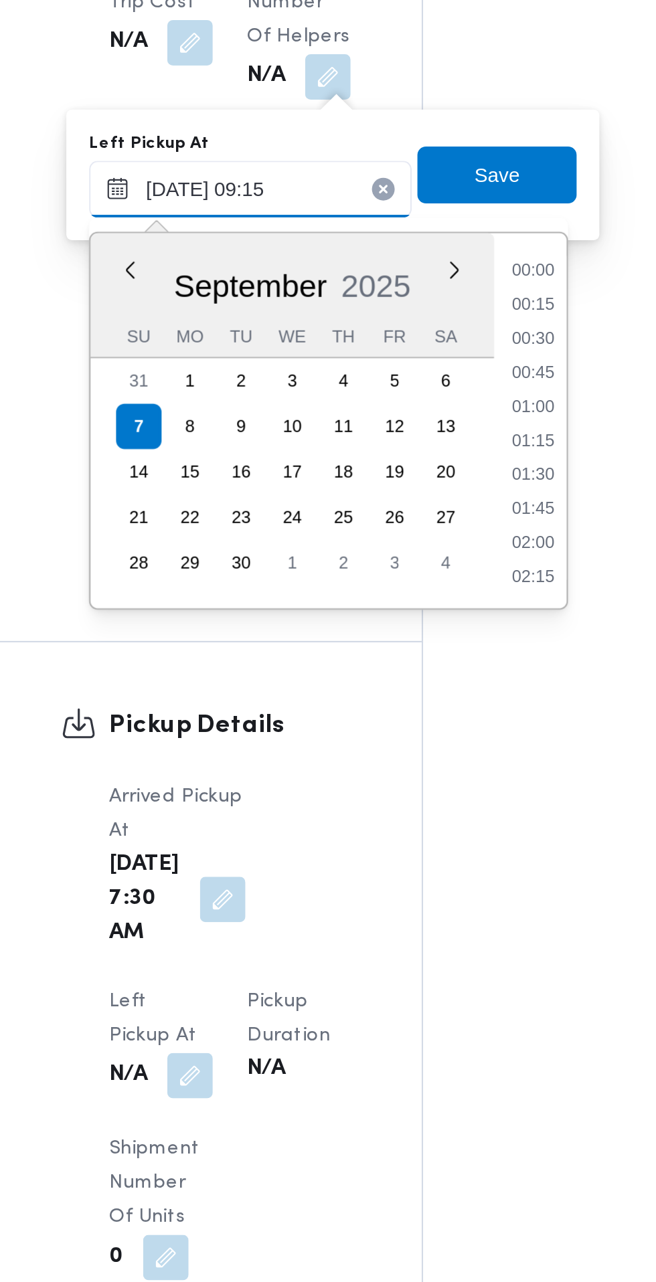
scroll to position [512, 0]
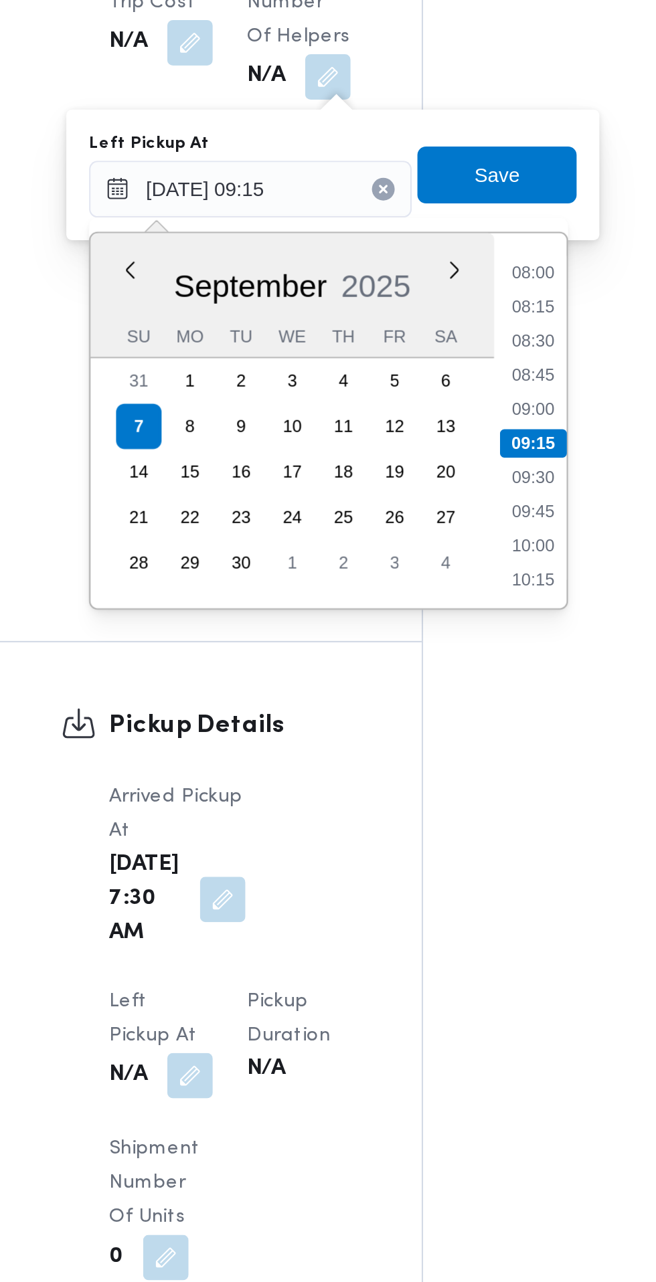
click at [433, 858] on li "08:45" at bounding box center [426, 854] width 31 height 13
type input "[DATE] 08:45"
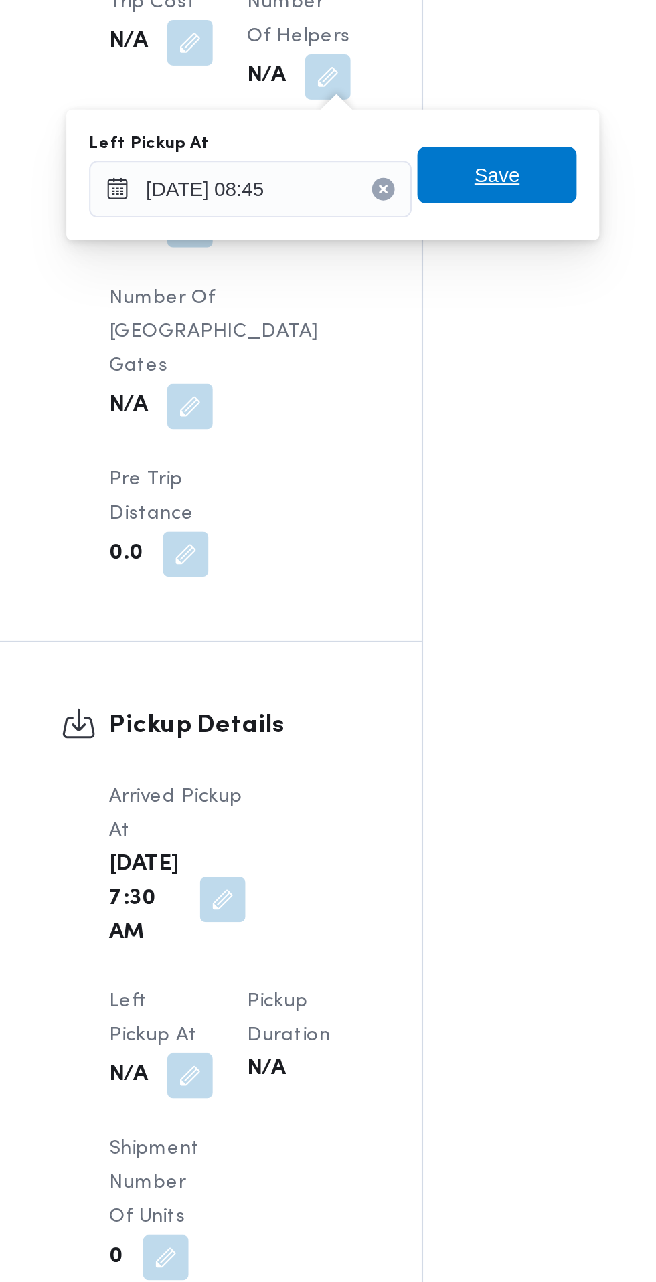
click at [427, 767] on span "Save" at bounding box center [409, 760] width 75 height 27
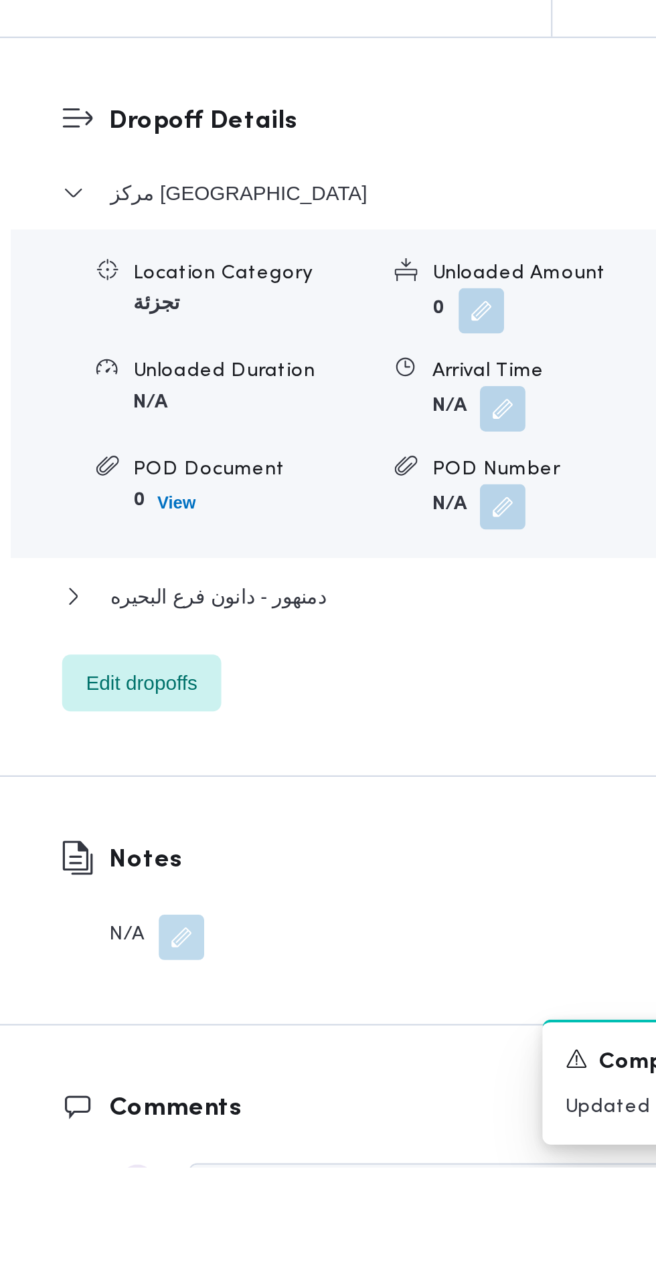
scroll to position [1093, 0]
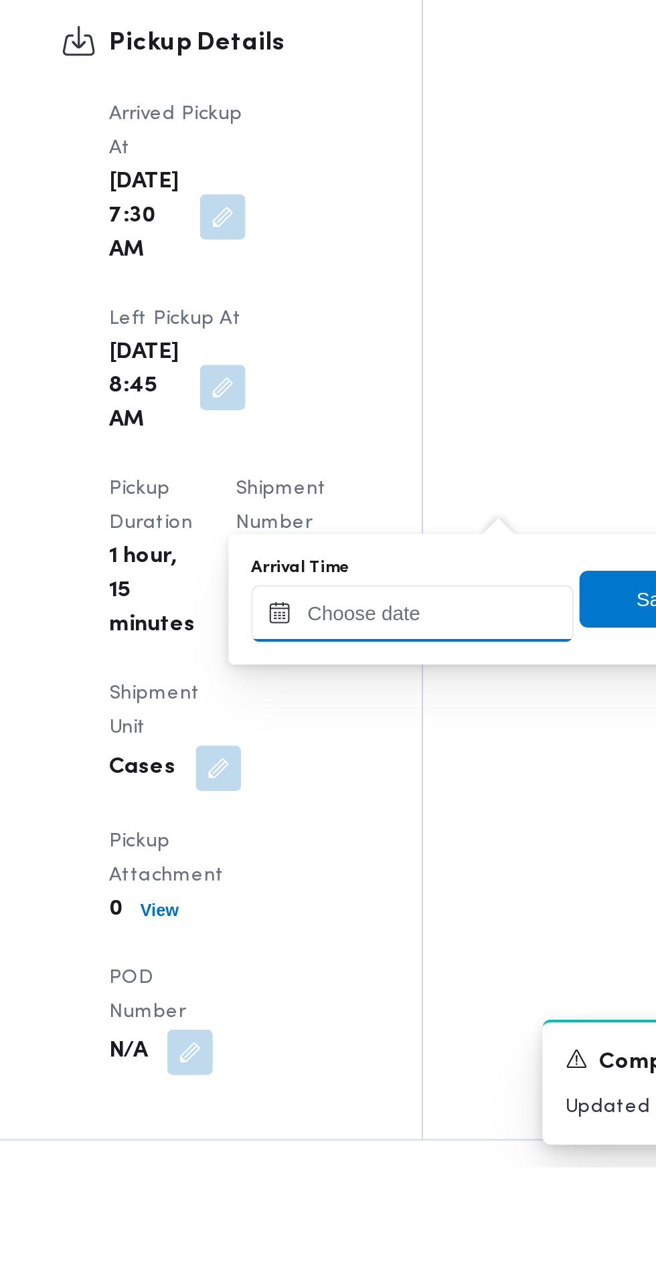
click at [380, 1024] on input "Arrival Time" at bounding box center [370, 1020] width 152 height 27
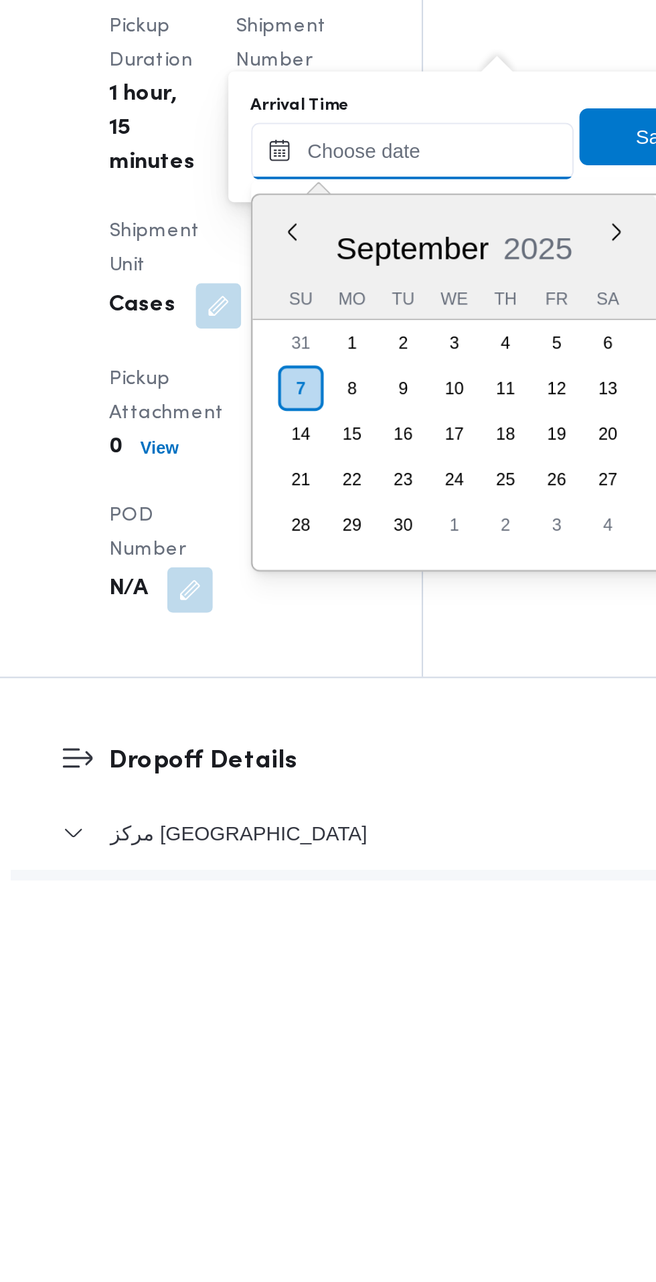
scroll to position [1175, 0]
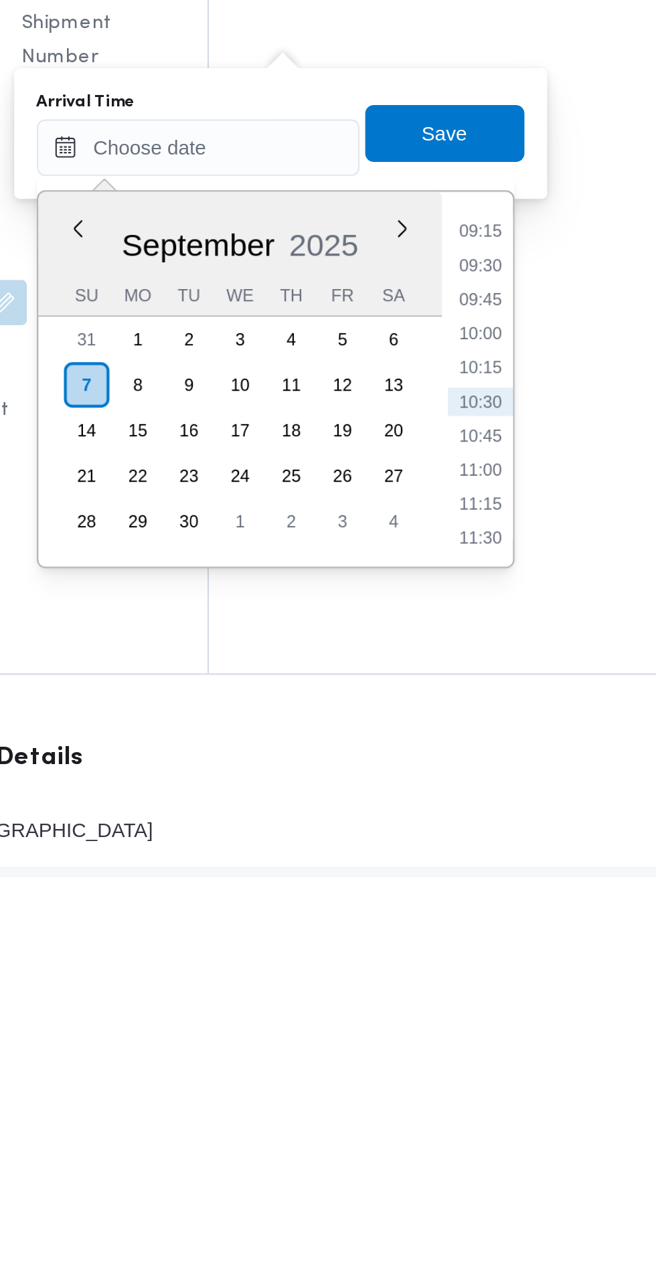
click at [507, 978] on li "09:15" at bounding box center [502, 977] width 31 height 13
type input "[DATE] 09:15"
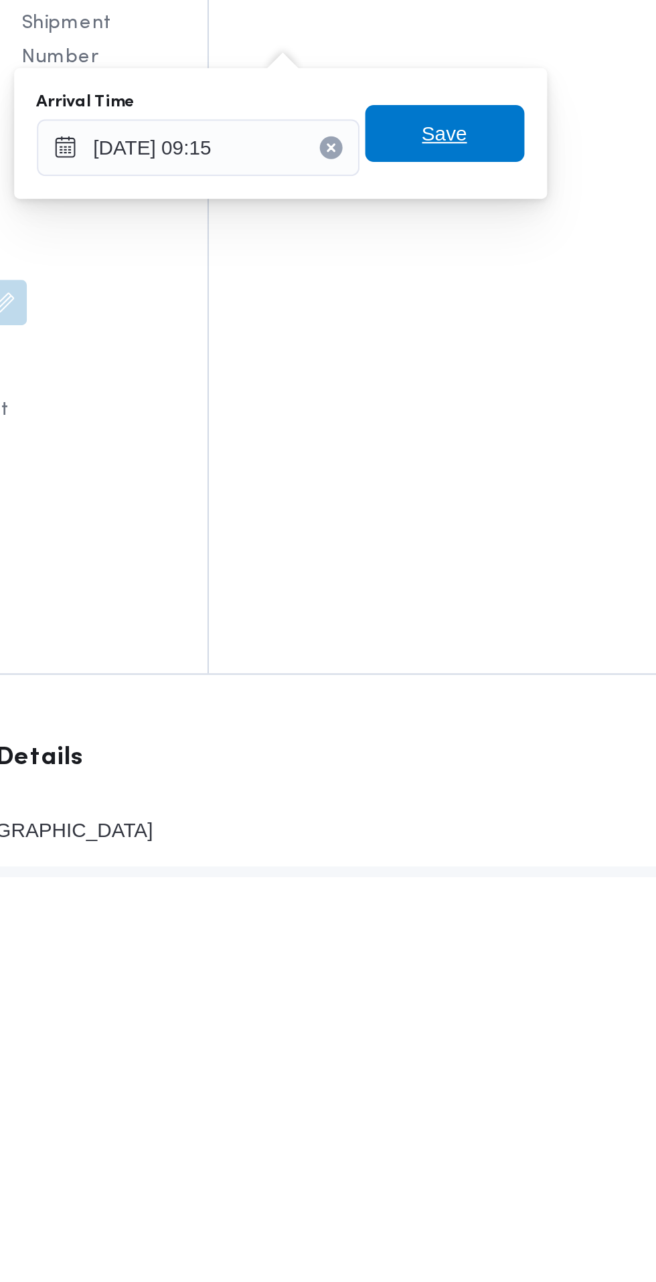
click at [506, 938] on span "Save" at bounding box center [485, 931] width 75 height 27
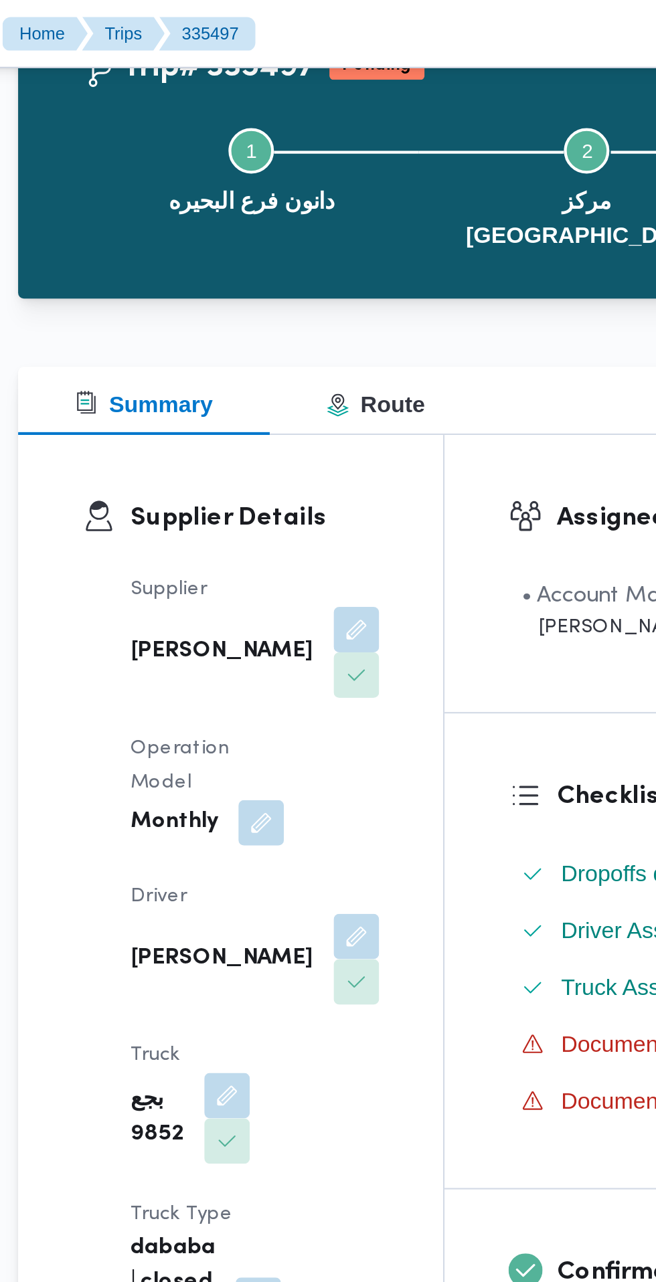
scroll to position [0, 0]
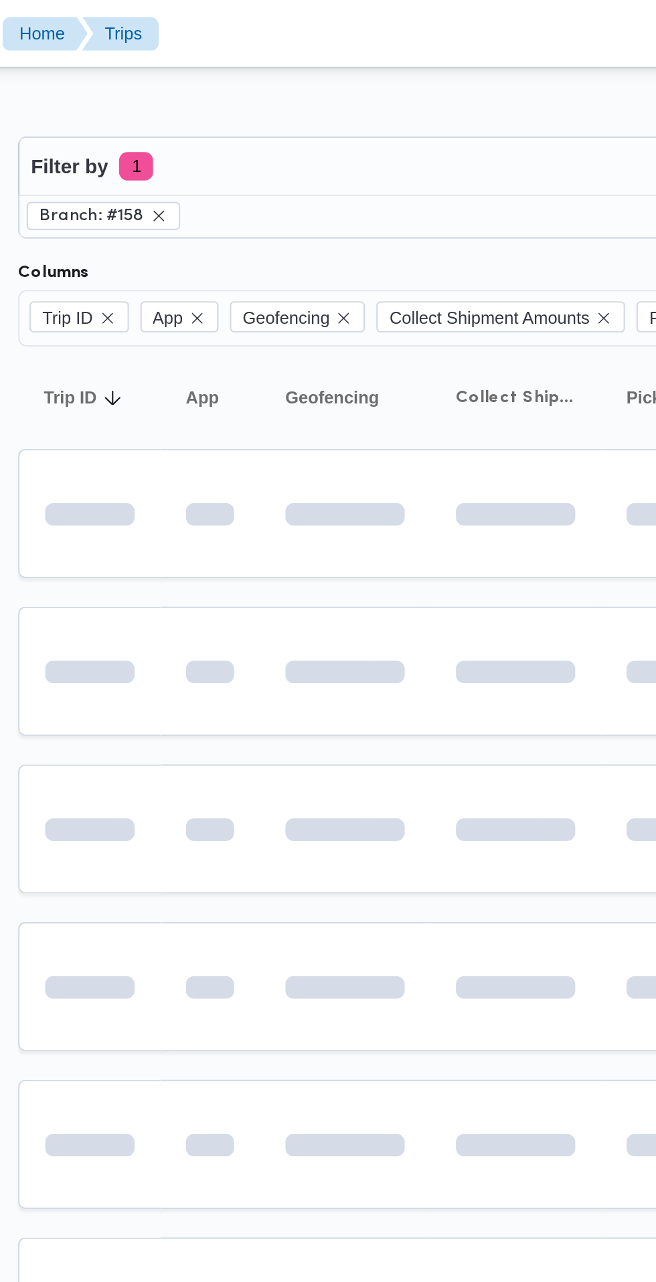
scroll to position [0, 21]
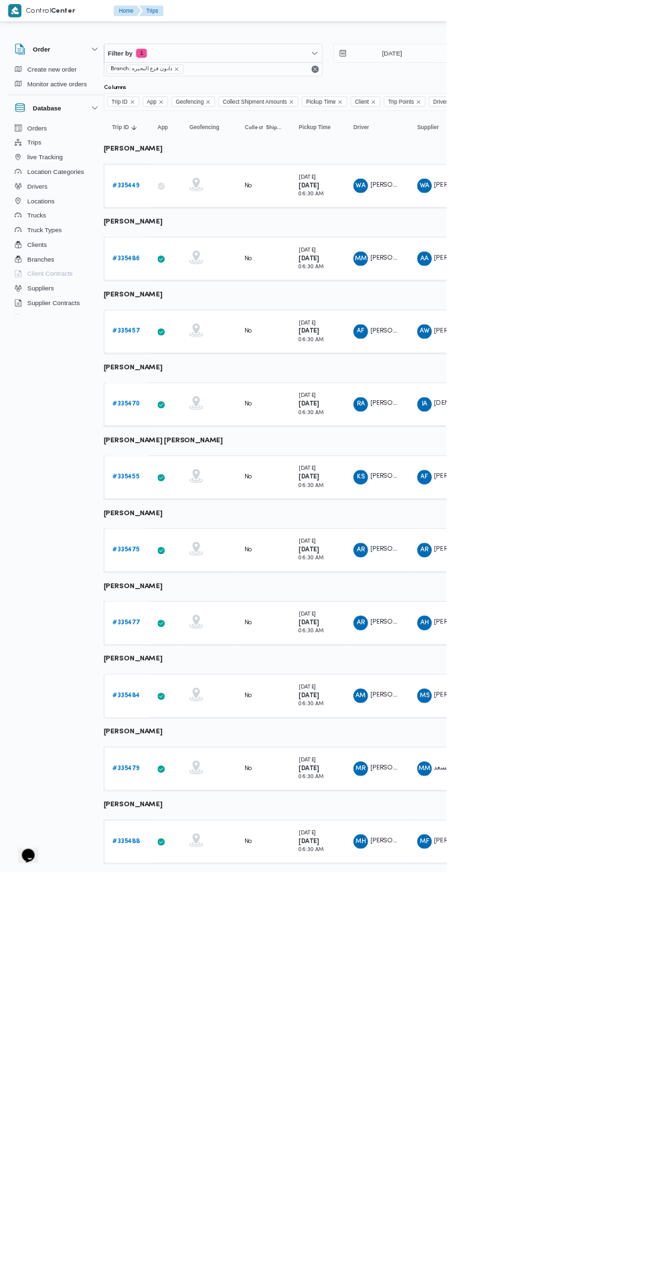
click at [185, 379] on b "# 335486" at bounding box center [185, 379] width 41 height 9
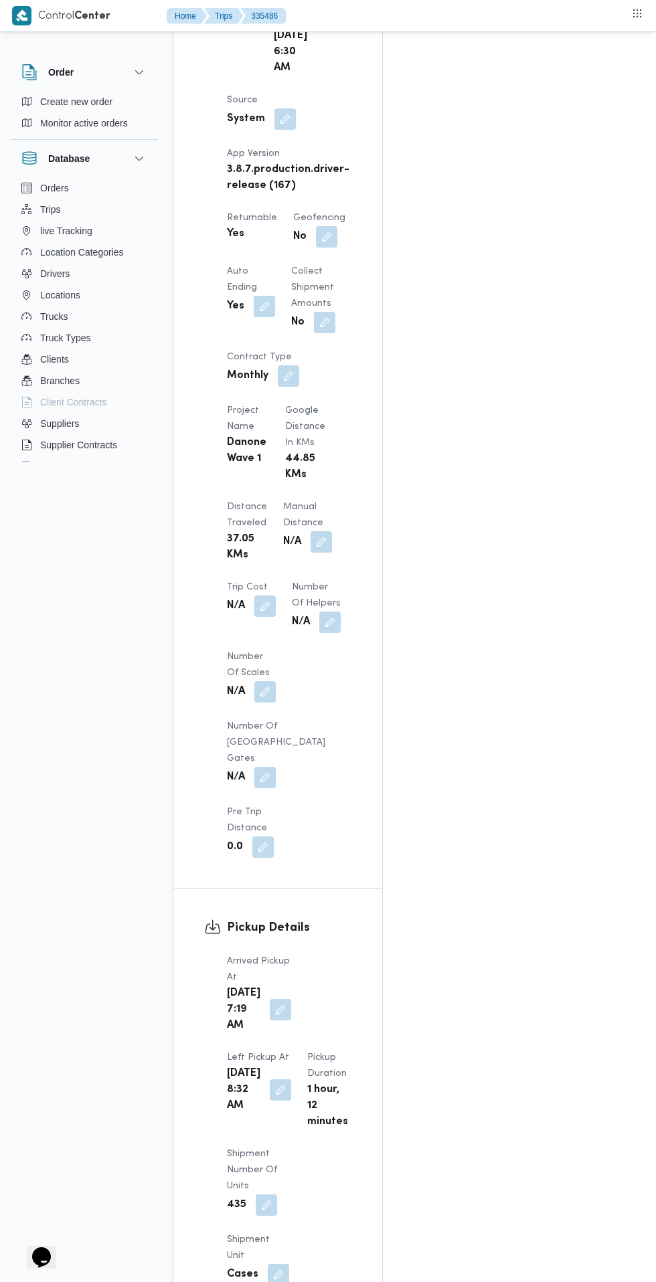
scroll to position [909, 0]
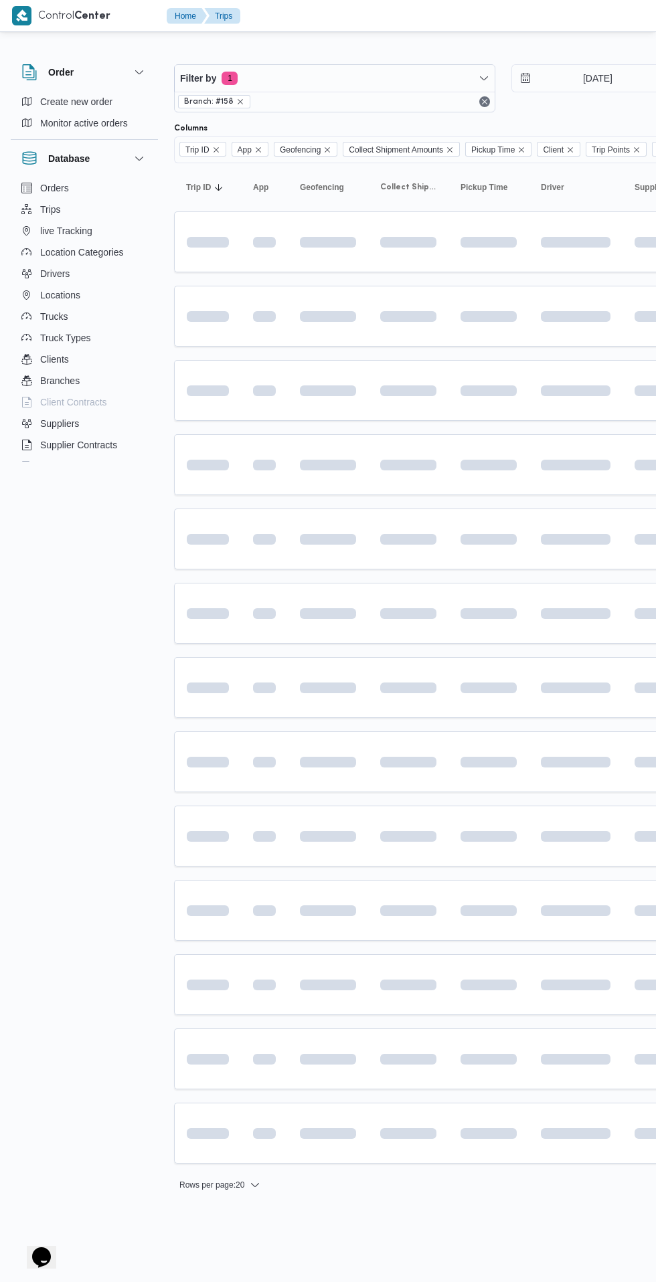
scroll to position [0, 21]
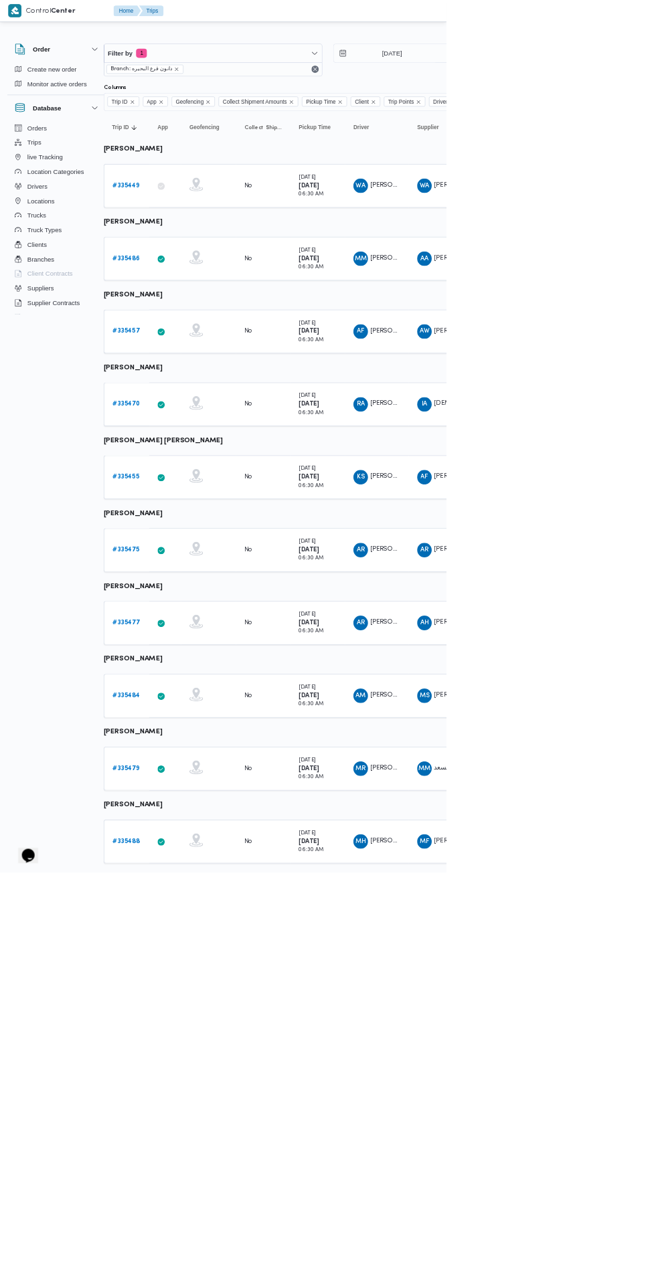
click at [195, 482] on link "# 335457" at bounding box center [185, 487] width 40 height 16
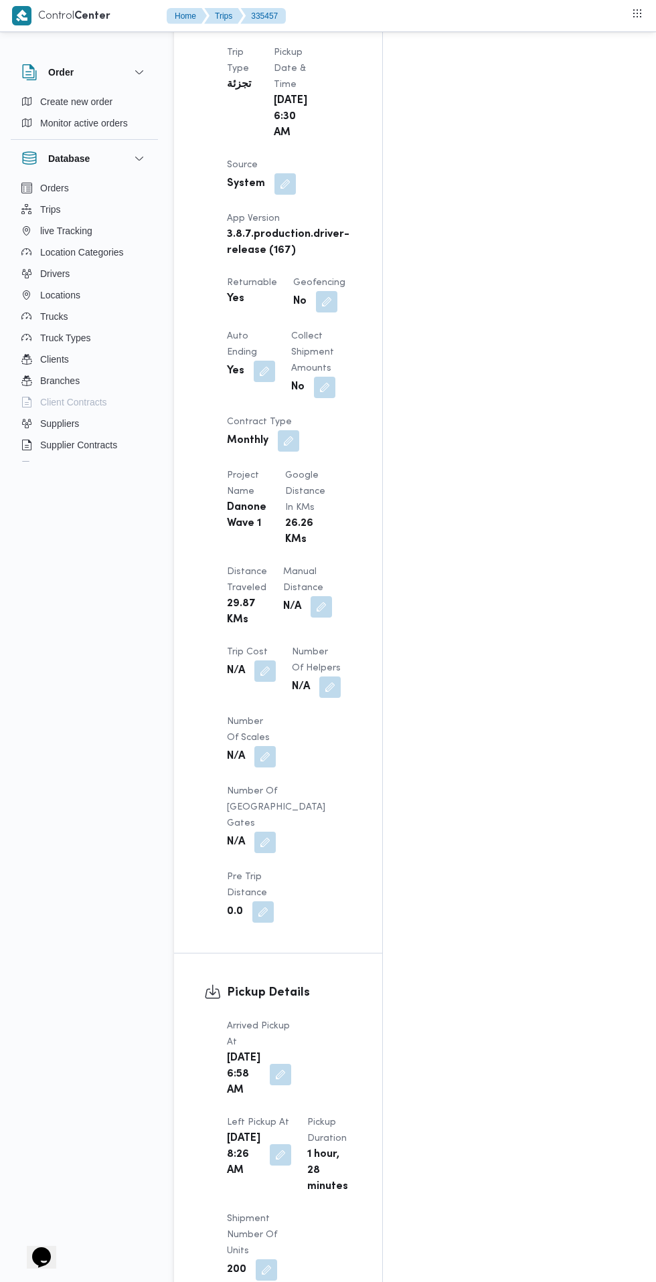
scroll to position [907, 0]
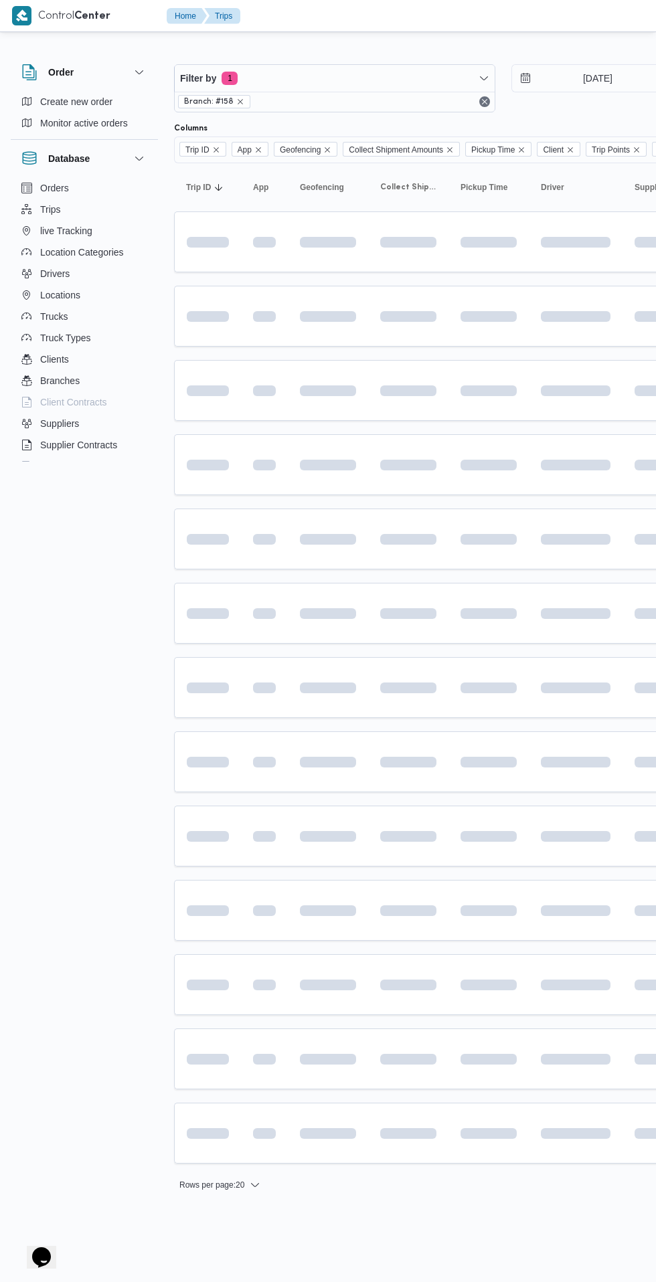
scroll to position [0, 21]
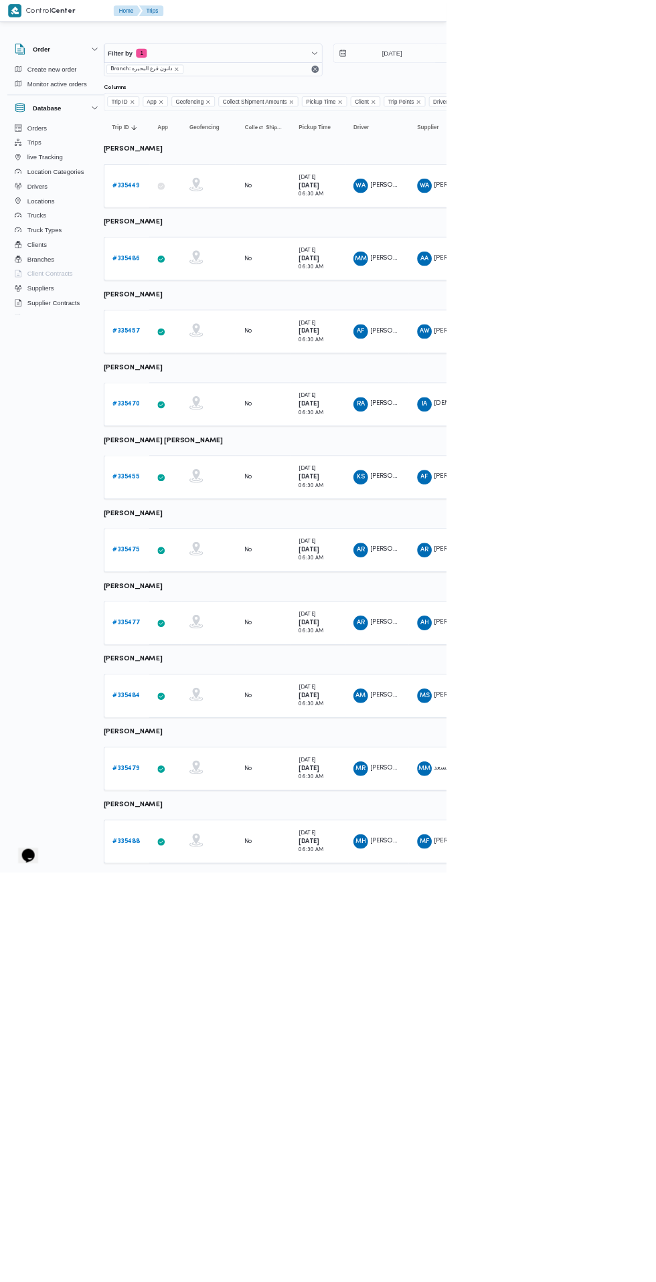
click at [185, 593] on b "# 335470" at bounding box center [185, 593] width 41 height 9
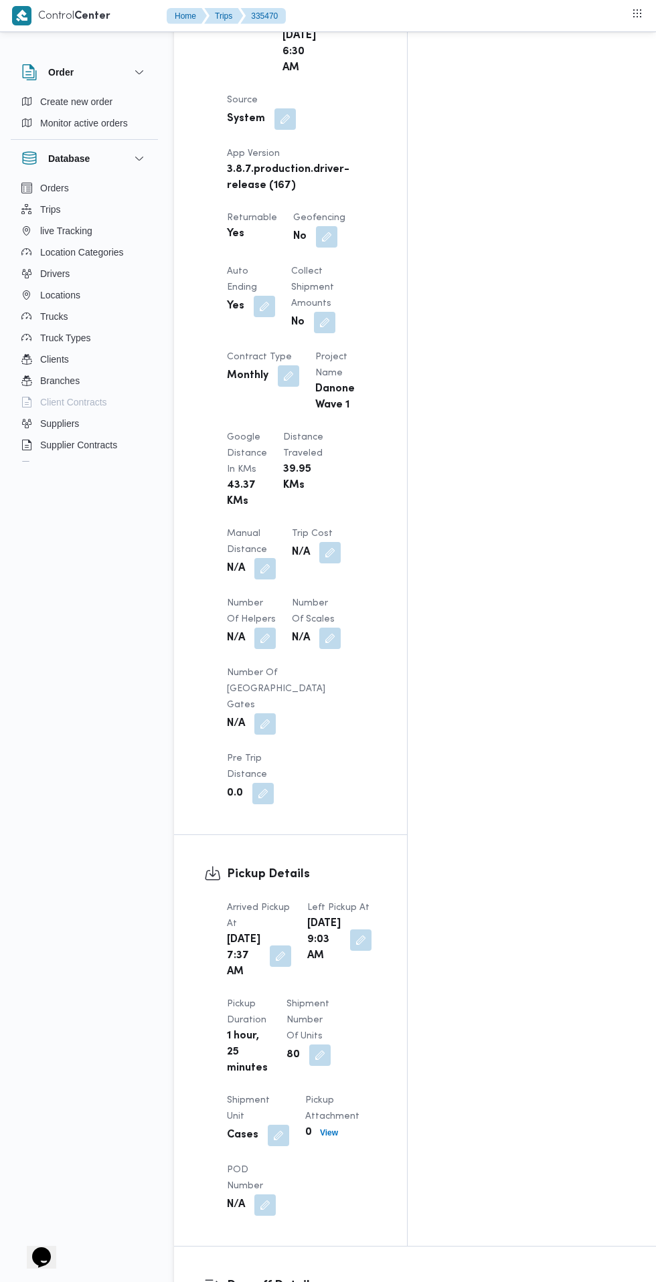
scroll to position [854, 0]
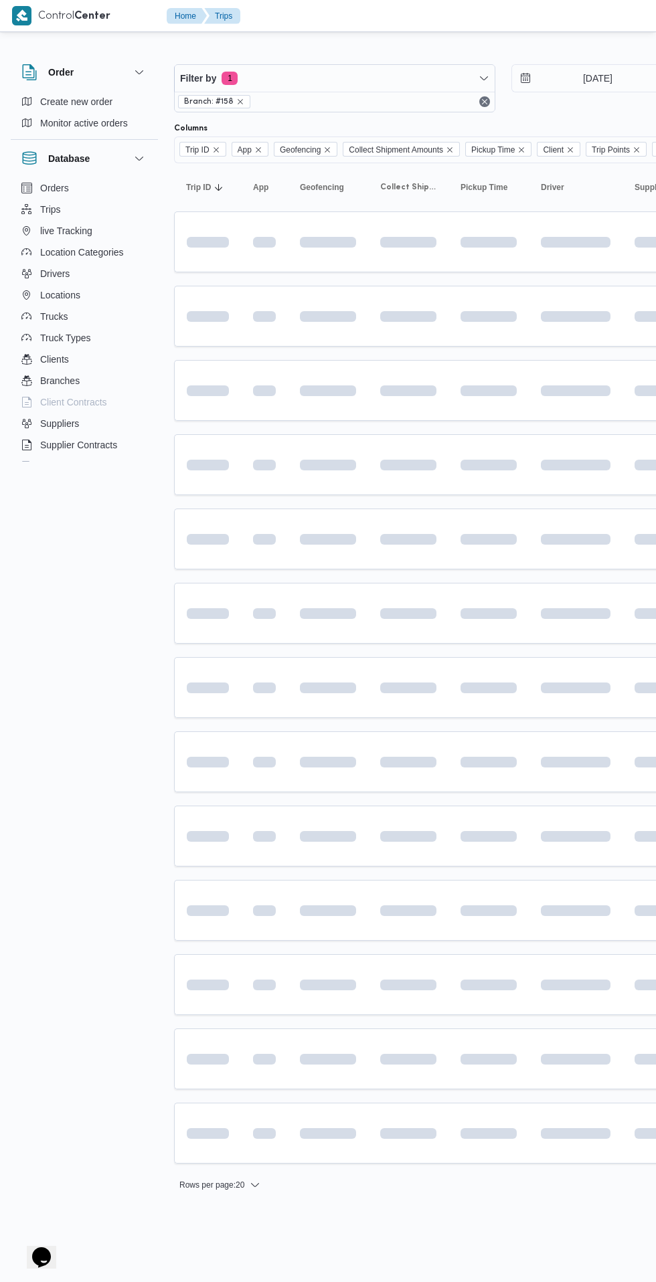
scroll to position [0, 21]
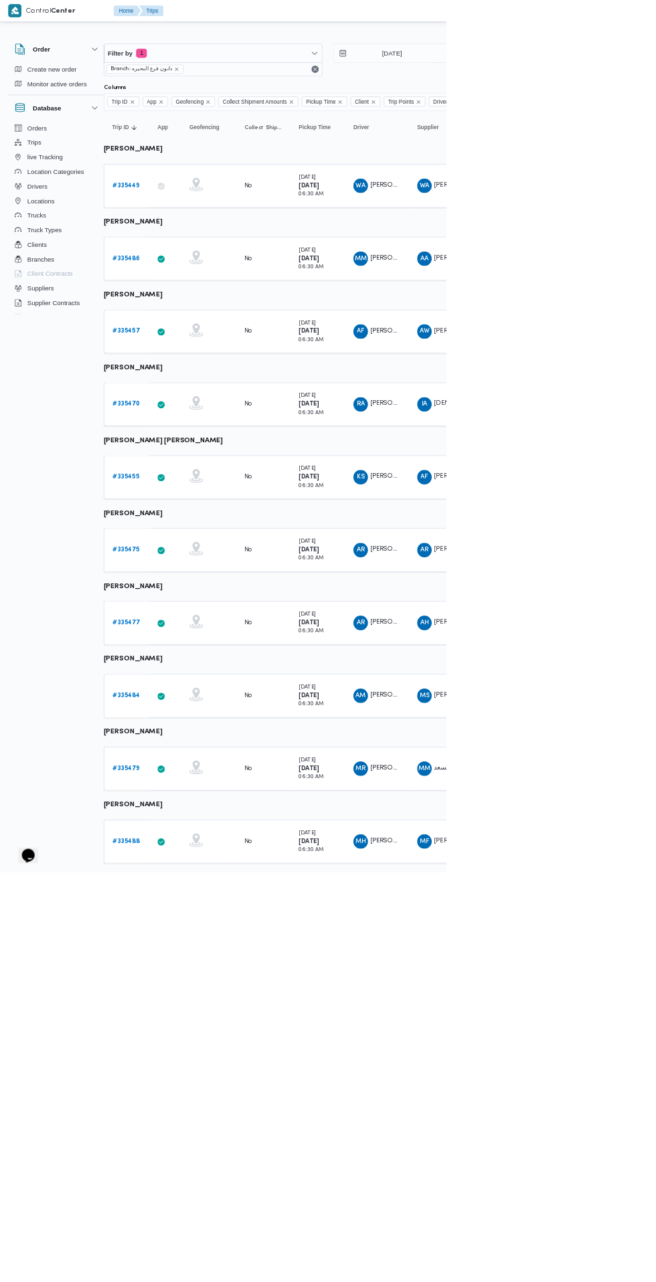
click at [185, 700] on b "# 335455" at bounding box center [184, 700] width 39 height 9
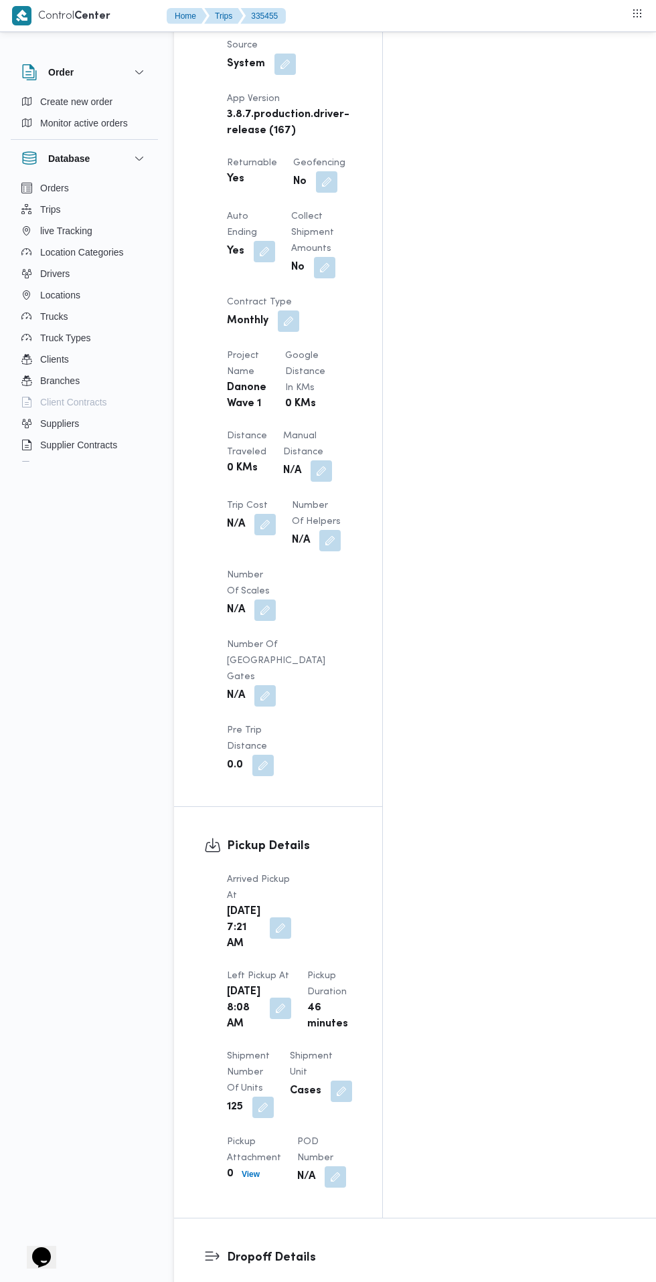
scroll to position [1046, 0]
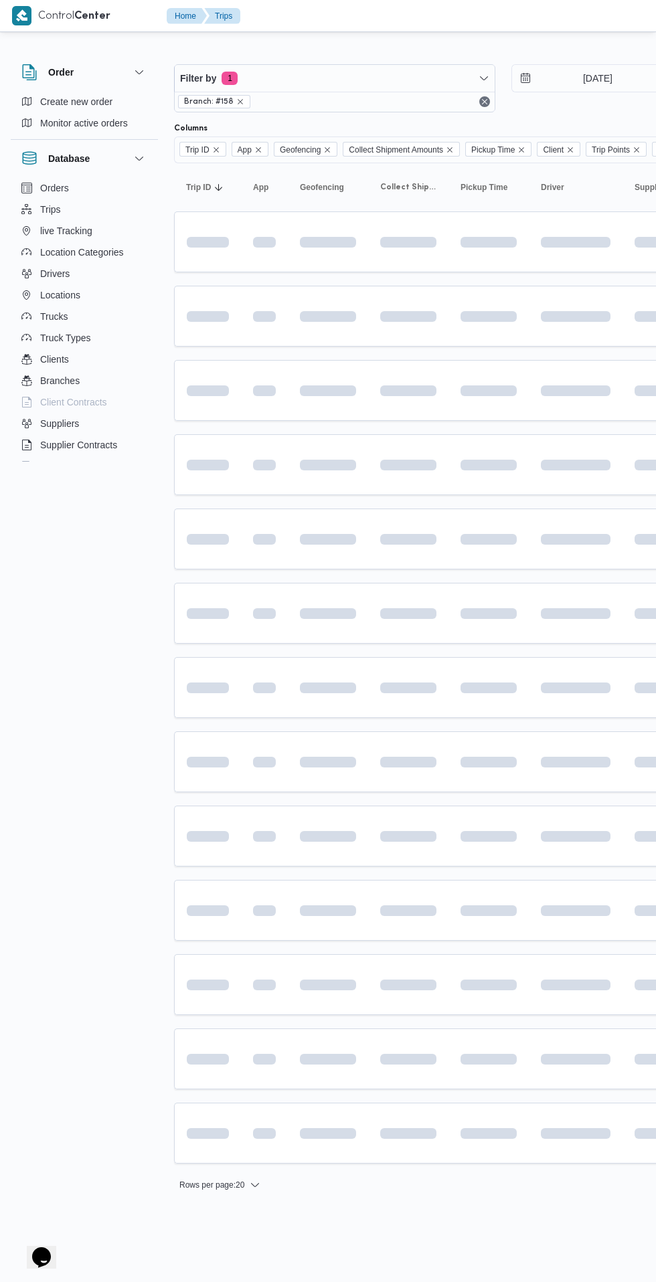
scroll to position [0, 21]
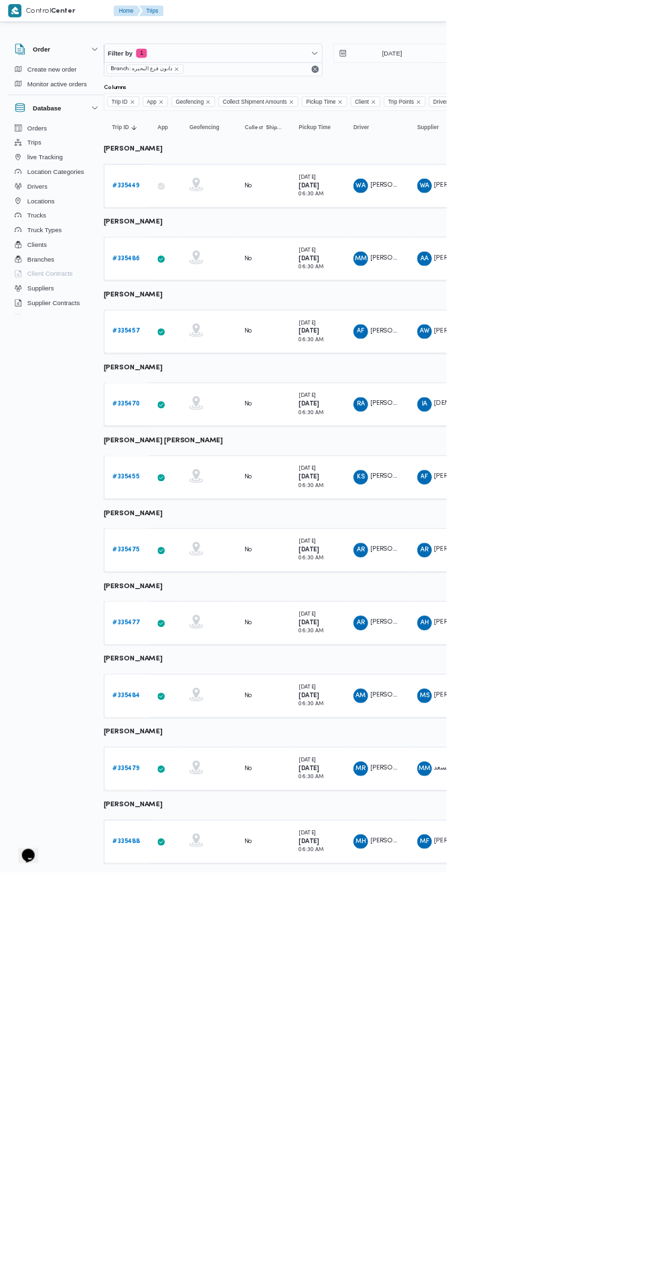
click at [172, 805] on b "# 335475" at bounding box center [185, 807] width 40 height 9
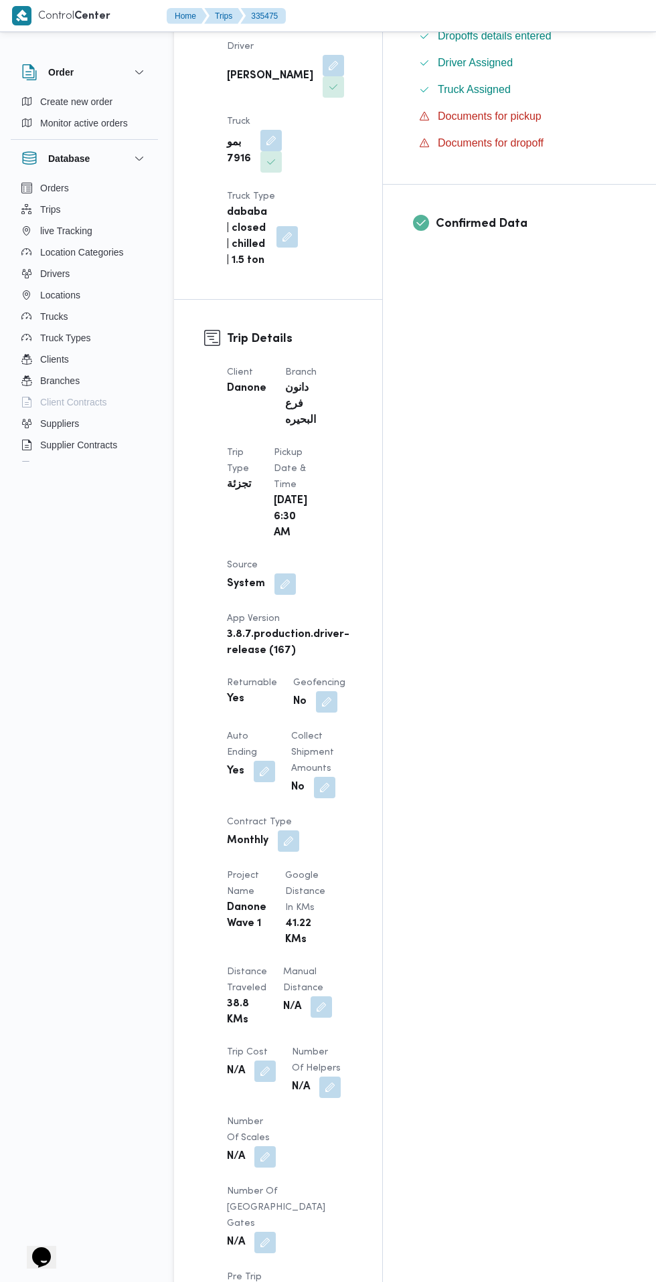
scroll to position [662, 0]
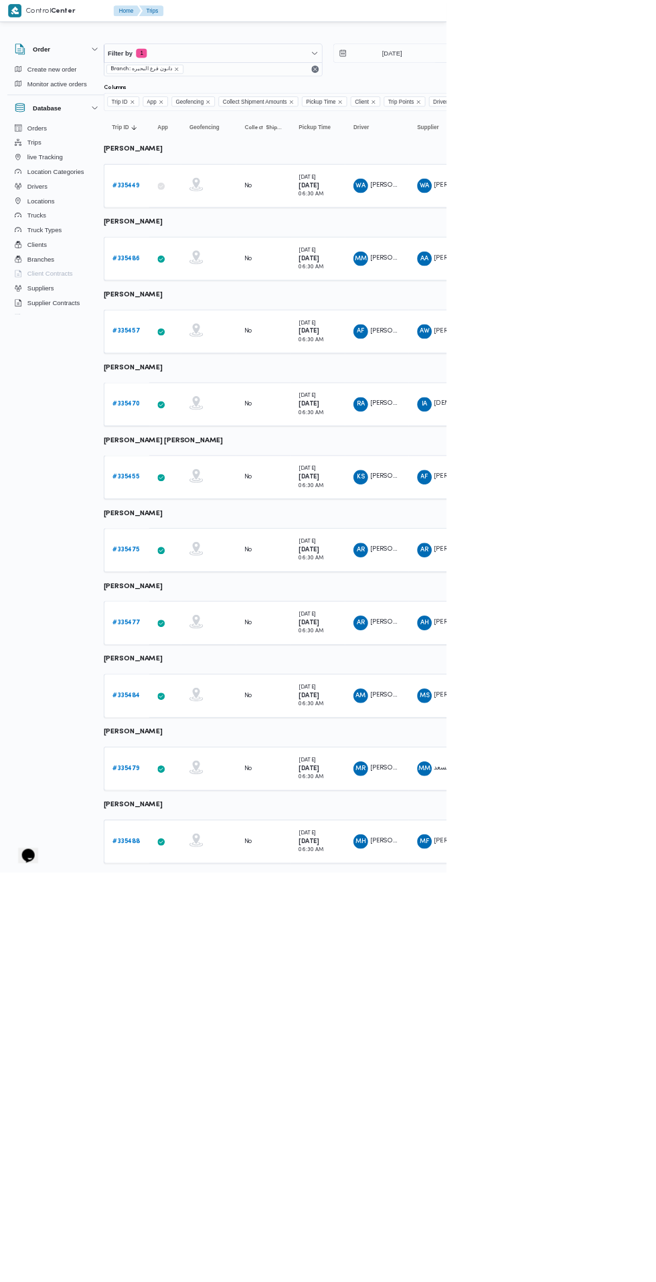
click at [177, 1014] on link "# 335484" at bounding box center [185, 1022] width 41 height 16
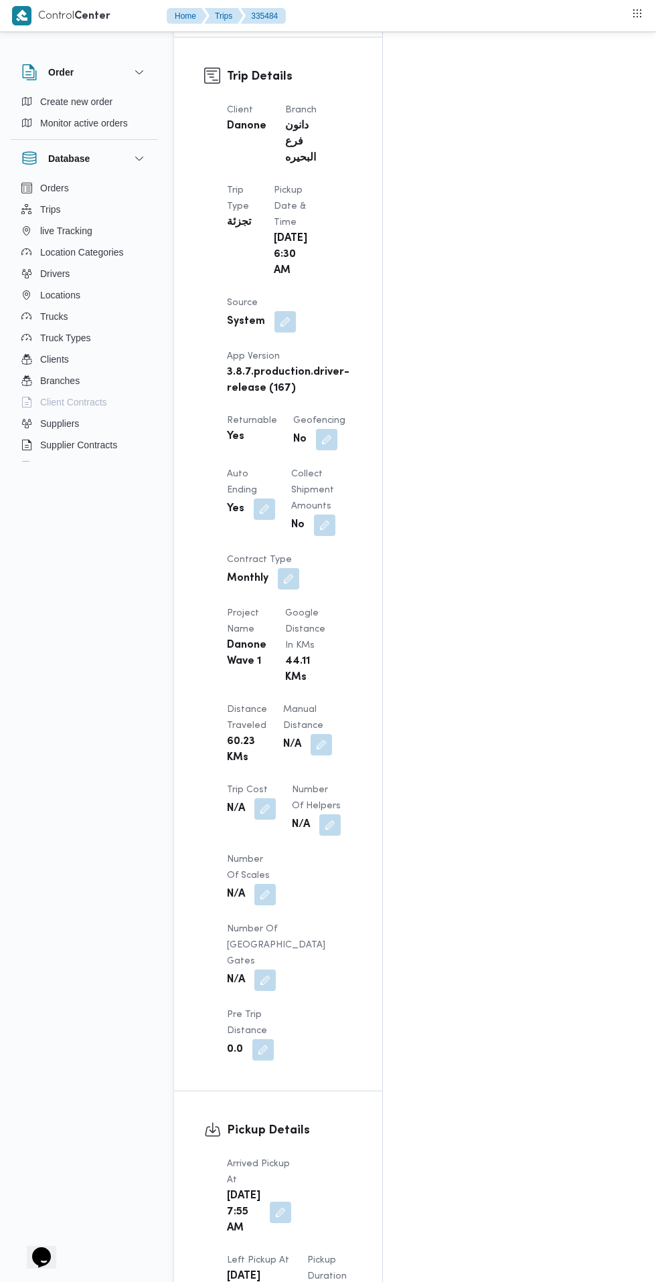
click at [271, 1201] on button "button" at bounding box center [280, 1211] width 21 height 21
click at [257, 1115] on input "[DATE] 07:55" at bounding box center [228, 1113] width 152 height 27
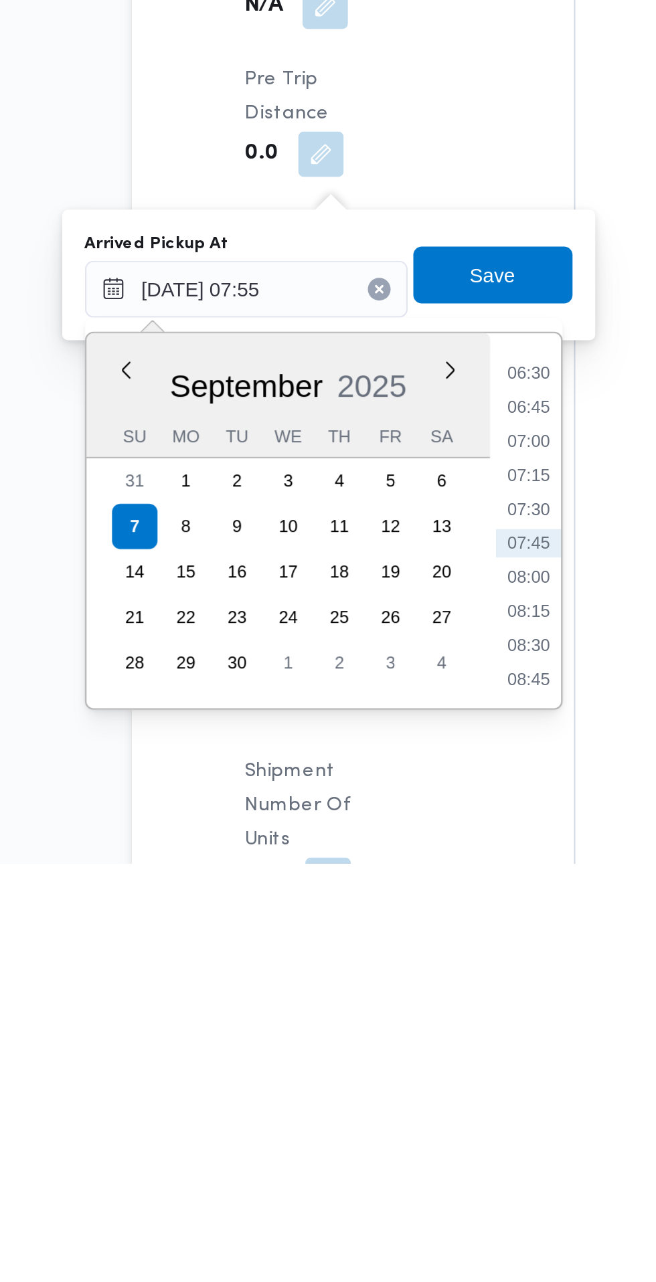
click at [367, 1115] on li "07:30" at bounding box center [360, 1114] width 31 height 13
type input "[DATE] 07:30"
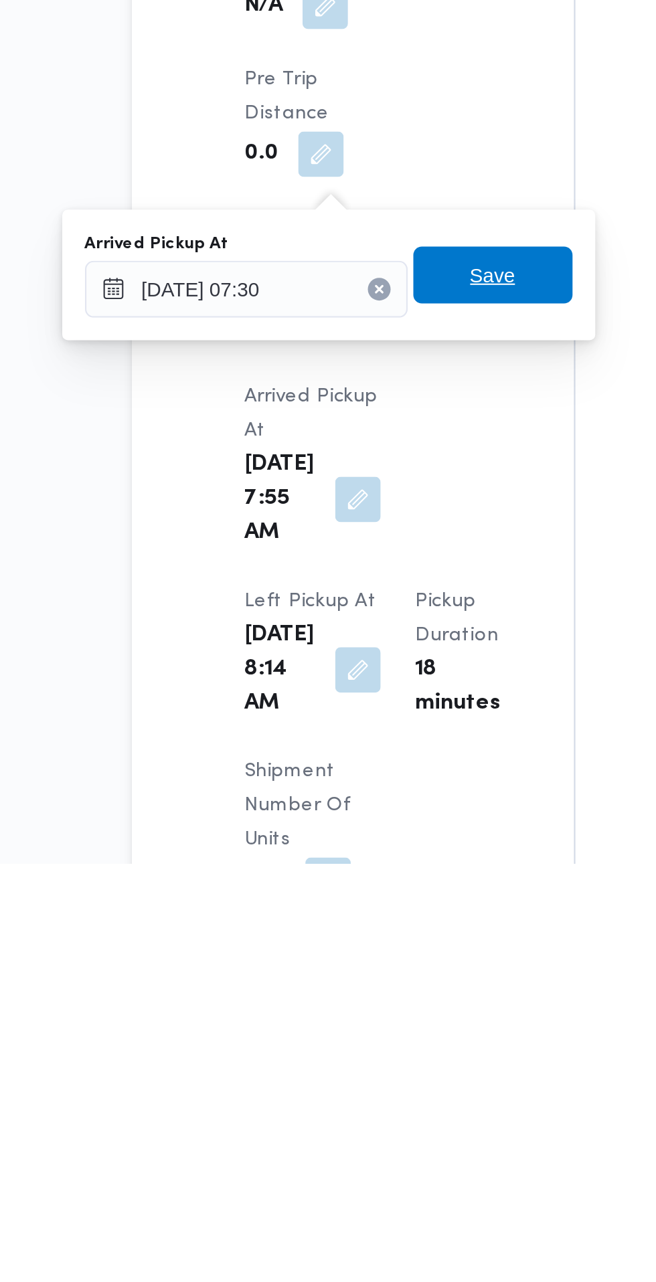
click at [359, 1004] on span "Save" at bounding box center [343, 1004] width 75 height 27
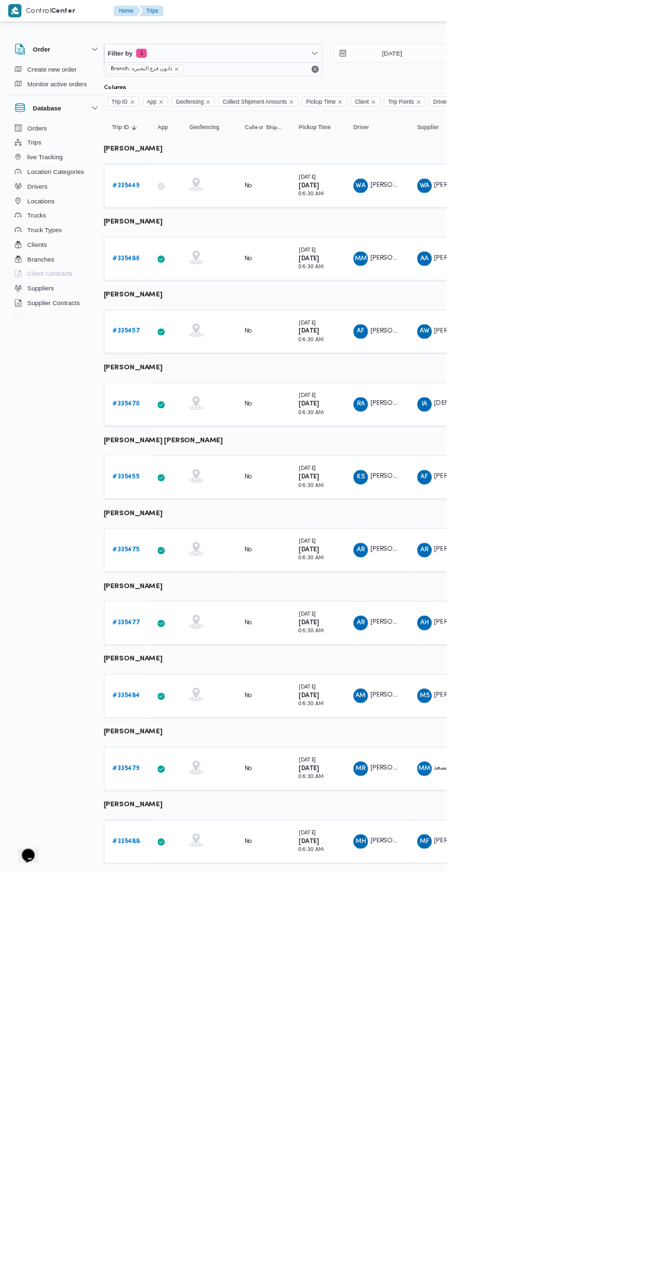
click at [185, 1234] on b "# 335488" at bounding box center [185, 1235] width 41 height 9
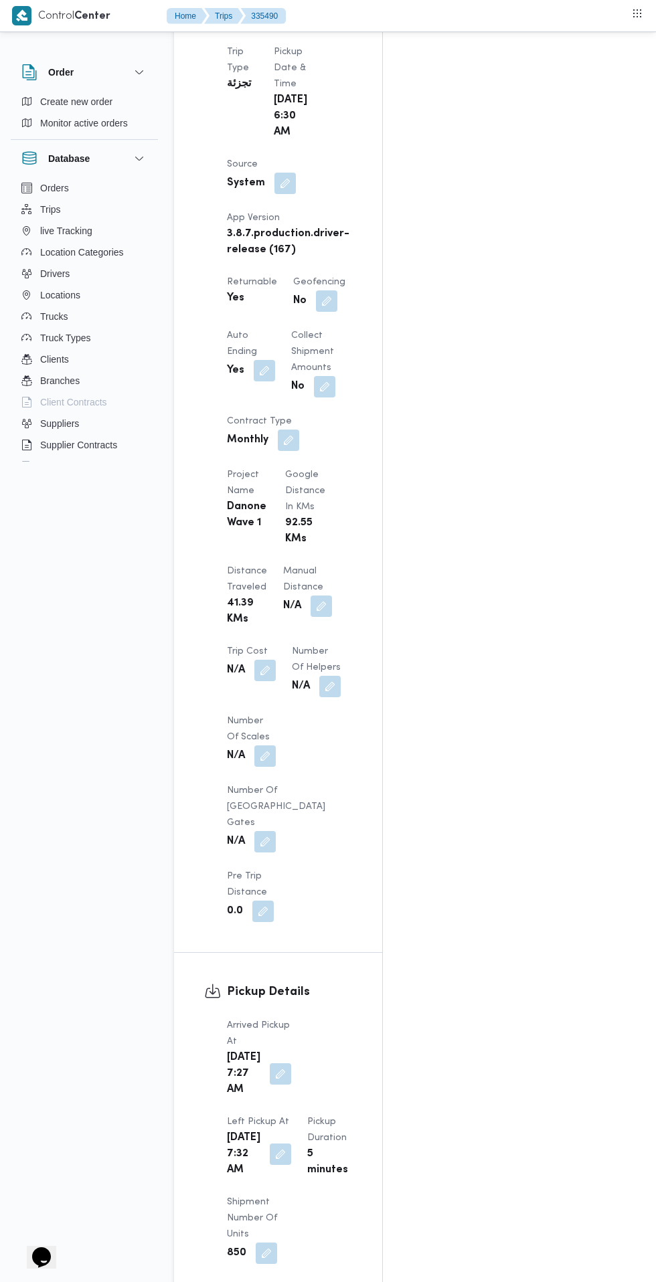
click at [278, 1063] on button "button" at bounding box center [280, 1073] width 21 height 21
click at [511, 802] on div "Assignees • Account Manager [PERSON_NAME][EMAIL_ADDRESS][PERSON_NAME][DOMAIN_NA…" at bounding box center [547, 431] width 328 height 2004
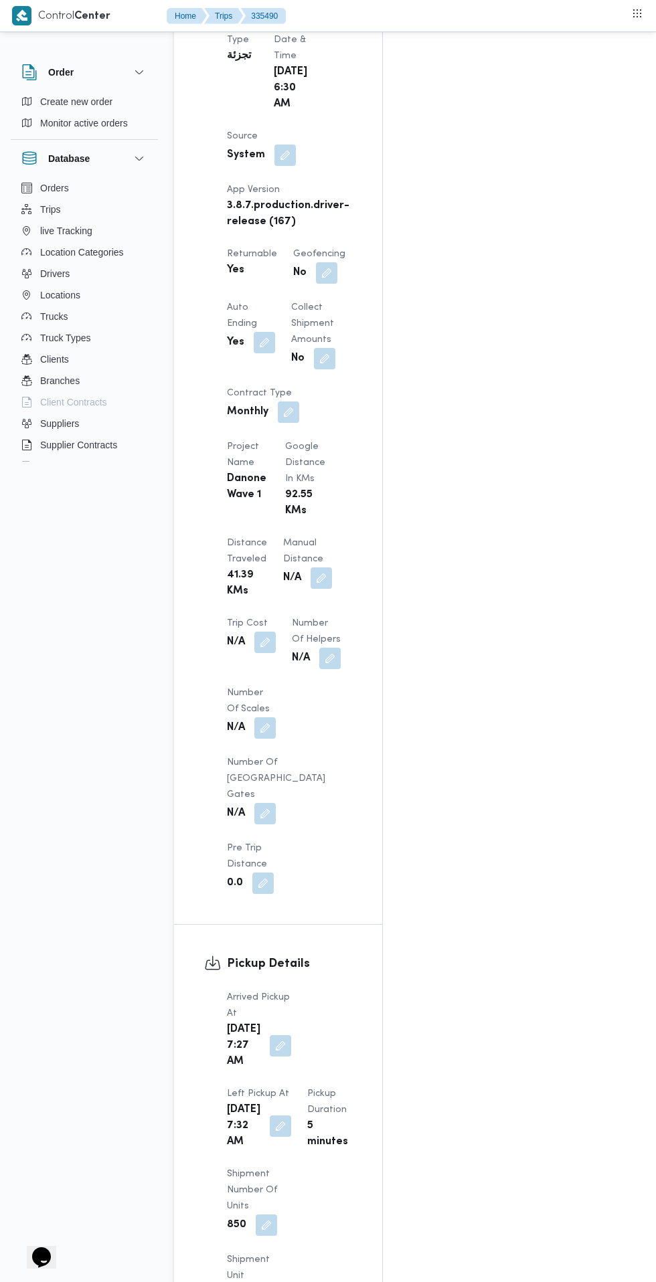
click at [291, 1115] on button "button" at bounding box center [280, 1125] width 21 height 21
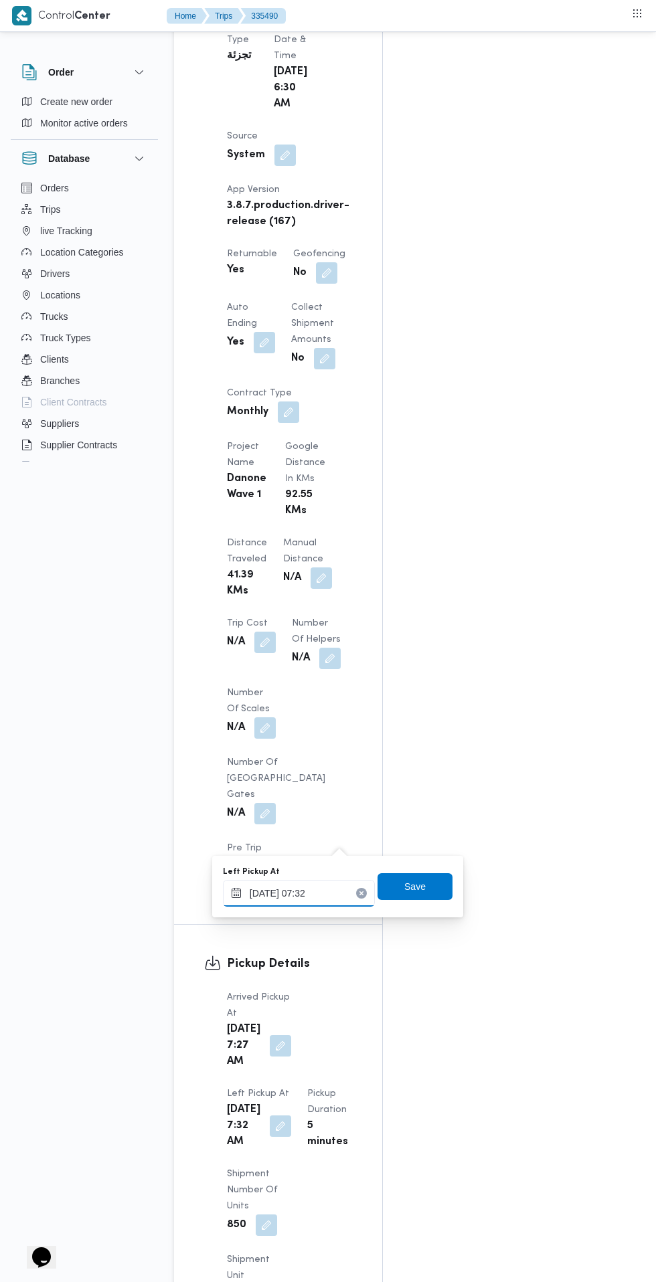
click at [336, 892] on input "[DATE] 07:32" at bounding box center [299, 893] width 152 height 27
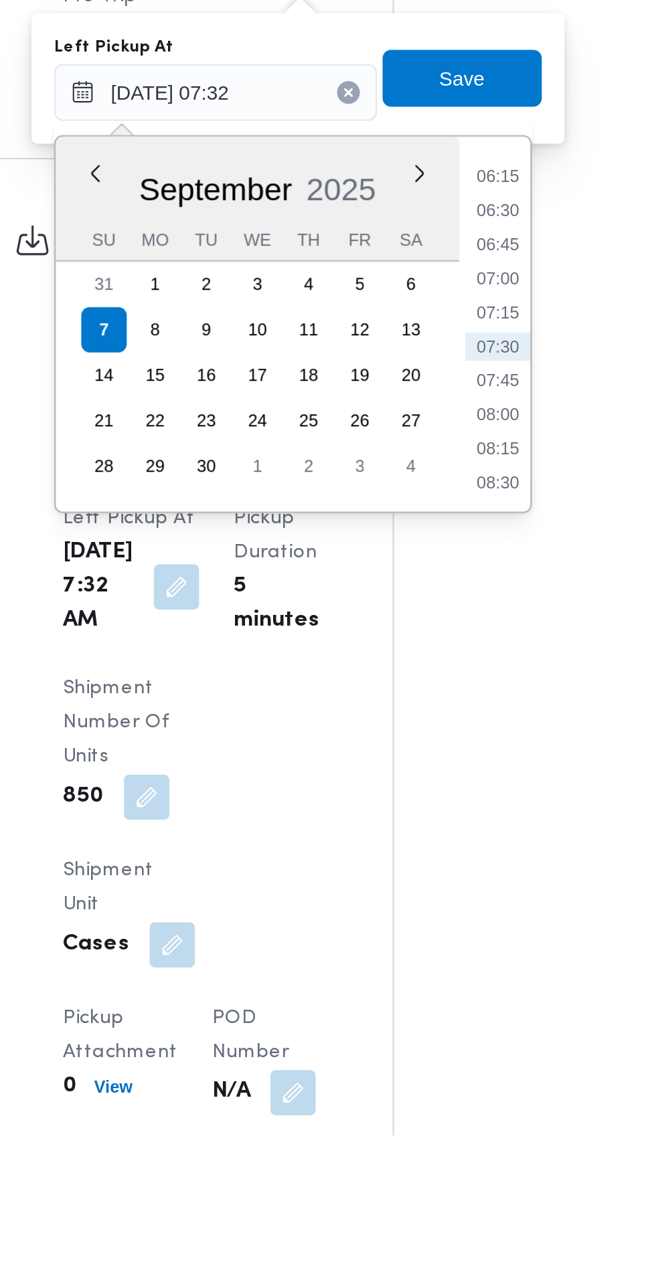
click at [435, 977] on li "08:30" at bounding box center [431, 974] width 31 height 13
type input "[DATE] 08:30"
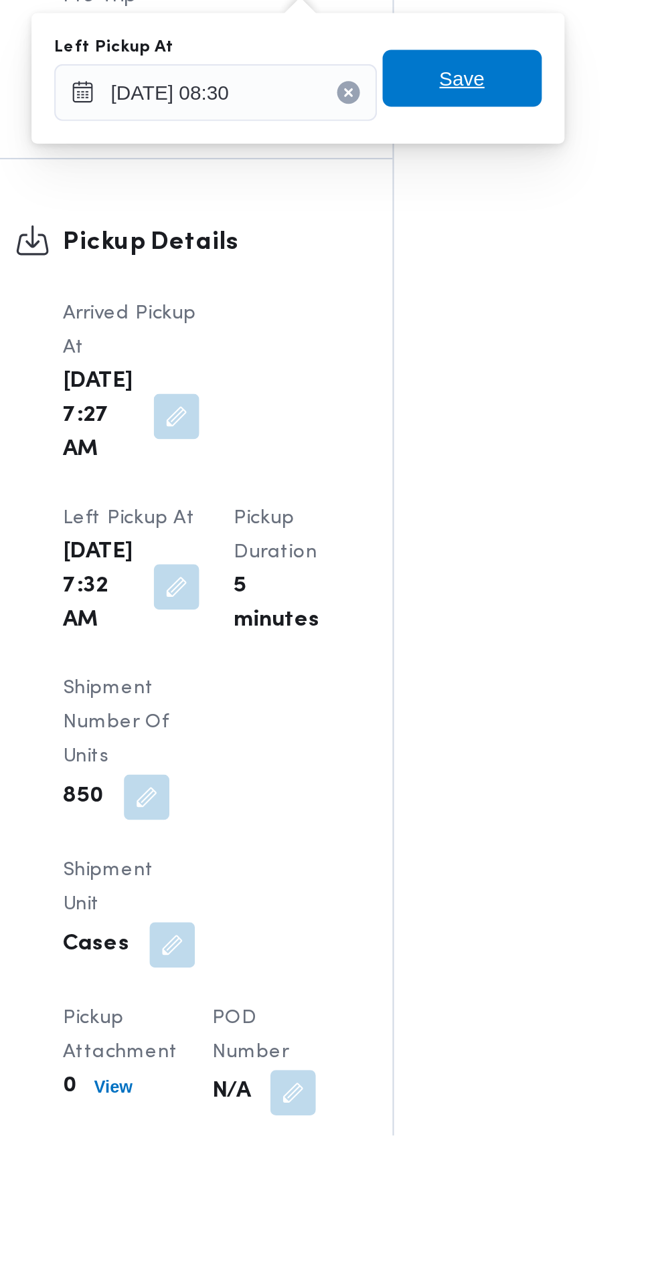
click at [416, 780] on span "Save" at bounding box center [414, 784] width 21 height 16
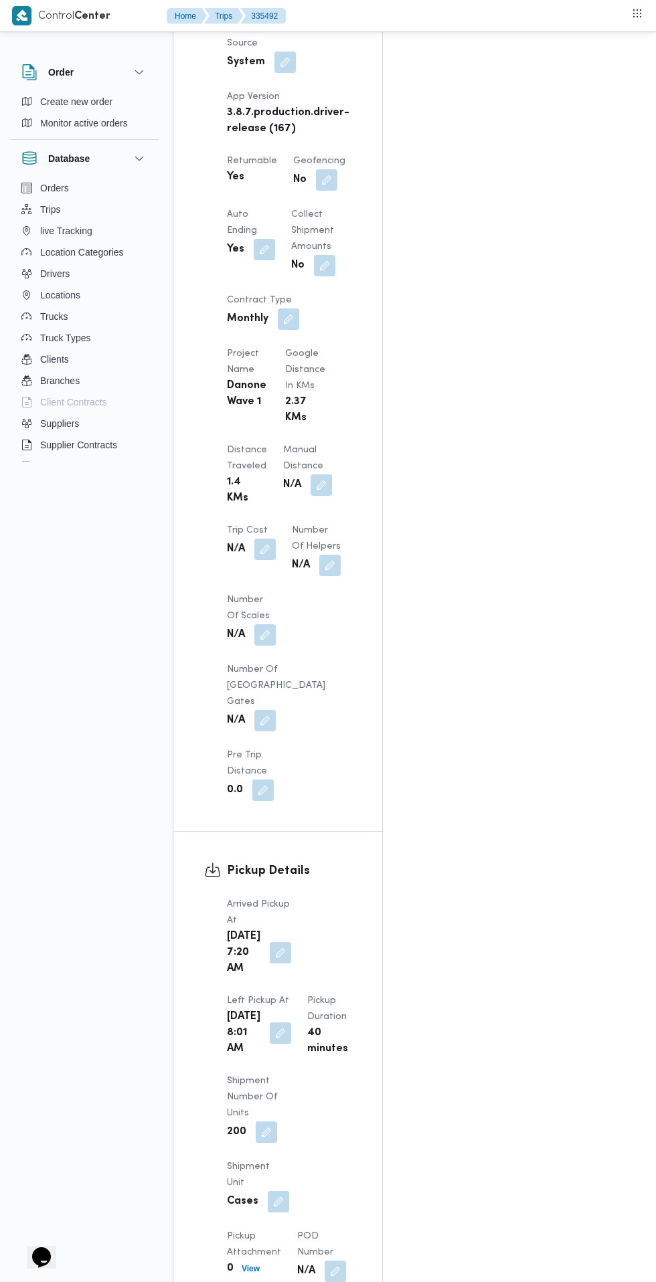
click at [291, 1022] on button "button" at bounding box center [280, 1032] width 21 height 21
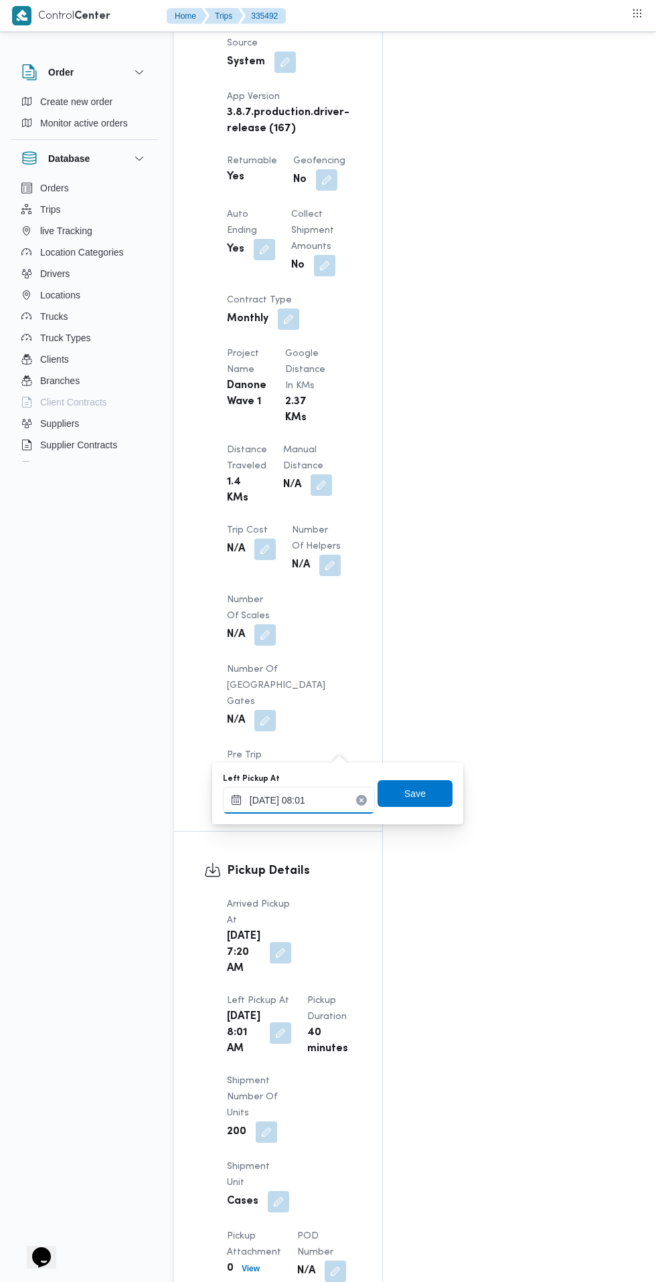
click at [338, 799] on input "[DATE] 08:01" at bounding box center [299, 800] width 152 height 27
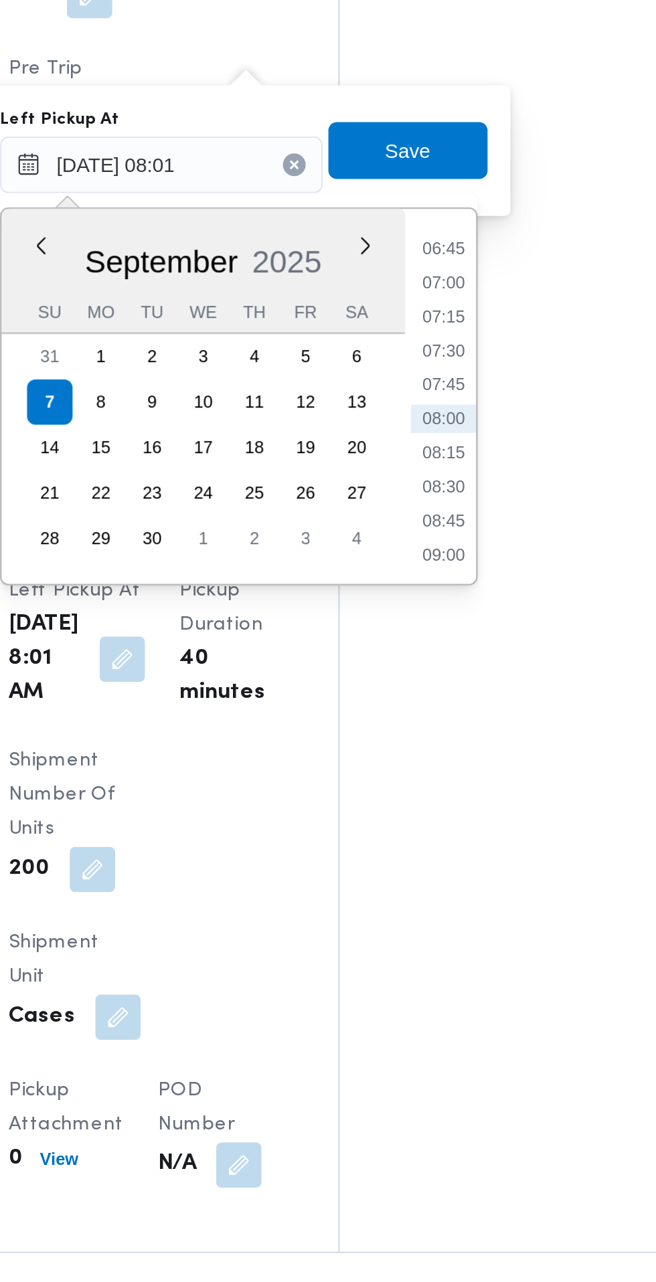
click at [437, 870] on li "08:45" at bounding box center [431, 866] width 31 height 13
type input "[DATE] 08:45"
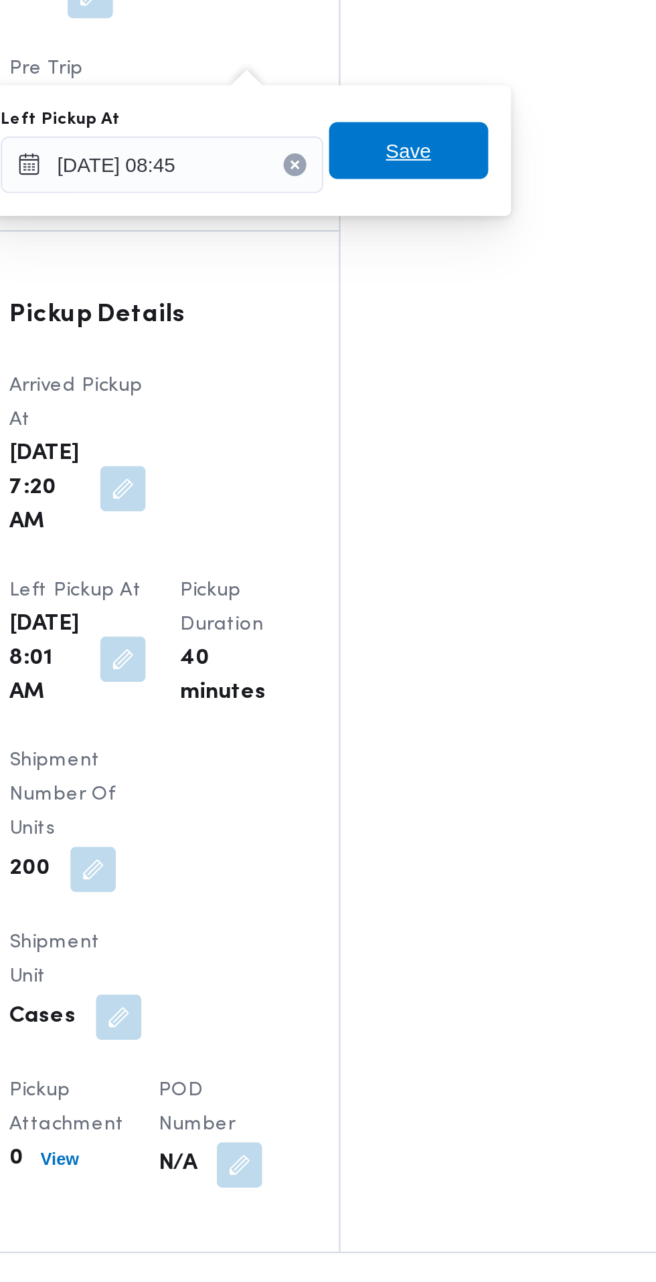
click at [434, 697] on span "Save" at bounding box center [414, 691] width 75 height 27
